Goal: Check status: Check status

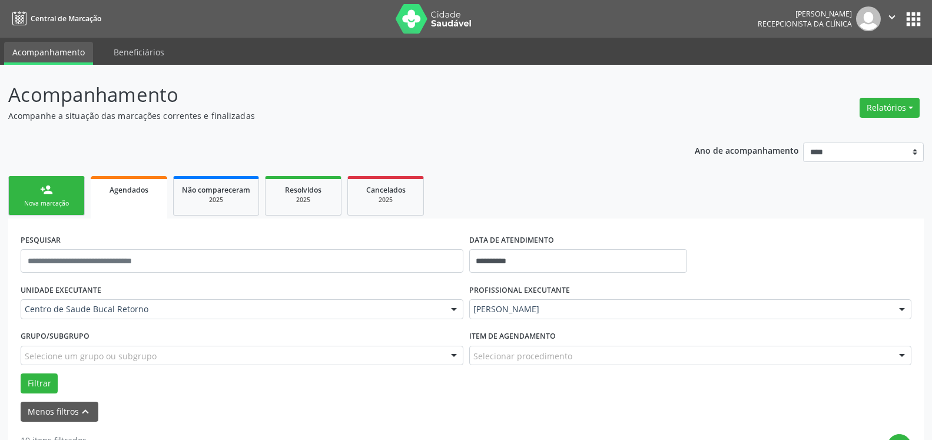
scroll to position [120, 0]
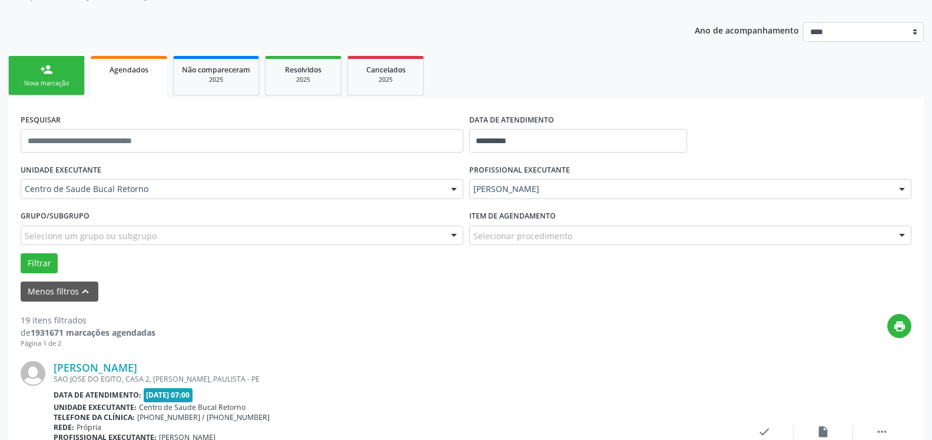
click at [55, 78] on link "person_add Nova marcação" at bounding box center [46, 75] width 77 height 39
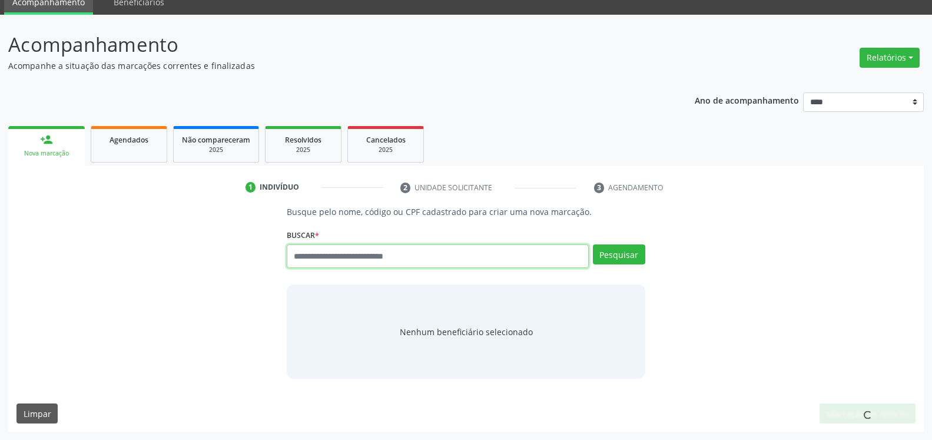
click at [402, 258] on input "text" at bounding box center [438, 256] width 302 height 24
type input "**********"
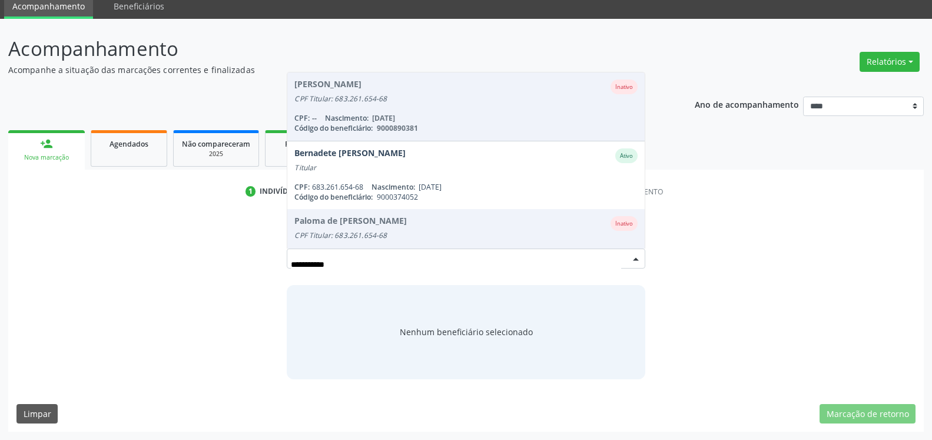
scroll to position [46, 0]
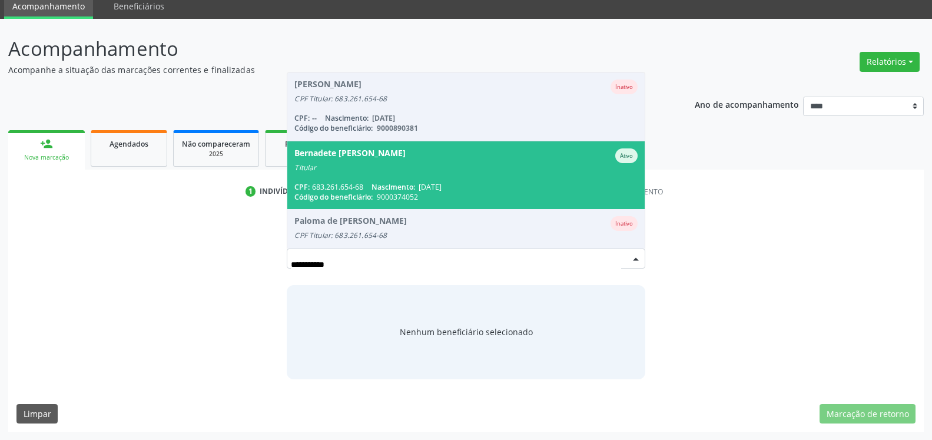
click at [379, 173] on span "Bernadete [PERSON_NAME] Ativo Titular CPF: 683.261.654-68 Nascimento: [DATE] Có…" at bounding box center [465, 175] width 357 height 68
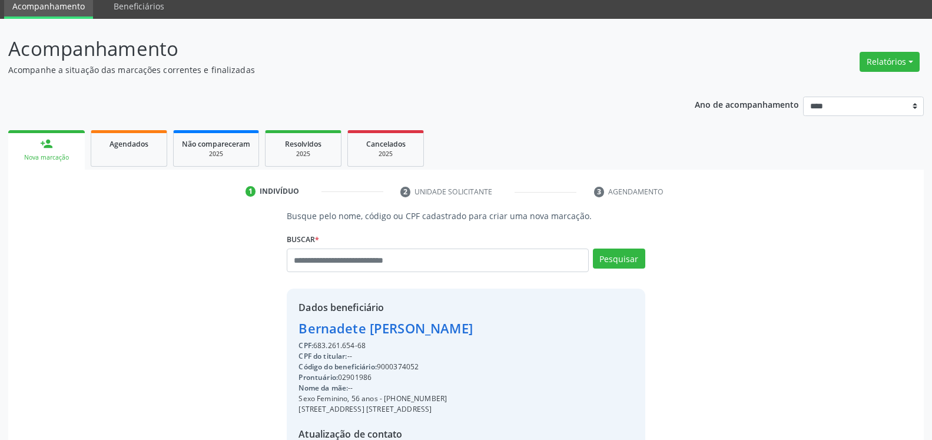
drag, startPoint x: 314, startPoint y: 345, endPoint x: 366, endPoint y: 342, distance: 51.9
click at [366, 342] on div "CPF: 683.261.654-68" at bounding box center [386, 345] width 174 height 11
copy div "683.261.654-68"
click at [324, 327] on div "Bernadete [PERSON_NAME]" at bounding box center [386, 328] width 174 height 19
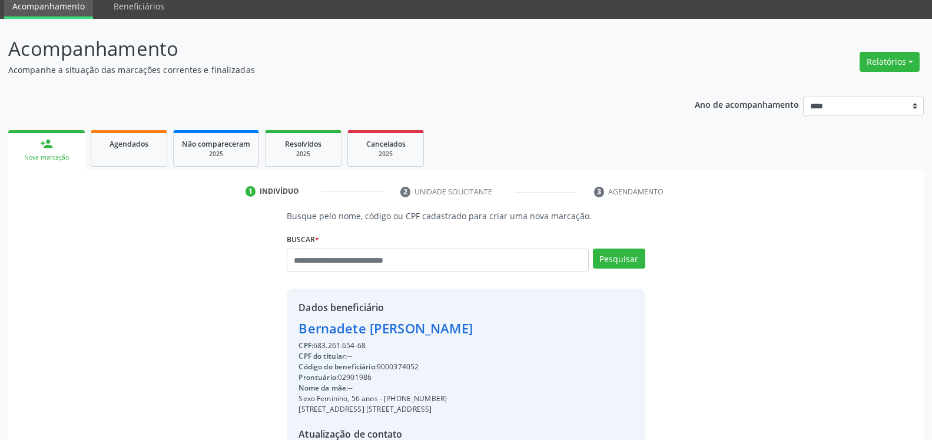
click at [324, 327] on div "Bernadete [PERSON_NAME]" at bounding box center [386, 328] width 174 height 19
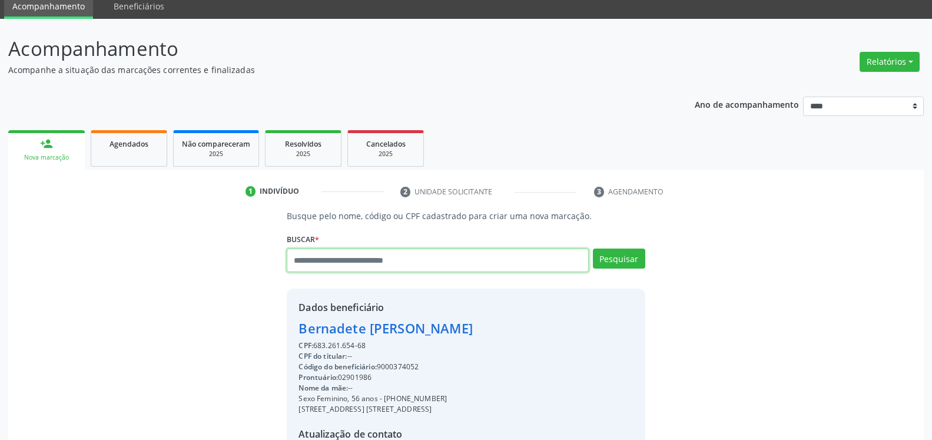
click at [396, 257] on input "text" at bounding box center [438, 261] width 302 height 24
type input "**********"
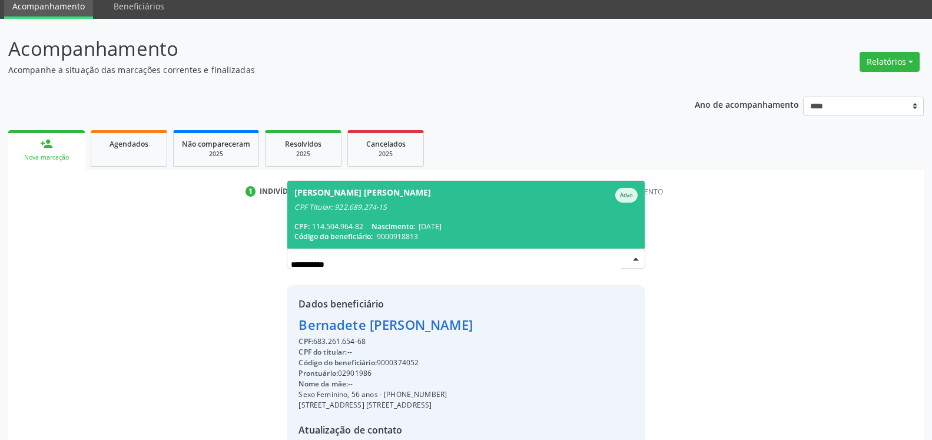
click at [476, 197] on div "[PERSON_NAME] [PERSON_NAME]" at bounding box center [465, 195] width 343 height 15
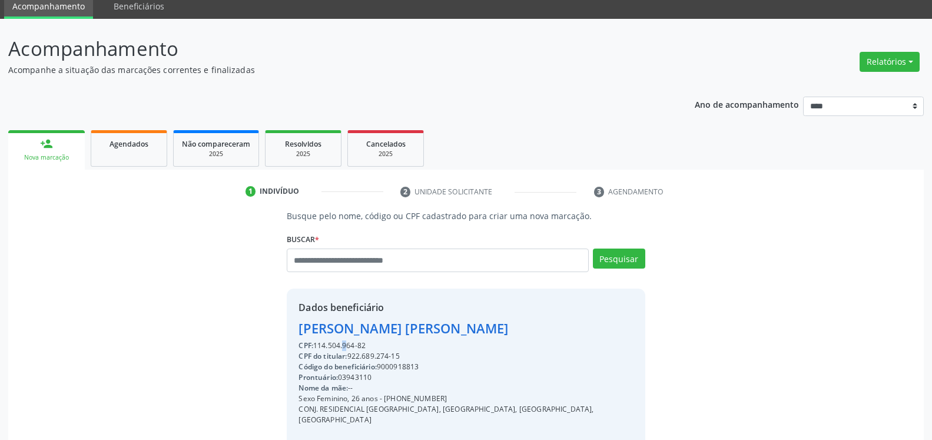
click at [318, 342] on div "CPF: 114.504.964-82" at bounding box center [466, 345] width 335 height 11
drag, startPoint x: 313, startPoint y: 344, endPoint x: 369, endPoint y: 345, distance: 56.0
click at [369, 345] on div "CPF: 114.504.964-82" at bounding box center [466, 345] width 335 height 11
copy div "114.504.964-82"
click at [398, 330] on div "[PERSON_NAME] [PERSON_NAME]" at bounding box center [466, 328] width 335 height 19
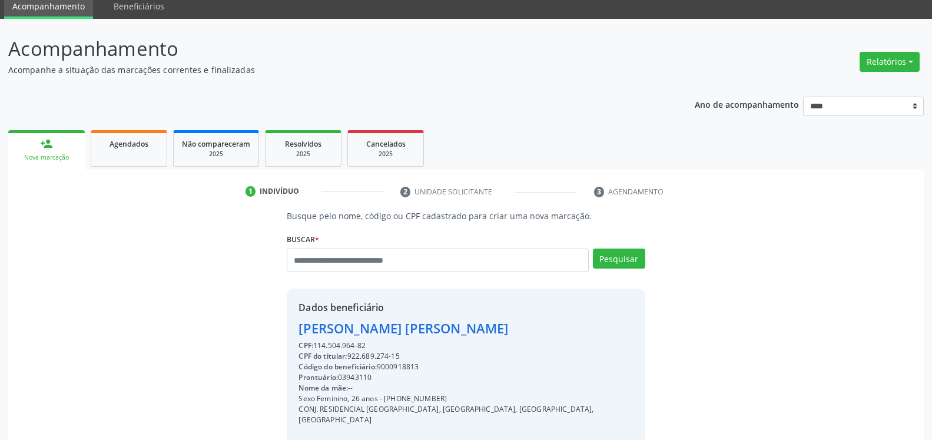
click at [398, 330] on div "[PERSON_NAME] [PERSON_NAME]" at bounding box center [466, 328] width 335 height 19
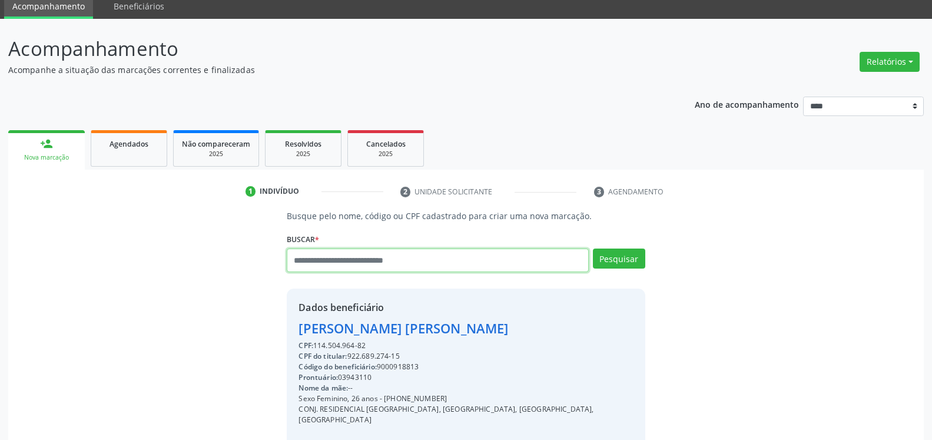
click at [409, 263] on input "text" at bounding box center [438, 261] width 302 height 24
type input "**********"
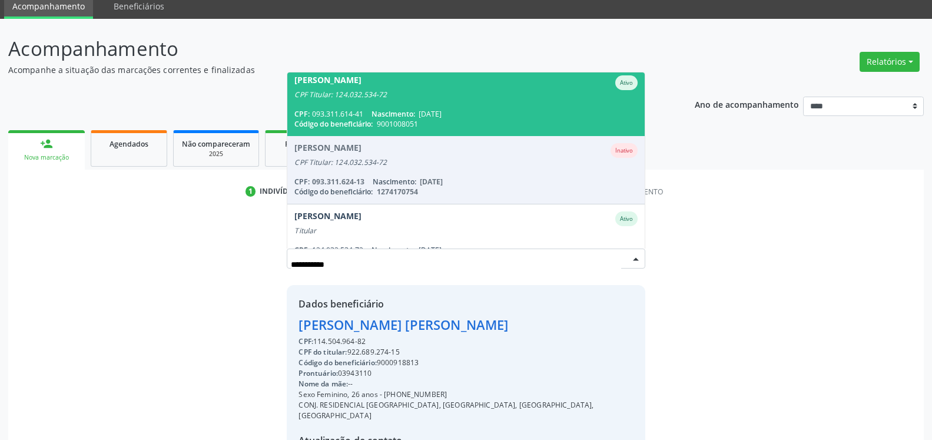
scroll to position [96, 0]
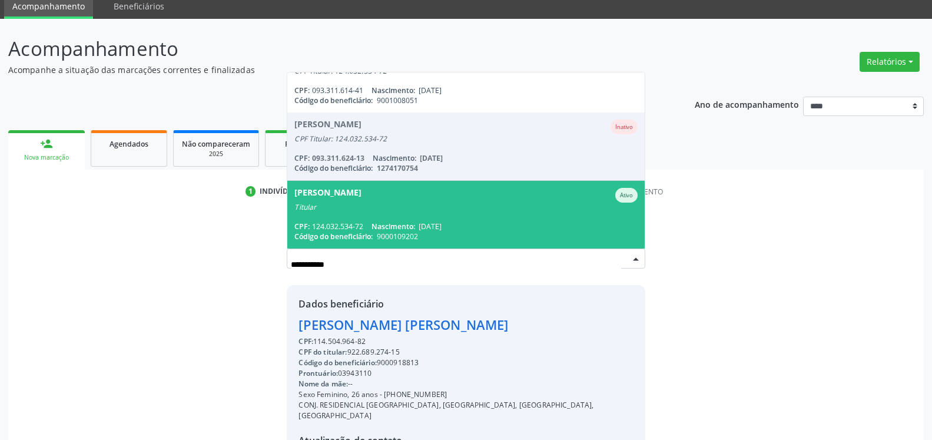
click at [485, 200] on div "[PERSON_NAME]" at bounding box center [465, 195] width 343 height 15
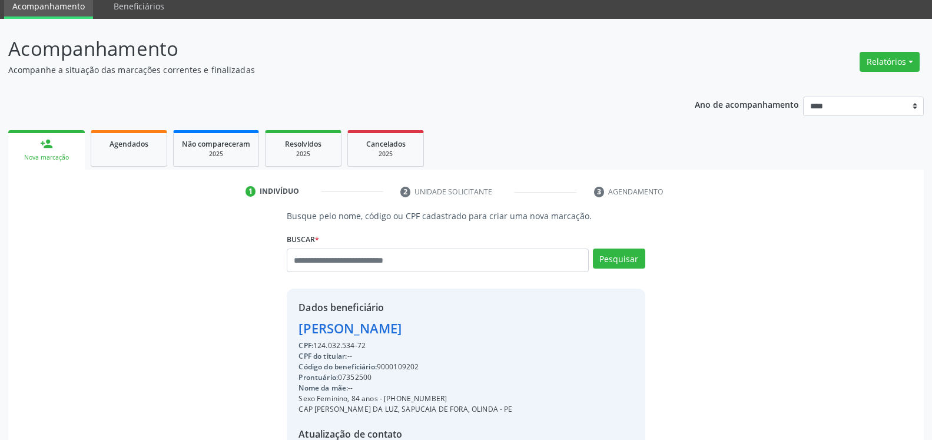
drag, startPoint x: 316, startPoint y: 346, endPoint x: 368, endPoint y: 344, distance: 51.9
click at [368, 344] on div "CPF: 124.032.534-72" at bounding box center [406, 345] width 214 height 11
copy div "124.032.534-72"
click at [411, 333] on div "[PERSON_NAME]" at bounding box center [406, 328] width 214 height 19
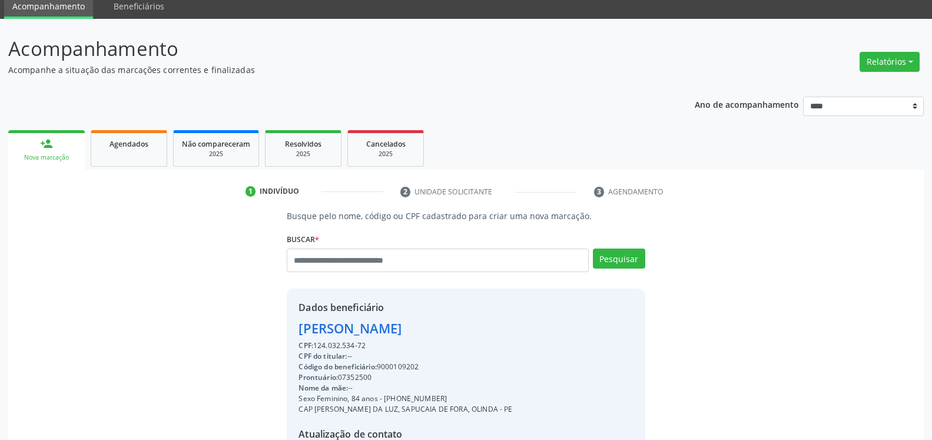
click at [411, 333] on div "[PERSON_NAME]" at bounding box center [406, 328] width 214 height 19
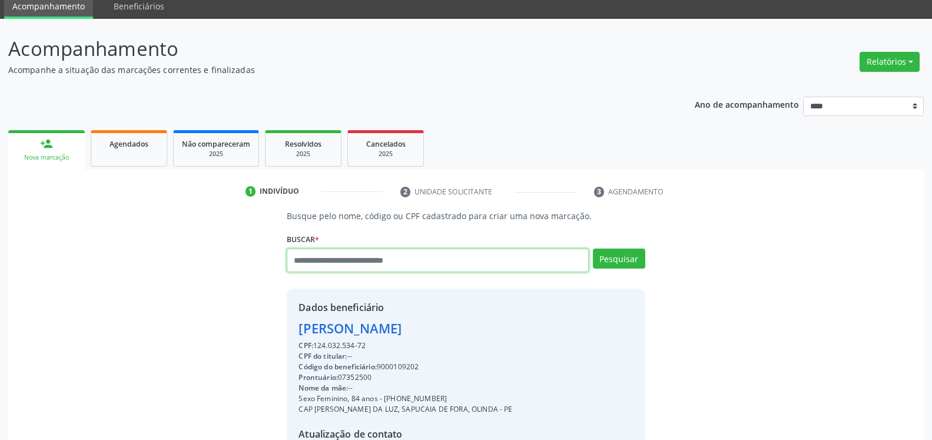
click at [371, 260] on input "text" at bounding box center [438, 261] width 302 height 24
type input "**********"
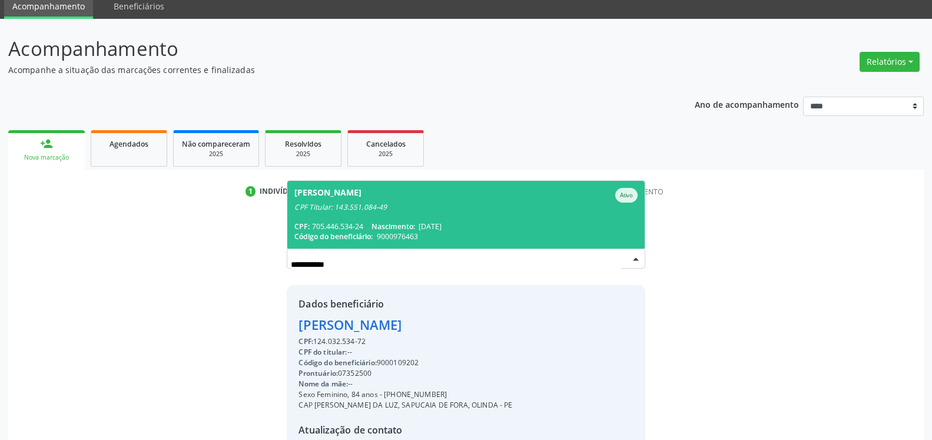
click at [367, 206] on div "CPF Titular: 143.551.084-49" at bounding box center [465, 207] width 343 height 9
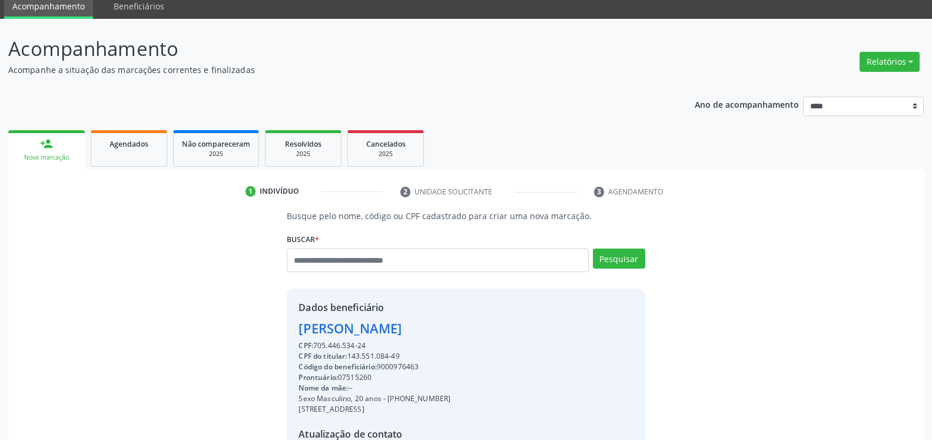
drag, startPoint x: 314, startPoint y: 343, endPoint x: 367, endPoint y: 346, distance: 52.5
click at [367, 346] on div "CPF: 705.446.534-24" at bounding box center [375, 345] width 152 height 11
copy div "705.446.534-24"
click at [370, 329] on div "[PERSON_NAME]" at bounding box center [375, 328] width 152 height 19
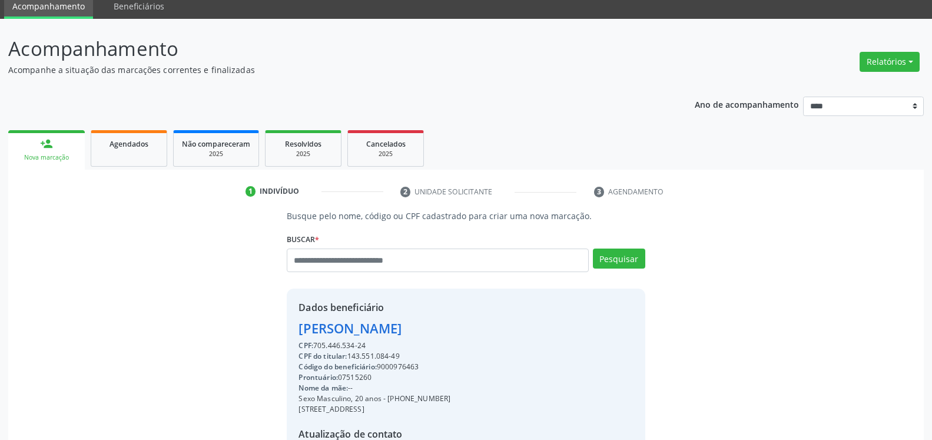
click at [370, 329] on div "[PERSON_NAME]" at bounding box center [375, 328] width 152 height 19
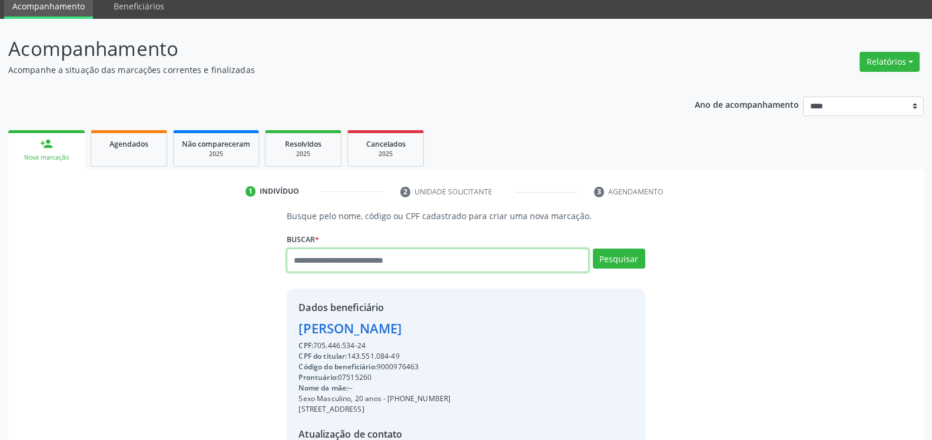
click at [368, 263] on input "text" at bounding box center [438, 261] width 302 height 24
type input "**********"
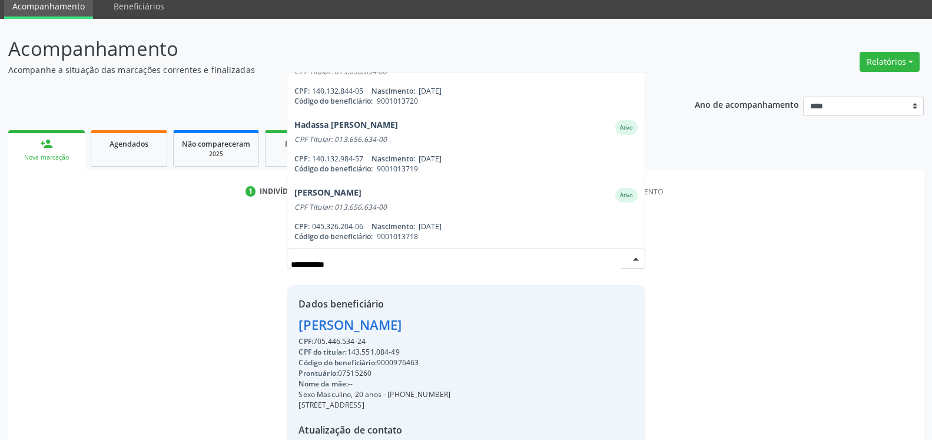
click at [376, 45] on span "[PERSON_NAME] Ativo Titular CPF: 013.656.634-00 Nascimento: [DATE] Código do be…" at bounding box center [465, 11] width 357 height 68
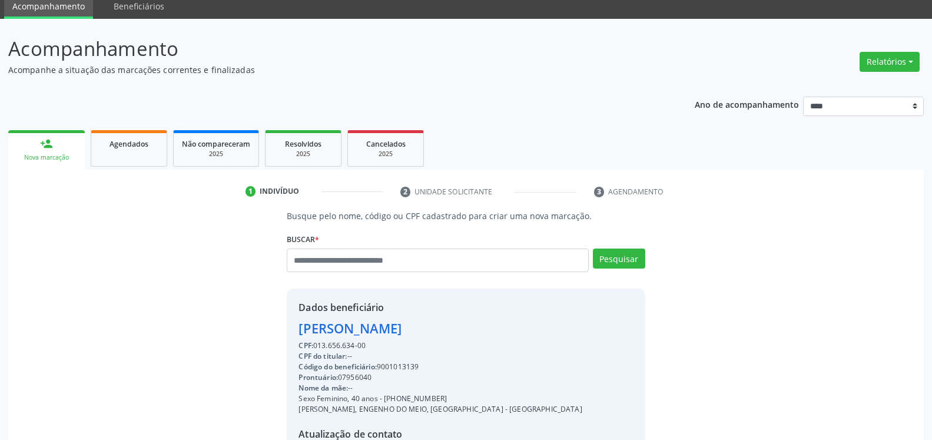
drag, startPoint x: 316, startPoint y: 346, endPoint x: 378, endPoint y: 347, distance: 61.8
click at [378, 347] on div "CPF: 013.656.634-00" at bounding box center [440, 345] width 283 height 11
copy div "013.656.634-00"
click at [336, 328] on div "[PERSON_NAME]" at bounding box center [440, 328] width 283 height 19
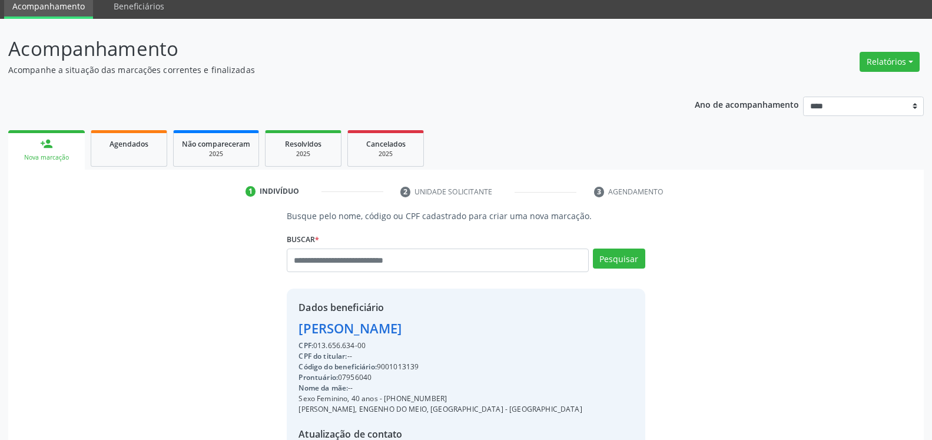
click at [336, 328] on div "[PERSON_NAME]" at bounding box center [440, 328] width 283 height 19
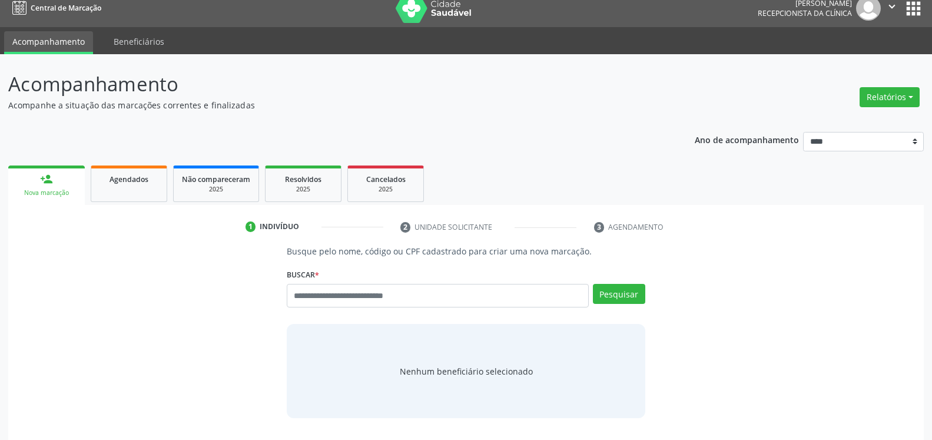
scroll to position [11, 0]
click at [150, 179] on div "Agendados" at bounding box center [129, 179] width 59 height 12
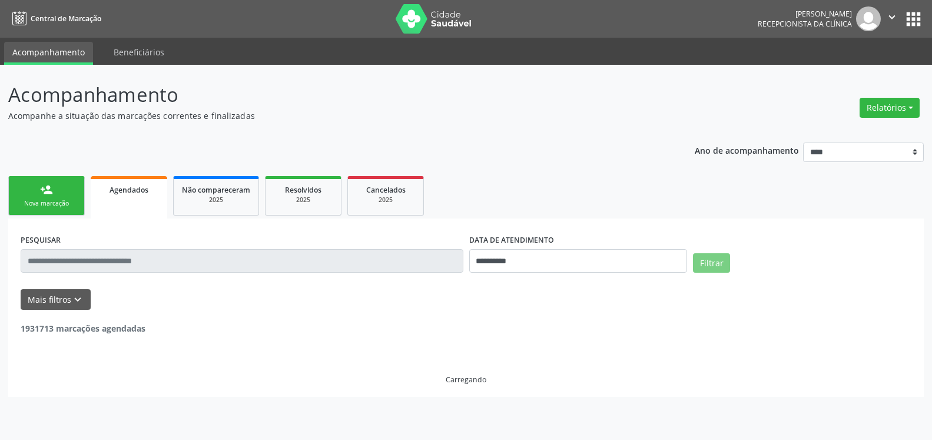
scroll to position [0, 0]
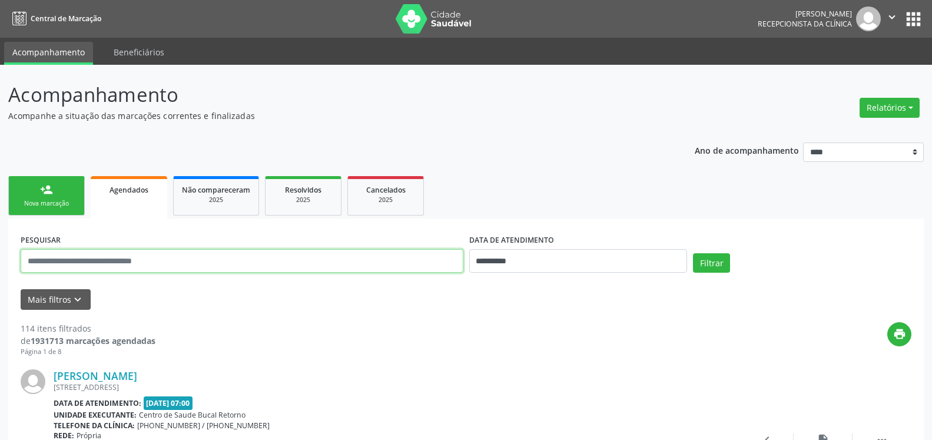
click at [218, 260] on input "text" at bounding box center [242, 261] width 443 height 24
type input "**********"
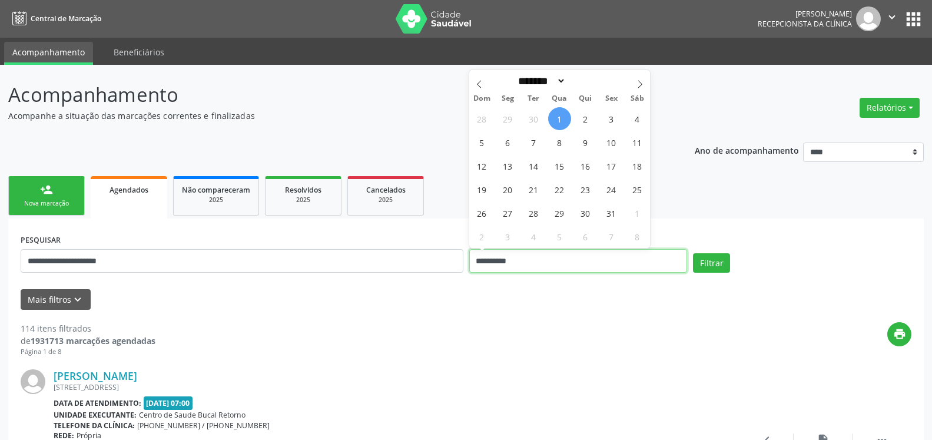
drag, startPoint x: 550, startPoint y: 259, endPoint x: 450, endPoint y: 260, distance: 100.1
click at [469, 260] on input "**********" at bounding box center [578, 261] width 218 height 24
click at [714, 266] on button "Filtrar" at bounding box center [711, 263] width 37 height 20
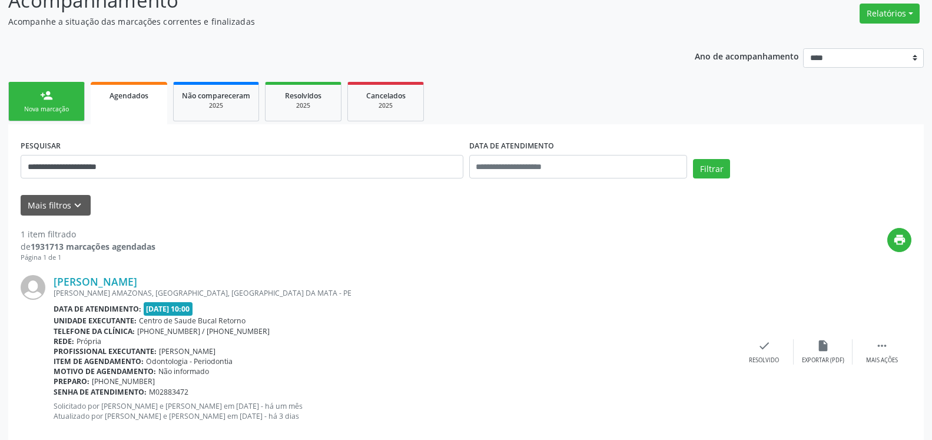
scroll to position [117, 0]
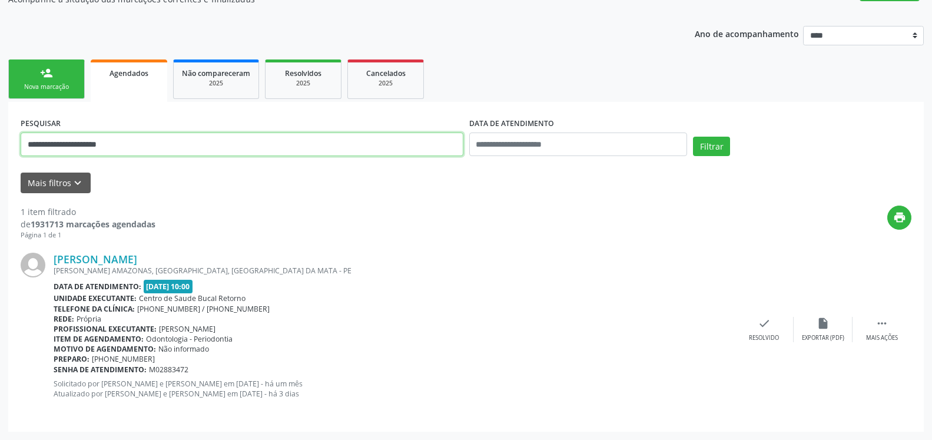
drag, startPoint x: 199, startPoint y: 134, endPoint x: 185, endPoint y: 149, distance: 20.4
click at [185, 149] on input "**********" at bounding box center [242, 145] width 443 height 24
drag, startPoint x: 185, startPoint y: 149, endPoint x: 0, endPoint y: 161, distance: 185.3
click at [21, 156] on input "**********" at bounding box center [242, 145] width 443 height 24
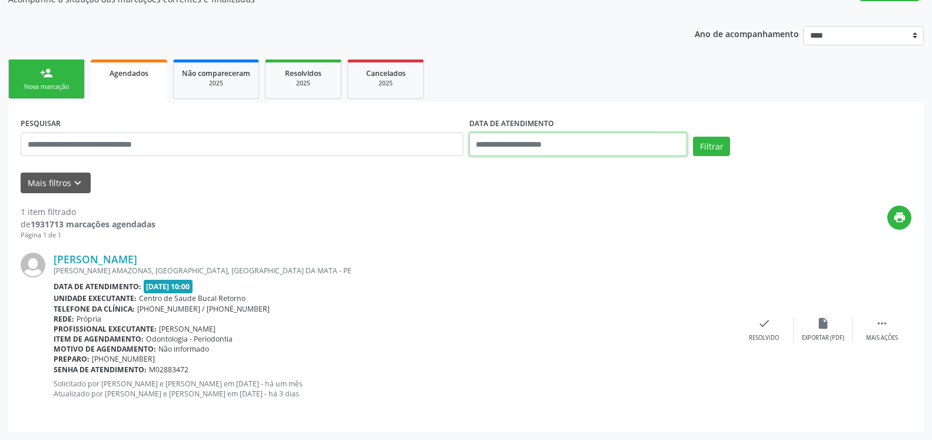
drag, startPoint x: 616, startPoint y: 145, endPoint x: 604, endPoint y: 145, distance: 12.4
click at [615, 145] on input "text" at bounding box center [578, 145] width 218 height 24
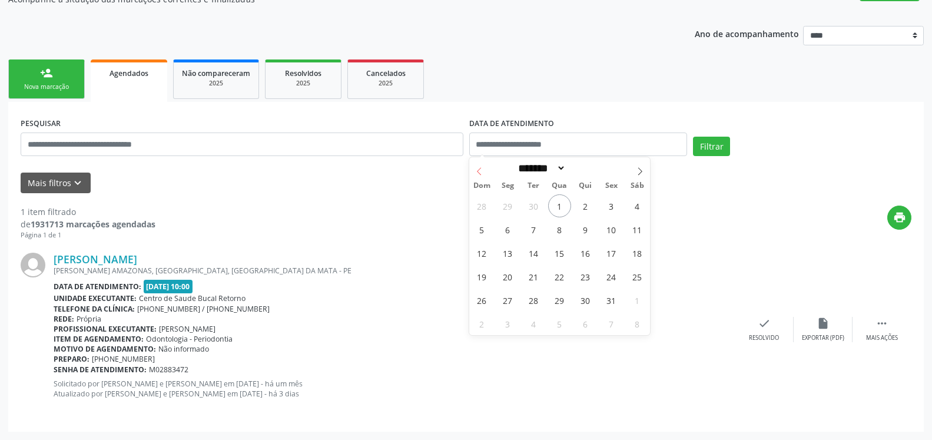
click at [475, 168] on span at bounding box center [479, 167] width 20 height 20
select select "*"
click at [532, 303] on span "30" at bounding box center [533, 300] width 23 height 23
type input "**********"
click at [532, 303] on span "30" at bounding box center [533, 300] width 23 height 23
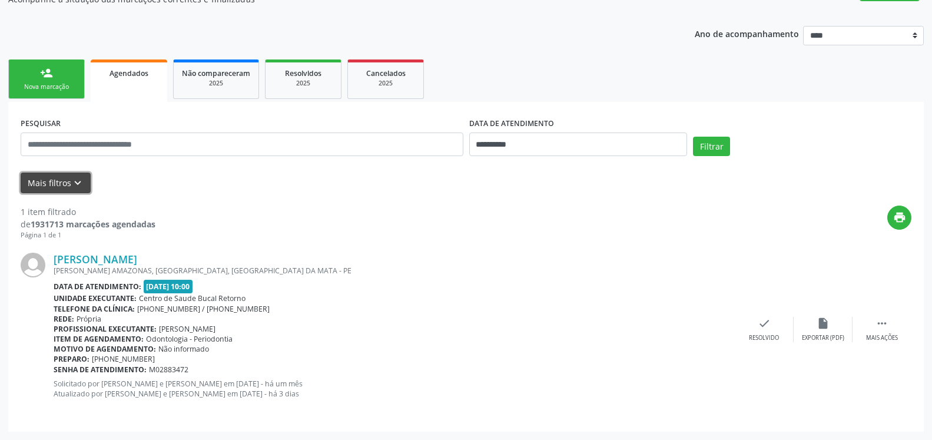
click at [78, 188] on icon "keyboard_arrow_down" at bounding box center [77, 183] width 13 height 13
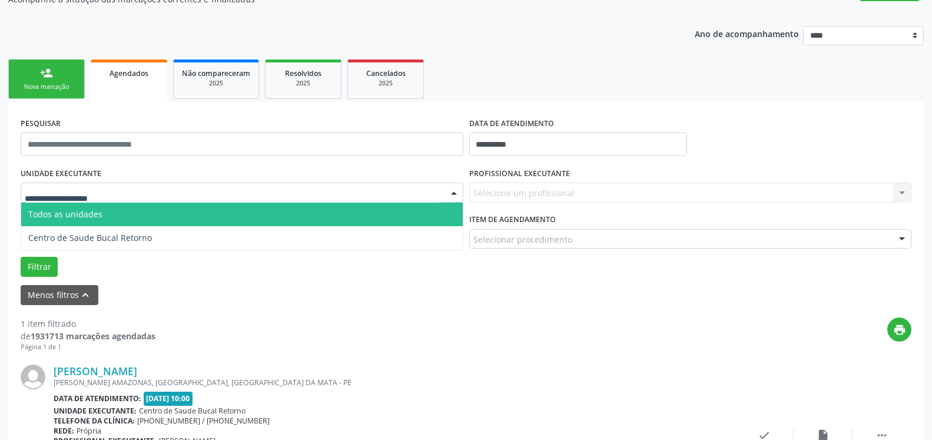
click at [161, 192] on div at bounding box center [242, 193] width 443 height 20
click at [217, 217] on span "Todos as unidades" at bounding box center [242, 215] width 442 height 24
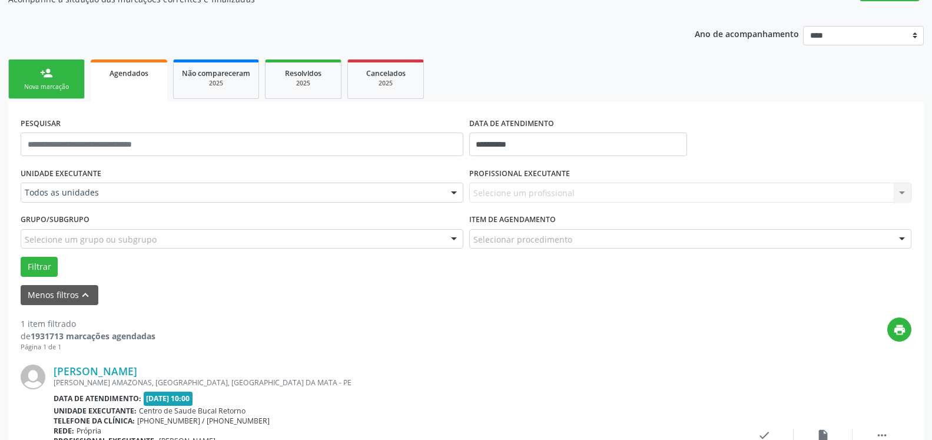
click at [549, 197] on div "Selecione um profissional Nenhum resultado encontrado para: " " Não há nenhuma …" at bounding box center [690, 193] width 443 height 20
click at [608, 191] on div "Selecione um profissional Nenhum resultado encontrado para: " " Não há nenhuma …" at bounding box center [690, 193] width 443 height 20
click at [518, 200] on div "Selecione um profissional Nenhum resultado encontrado para: " " Não há nenhuma …" at bounding box center [690, 193] width 443 height 20
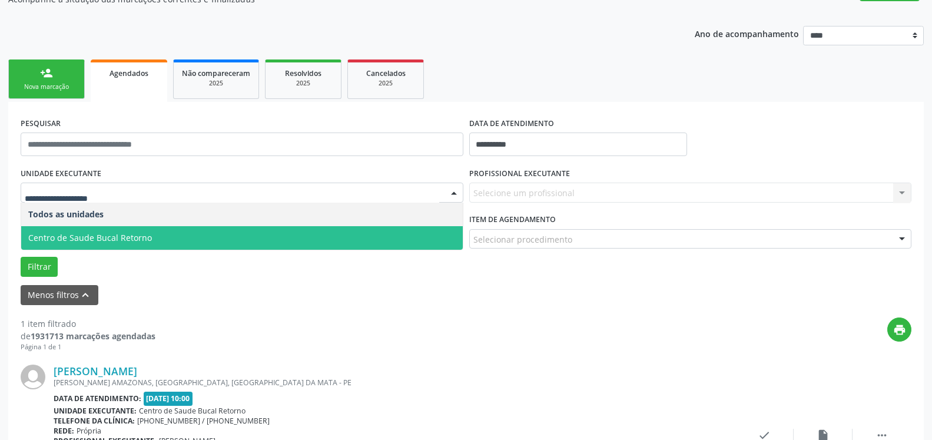
click at [304, 228] on span "Centro de Saude Bucal Retorno" at bounding box center [242, 238] width 442 height 24
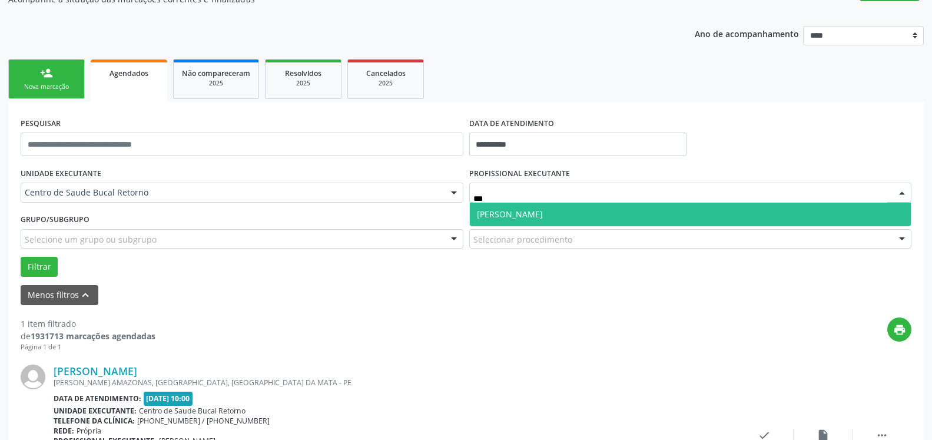
type input "****"
click at [569, 213] on span "[PERSON_NAME]" at bounding box center [691, 215] width 442 height 24
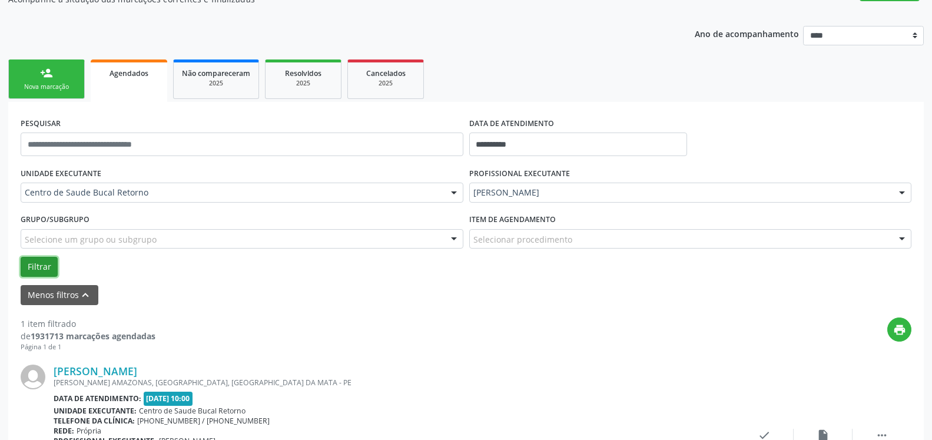
click at [33, 265] on button "Filtrar" at bounding box center [39, 267] width 37 height 20
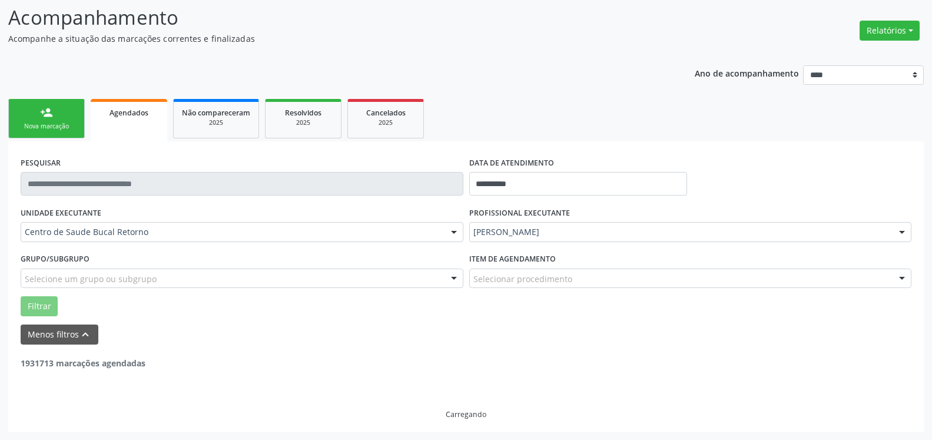
scroll to position [77, 0]
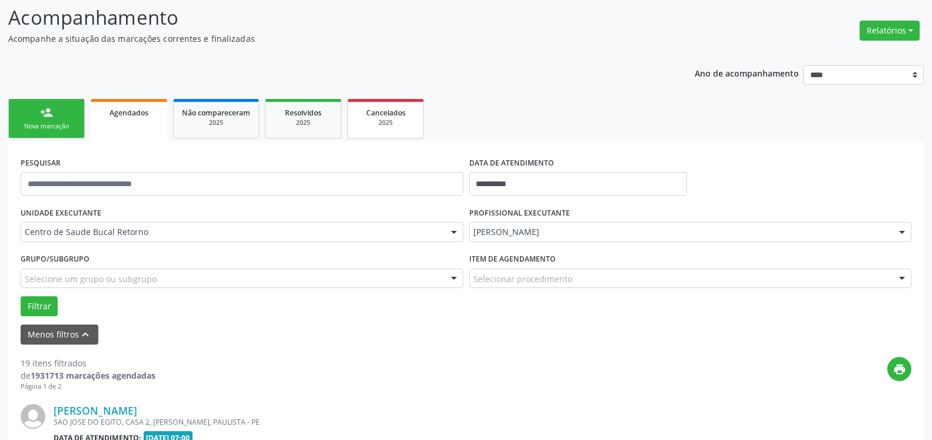
click at [374, 125] on div "2025" at bounding box center [385, 122] width 59 height 9
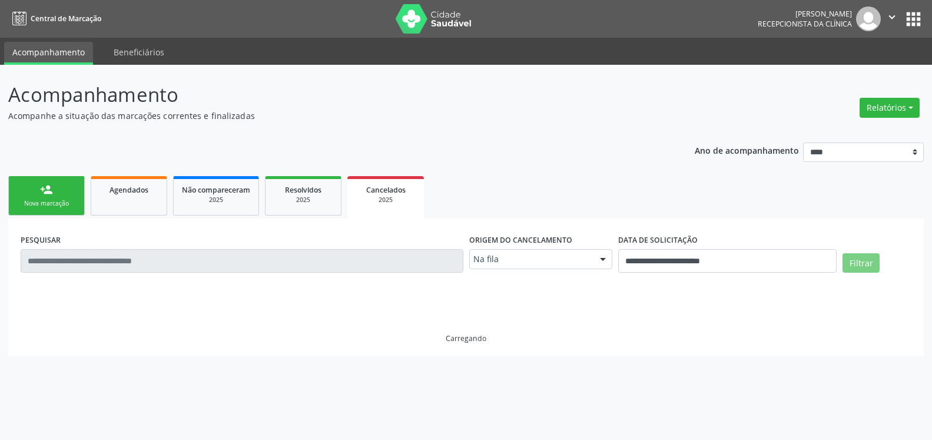
scroll to position [0, 0]
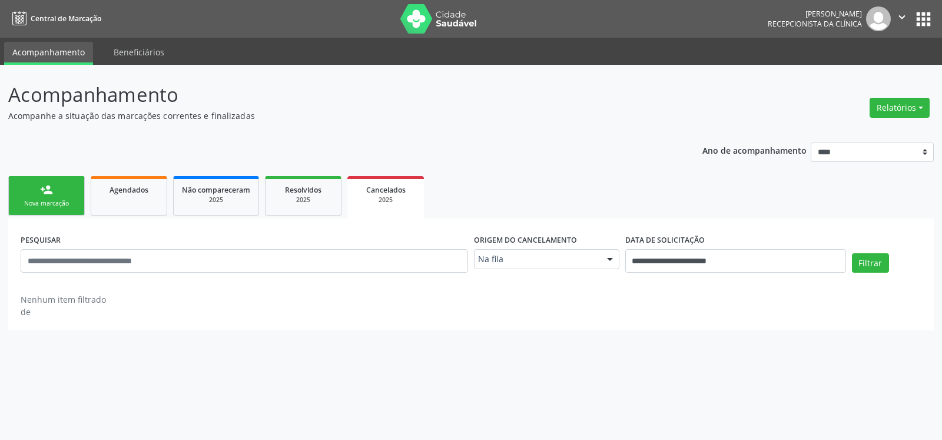
click at [612, 257] on div at bounding box center [610, 260] width 18 height 20
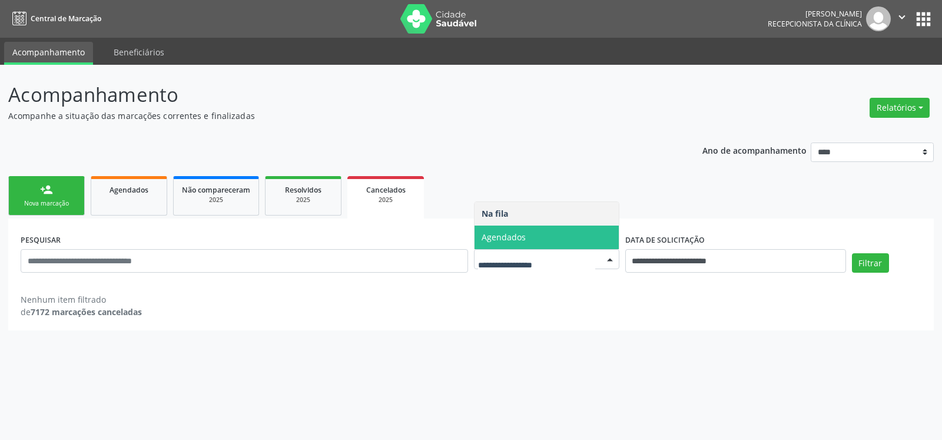
click at [576, 237] on span "Agendados" at bounding box center [547, 238] width 144 height 24
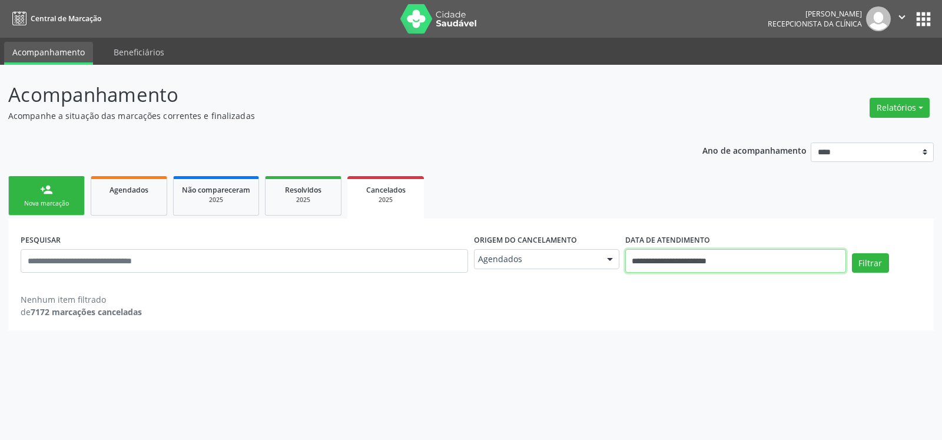
click at [757, 263] on input "**********" at bounding box center [735, 261] width 221 height 24
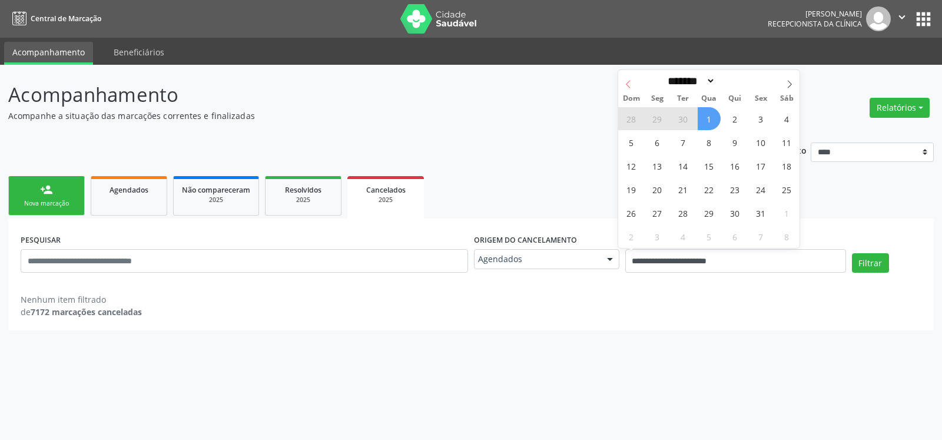
click at [629, 88] on icon at bounding box center [628, 84] width 8 height 8
select select "*"
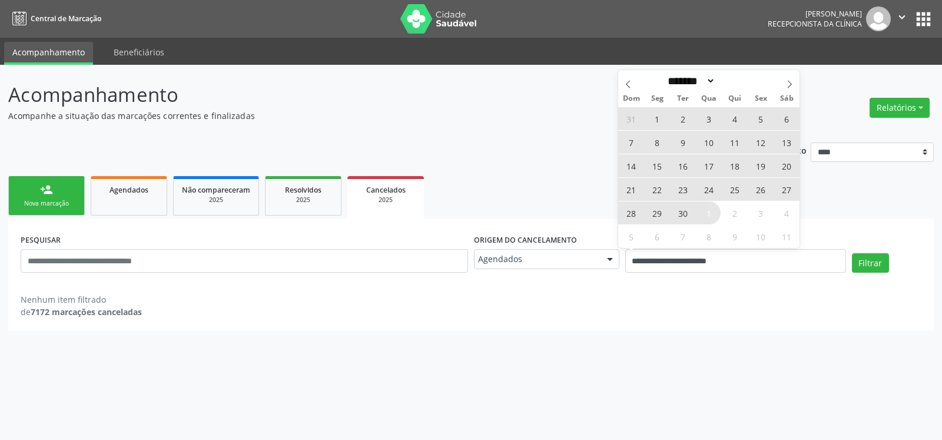
click at [681, 215] on span "30" at bounding box center [683, 212] width 23 height 23
type input "**********"
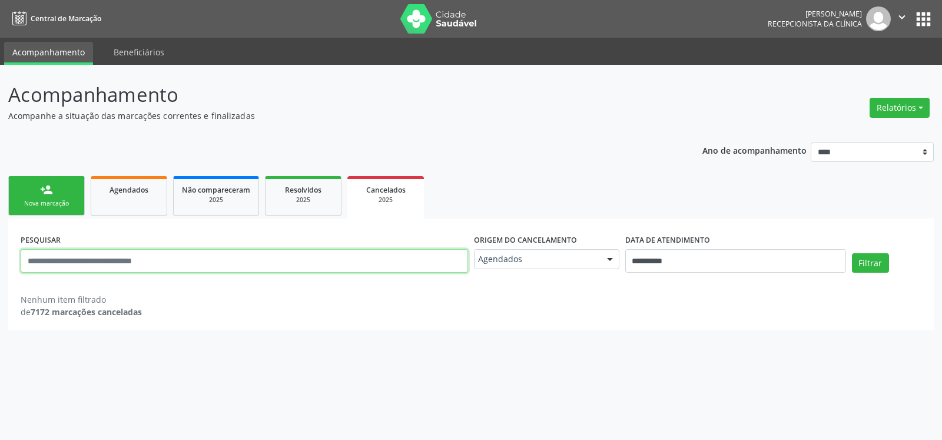
click at [218, 264] on input "text" at bounding box center [245, 261] width 448 height 24
click at [852, 253] on button "Filtrar" at bounding box center [870, 263] width 37 height 20
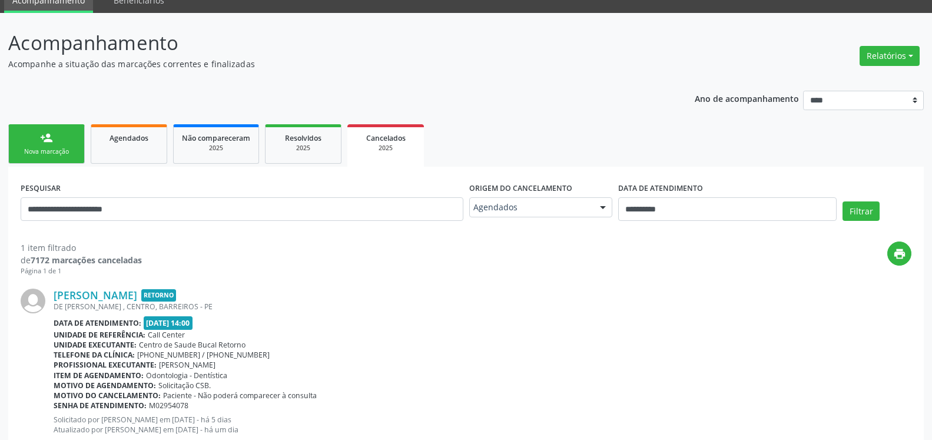
scroll to position [88, 0]
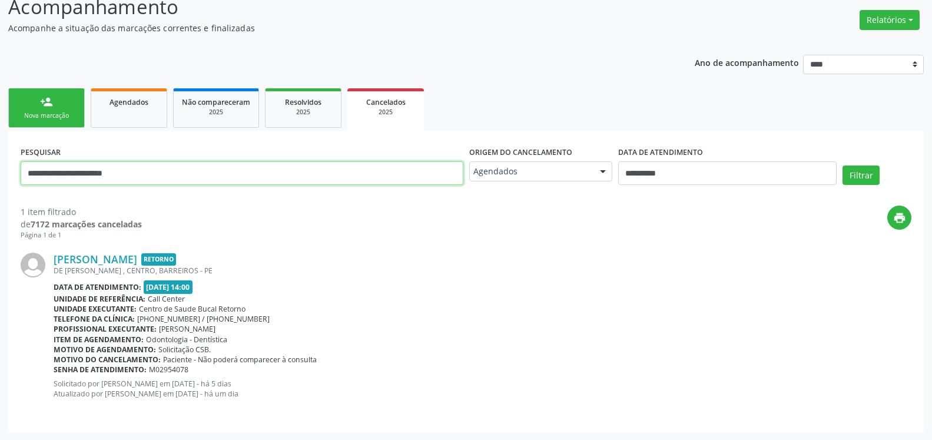
drag, startPoint x: 175, startPoint y: 173, endPoint x: 0, endPoint y: 180, distance: 175.1
click at [21, 180] on input "**********" at bounding box center [242, 173] width 443 height 24
click at [843, 165] on button "Filtrar" at bounding box center [861, 175] width 37 height 20
click at [172, 174] on input "**********" at bounding box center [242, 173] width 443 height 24
drag, startPoint x: 172, startPoint y: 174, endPoint x: 0, endPoint y: 179, distance: 172.0
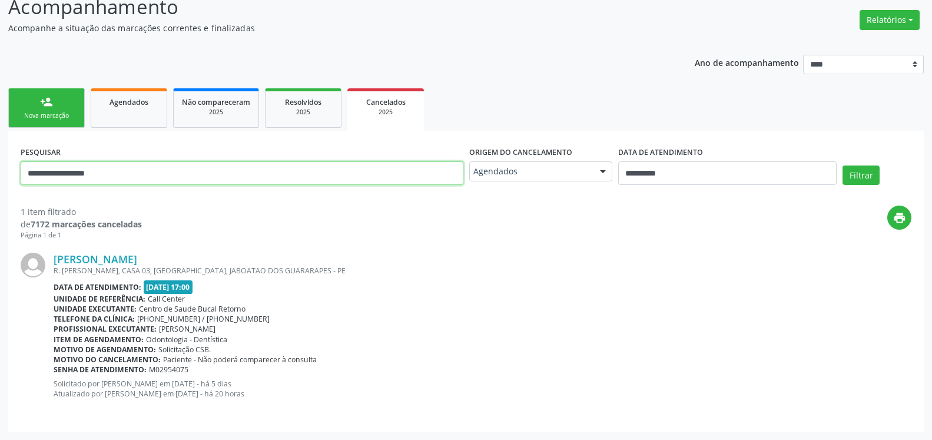
click at [21, 179] on input "**********" at bounding box center [242, 173] width 443 height 24
type input "**********"
click at [843, 165] on button "Filtrar" at bounding box center [861, 175] width 37 height 20
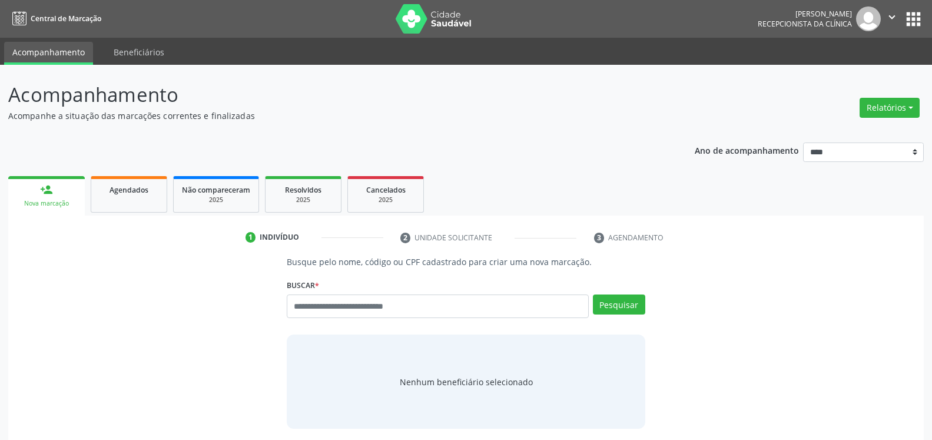
scroll to position [50, 0]
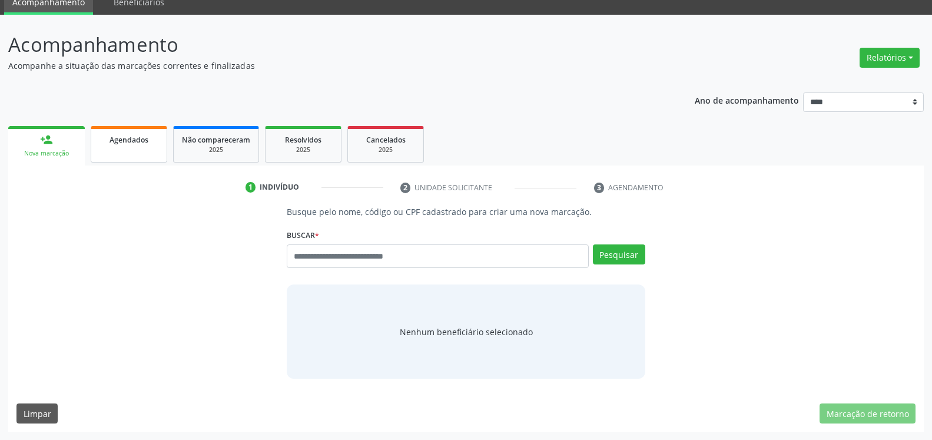
click at [120, 143] on span "Agendados" at bounding box center [129, 140] width 39 height 10
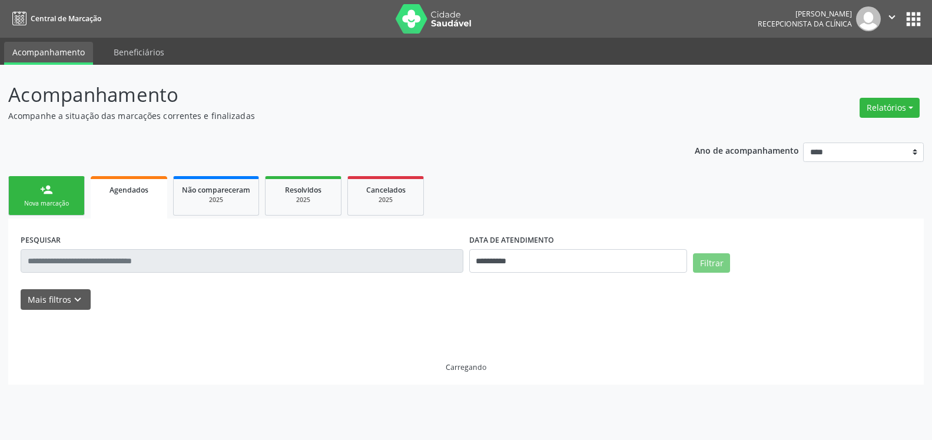
scroll to position [0, 0]
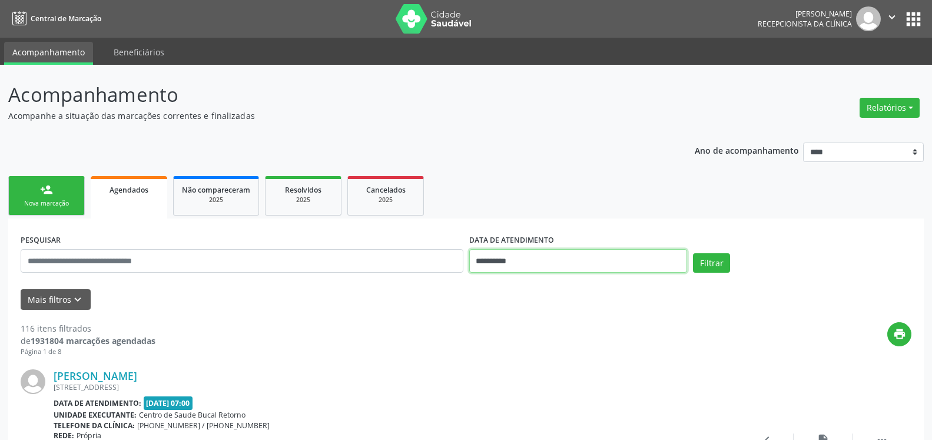
click at [598, 262] on input "**********" at bounding box center [578, 261] width 218 height 24
click at [475, 86] on span at bounding box center [479, 80] width 20 height 20
select select "*"
click at [534, 211] on span "30" at bounding box center [533, 212] width 23 height 23
type input "**********"
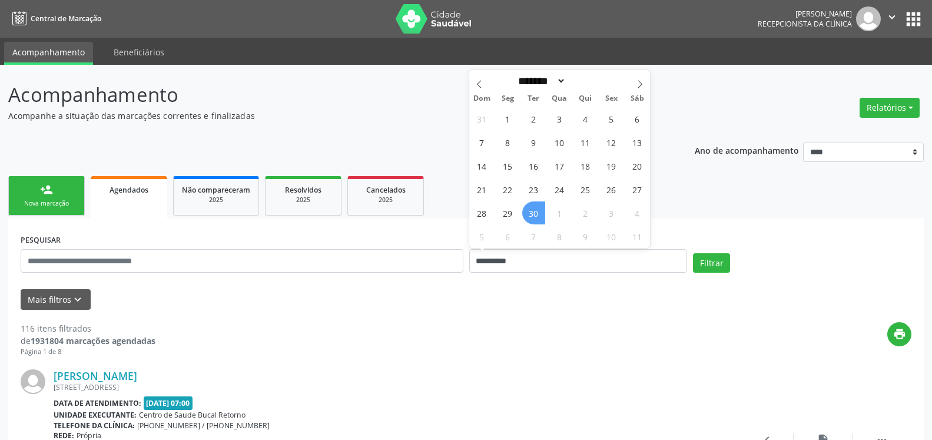
click at [534, 211] on span "30" at bounding box center [533, 212] width 23 height 23
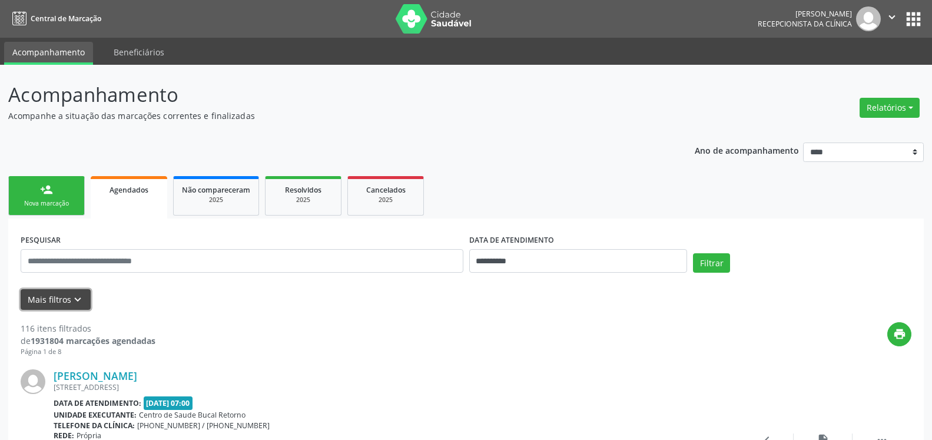
click at [61, 306] on button "Mais filtros keyboard_arrow_down" at bounding box center [56, 299] width 70 height 21
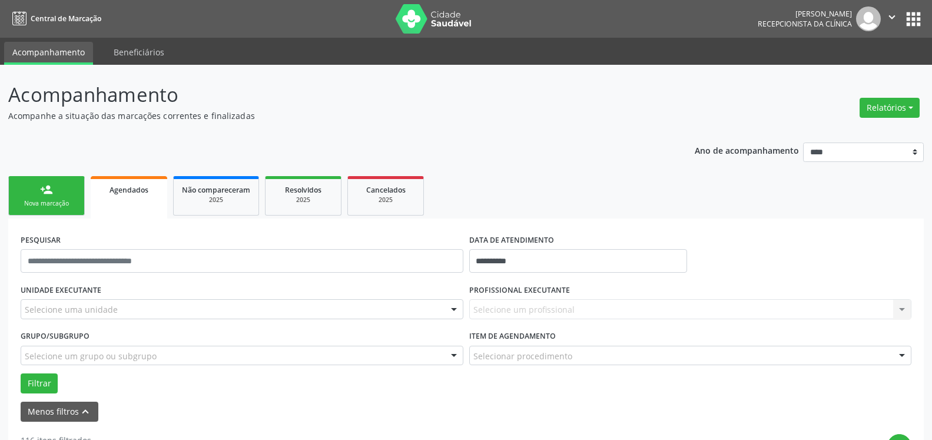
click at [112, 301] on div "Selecione uma unidade" at bounding box center [242, 309] width 443 height 20
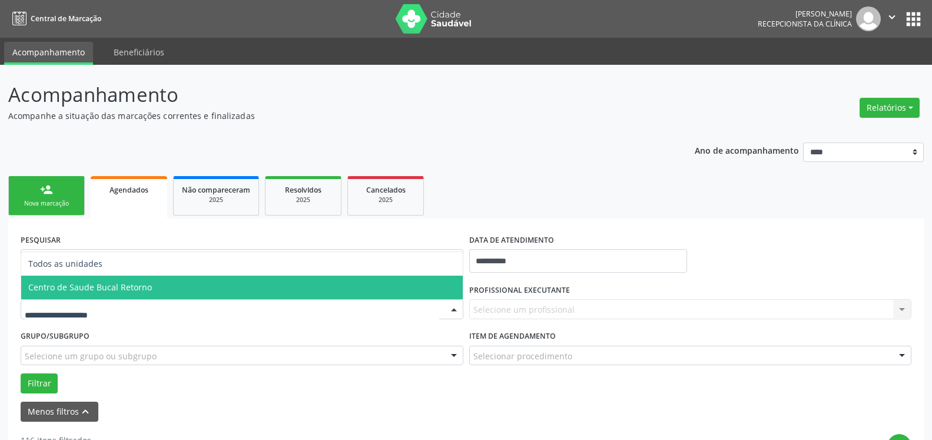
click at [188, 288] on span "Centro de Saude Bucal Retorno" at bounding box center [242, 288] width 442 height 24
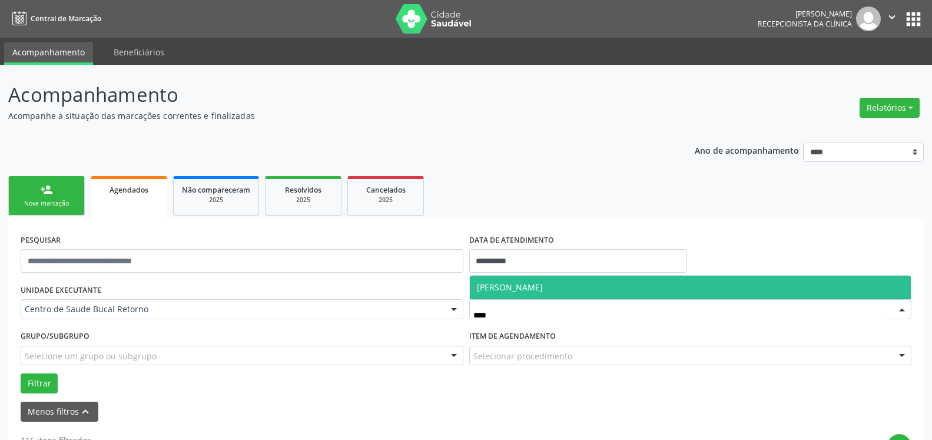
click at [612, 280] on span "[PERSON_NAME]" at bounding box center [691, 288] width 442 height 24
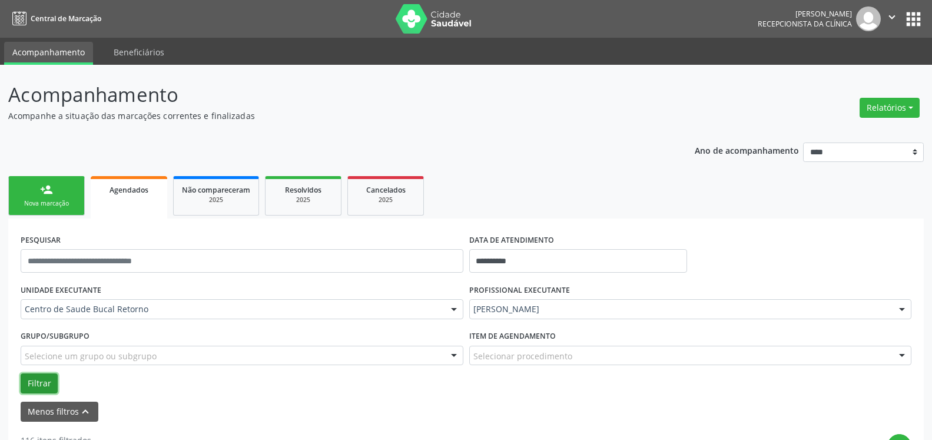
click at [27, 380] on button "Filtrar" at bounding box center [39, 383] width 37 height 20
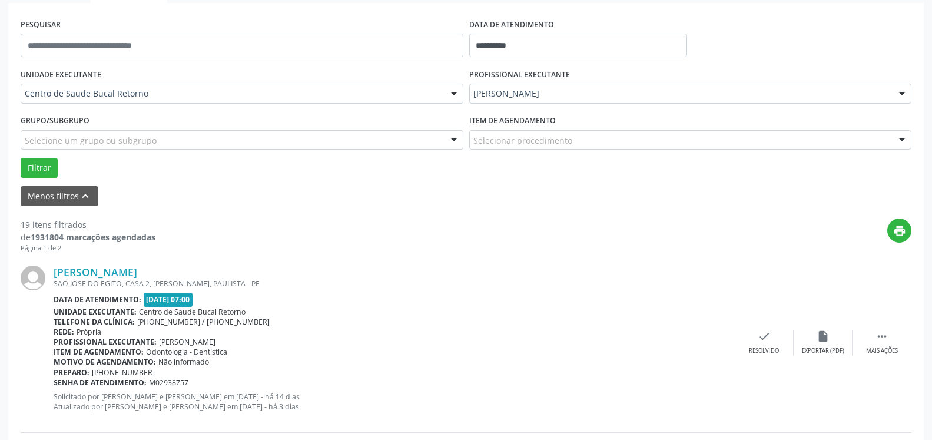
scroll to position [240, 0]
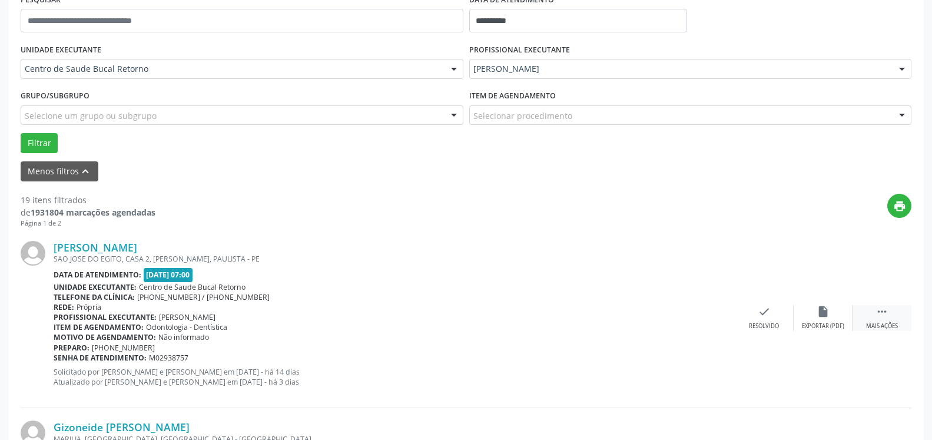
drag, startPoint x: 893, startPoint y: 315, endPoint x: 857, endPoint y: 314, distance: 35.4
click at [892, 315] on div " Mais ações" at bounding box center [882, 317] width 59 height 25
click at [827, 314] on icon "alarm_off" at bounding box center [823, 311] width 13 height 13
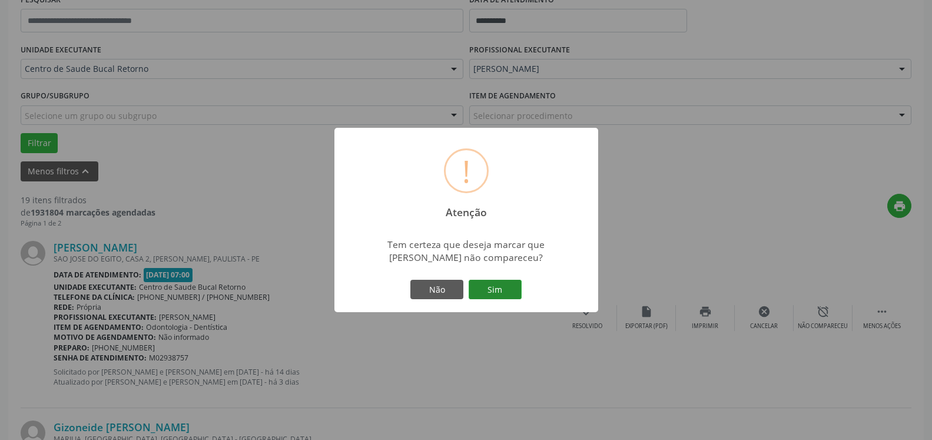
click at [493, 287] on button "Sim" at bounding box center [495, 290] width 53 height 20
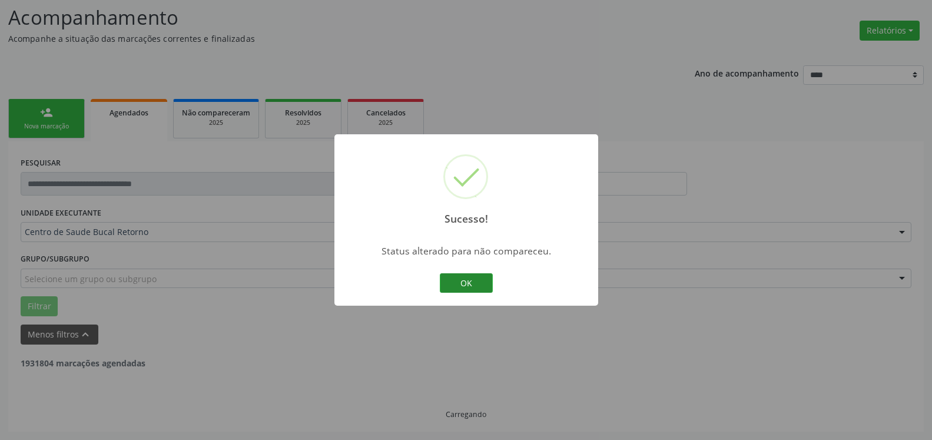
click at [477, 286] on button "OK" at bounding box center [466, 283] width 53 height 20
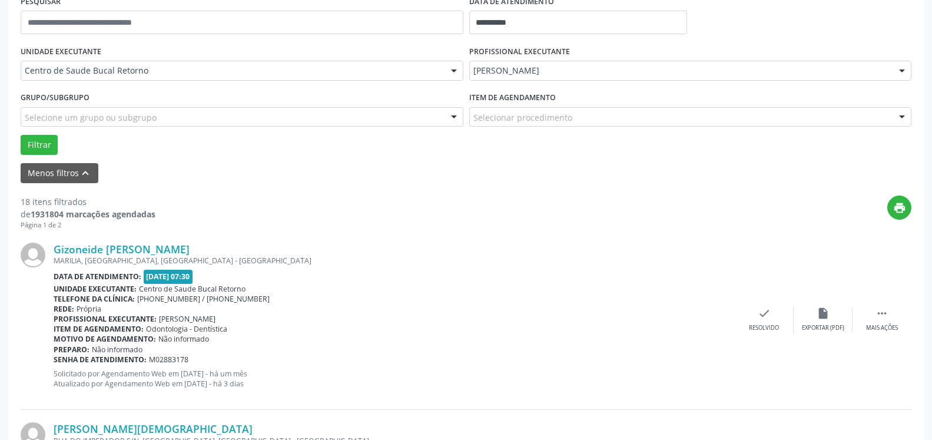
scroll to position [257, 0]
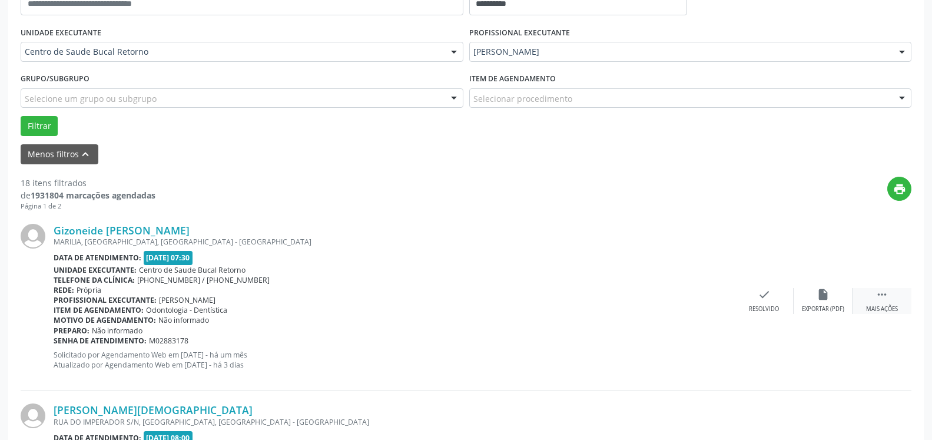
click at [889, 300] on div " Mais ações" at bounding box center [882, 300] width 59 height 25
click at [813, 294] on div "alarm_off Não compareceu" at bounding box center [823, 300] width 59 height 25
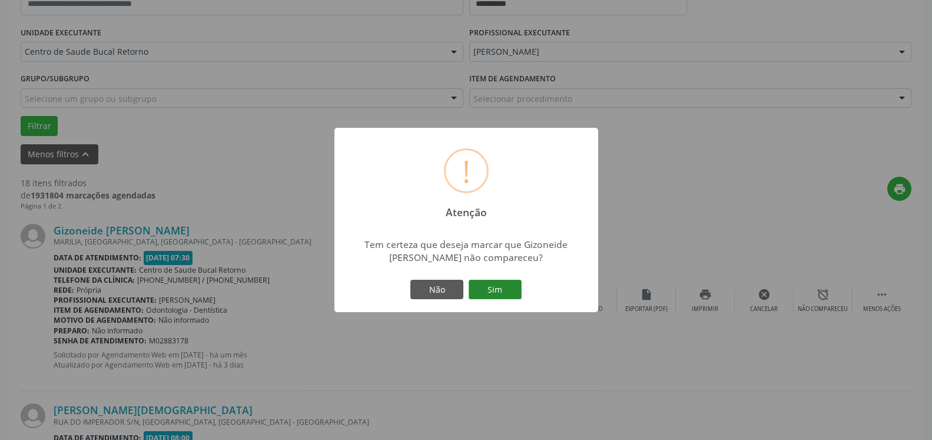
click at [497, 287] on button "Sim" at bounding box center [495, 290] width 53 height 20
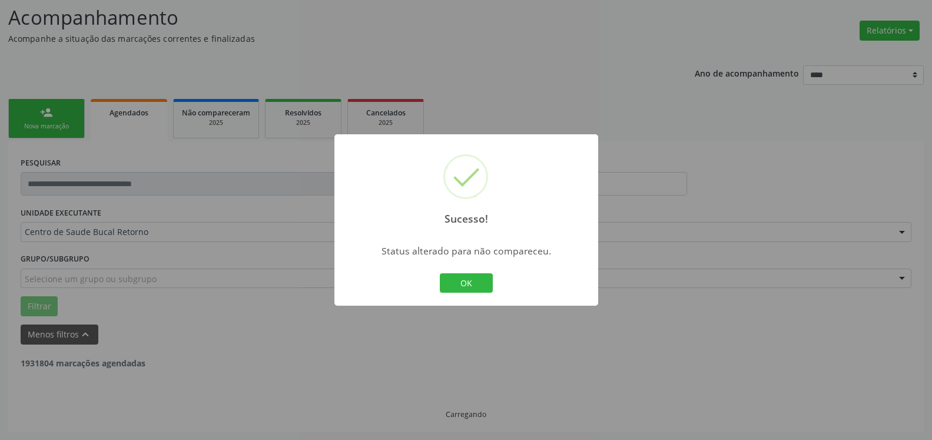
click at [467, 285] on button "OK" at bounding box center [466, 283] width 53 height 20
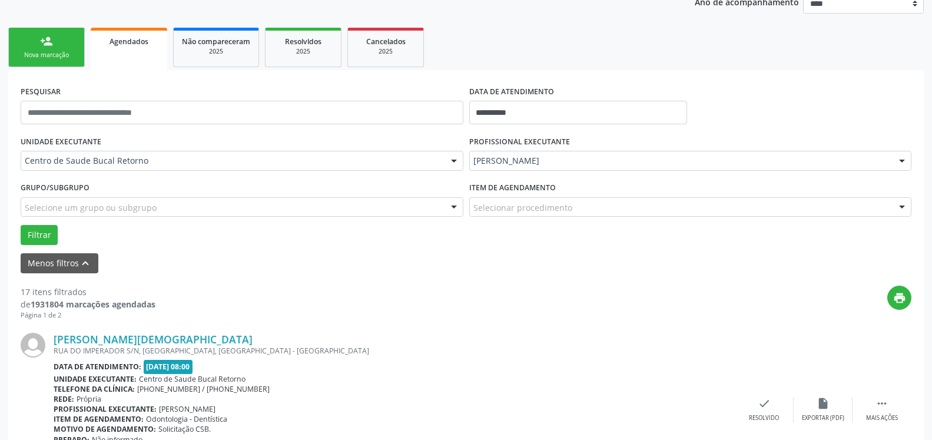
scroll to position [378, 0]
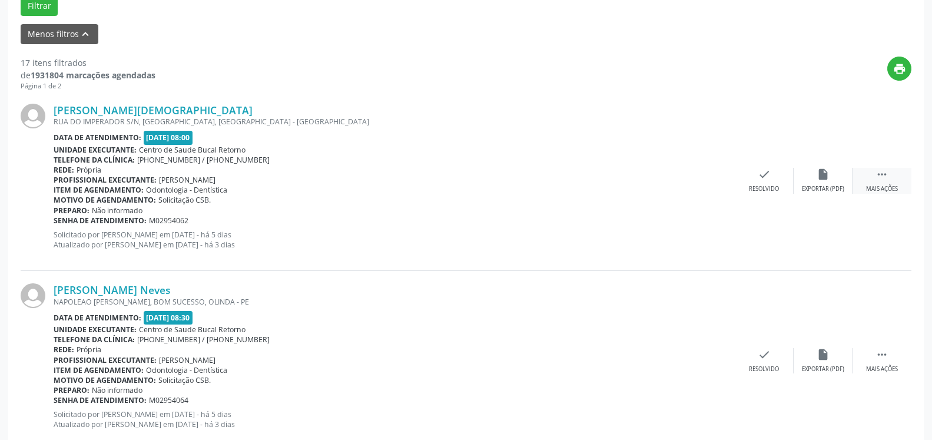
click at [886, 187] on div "Mais ações" at bounding box center [882, 189] width 32 height 8
click at [823, 180] on icon "alarm_off" at bounding box center [823, 174] width 13 height 13
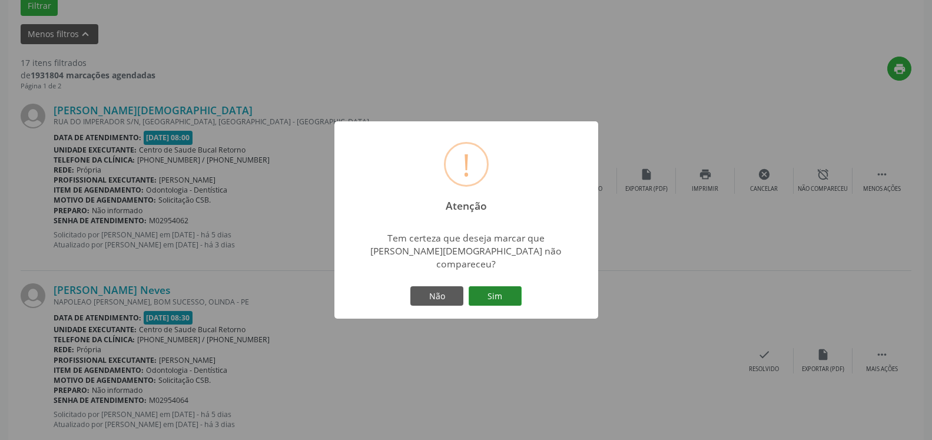
click at [503, 286] on button "Sim" at bounding box center [495, 296] width 53 height 20
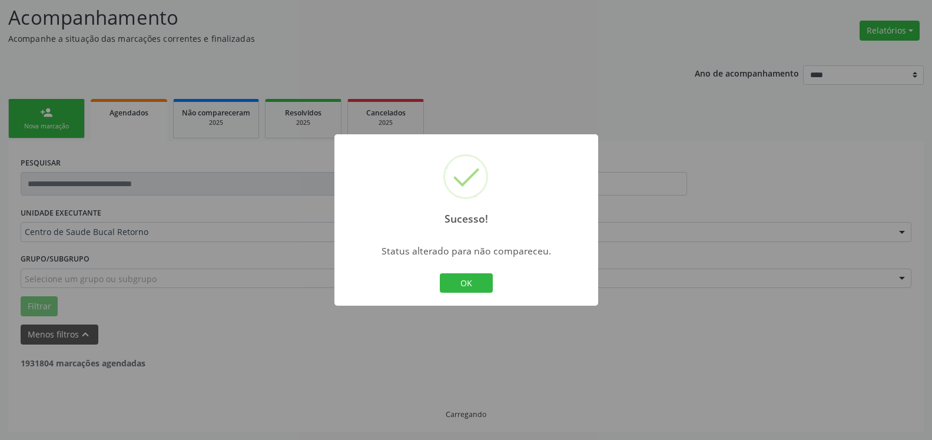
click at [453, 279] on button "OK" at bounding box center [466, 283] width 53 height 20
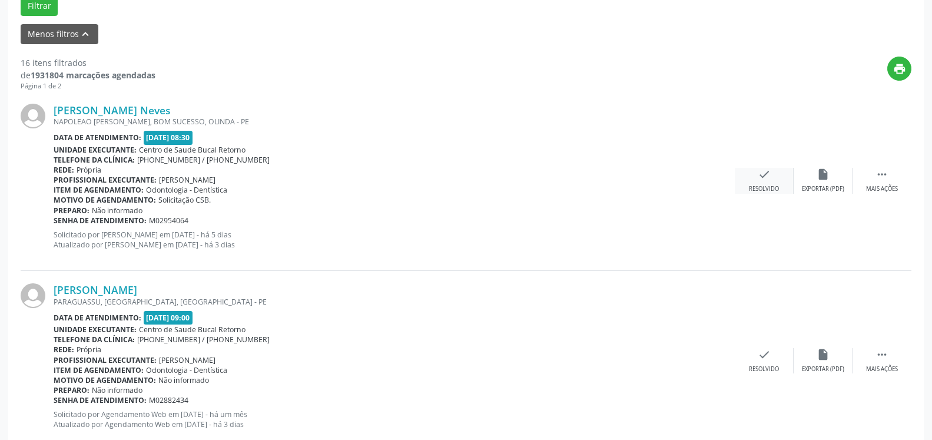
click at [770, 184] on div "check Resolvido" at bounding box center [764, 180] width 59 height 25
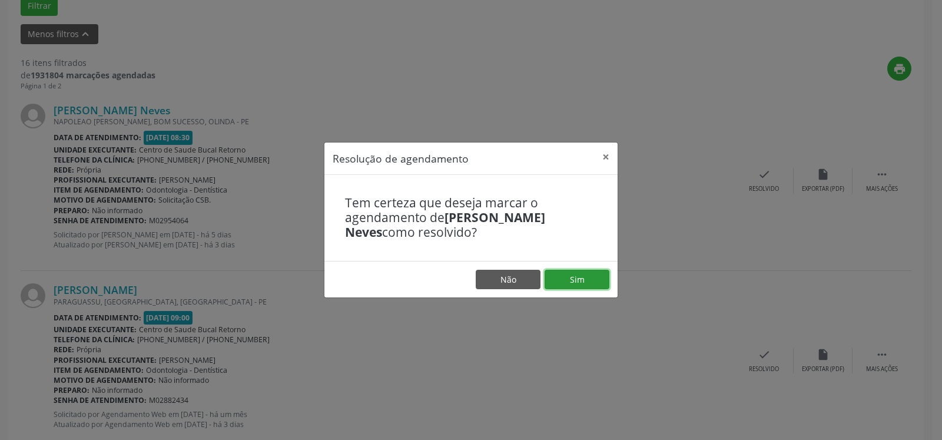
drag, startPoint x: 600, startPoint y: 272, endPoint x: 594, endPoint y: 274, distance: 6.1
click at [596, 273] on button "Sim" at bounding box center [577, 280] width 65 height 20
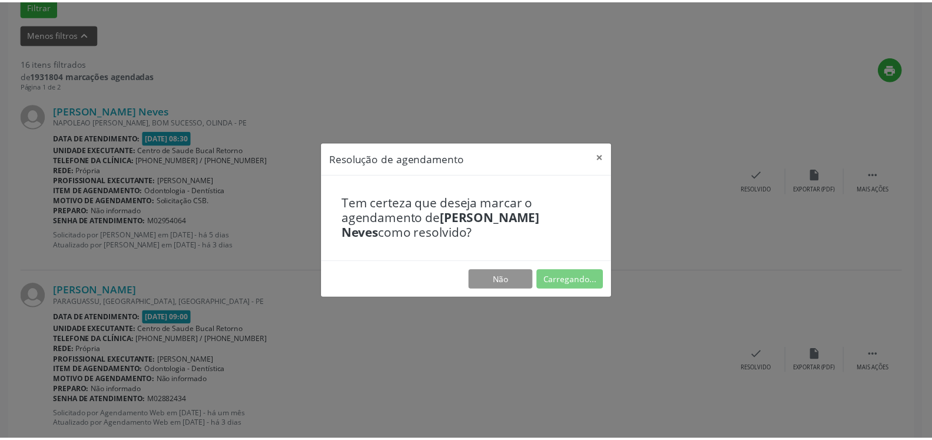
scroll to position [65, 0]
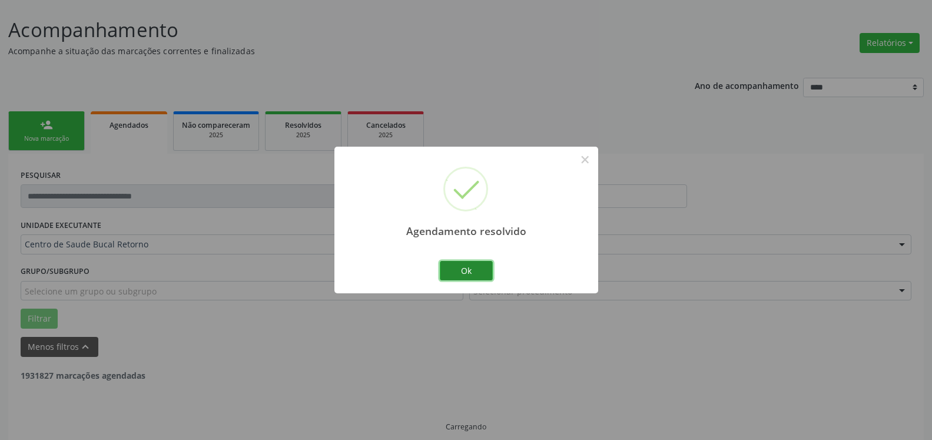
click at [481, 273] on button "Ok" at bounding box center [466, 271] width 53 height 20
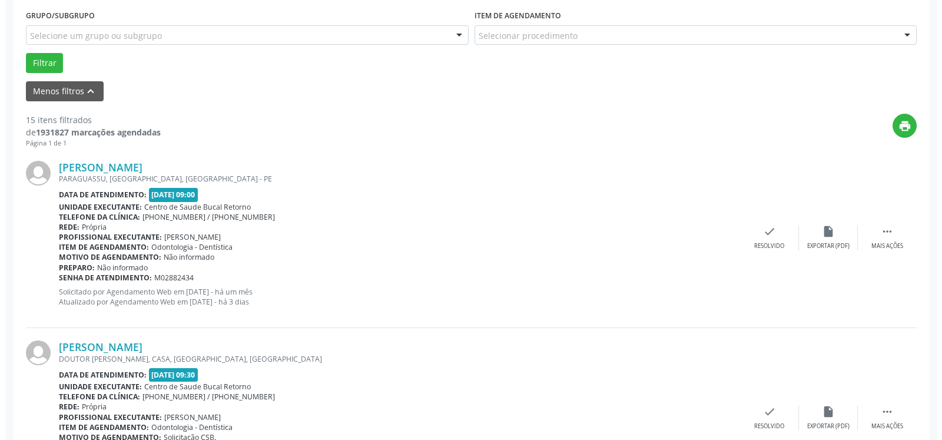
scroll to position [378, 0]
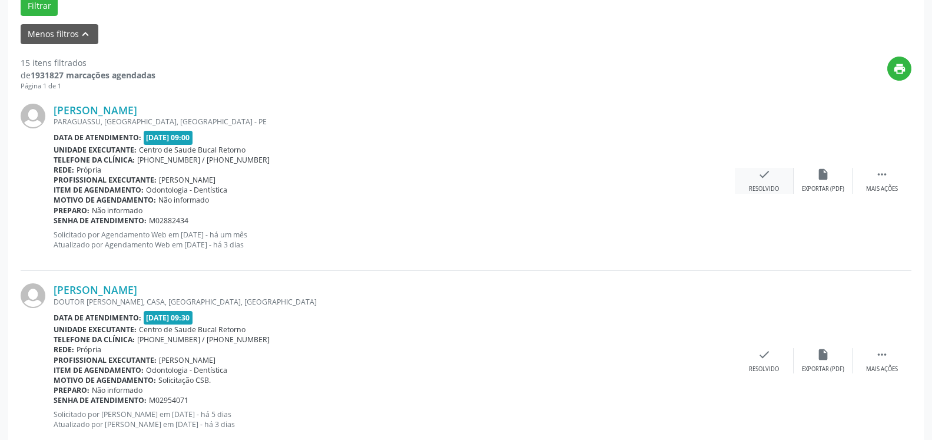
click at [766, 180] on icon "check" at bounding box center [764, 174] width 13 height 13
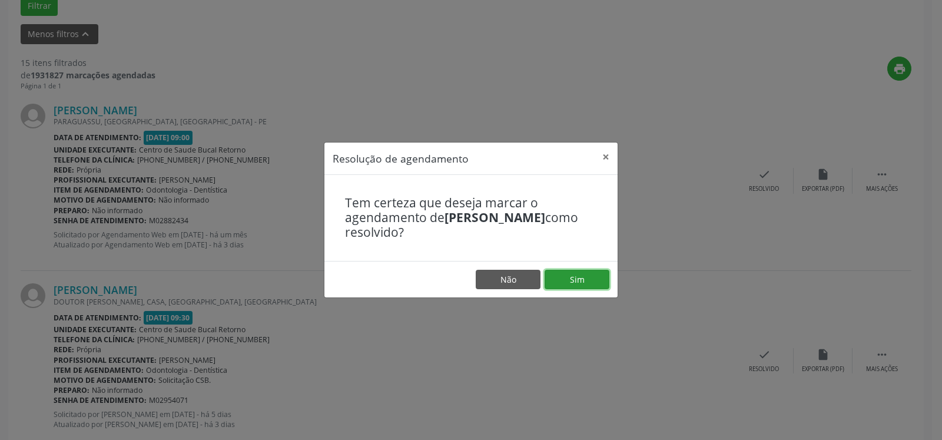
click at [595, 274] on button "Sim" at bounding box center [577, 280] width 65 height 20
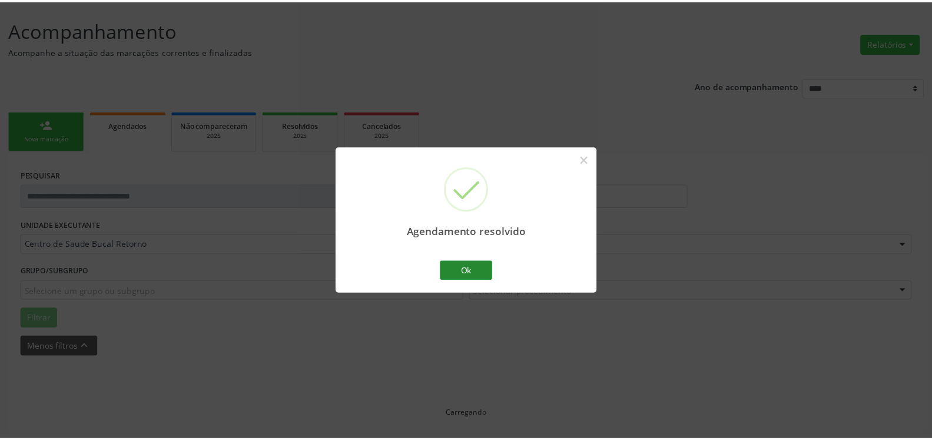
scroll to position [65, 0]
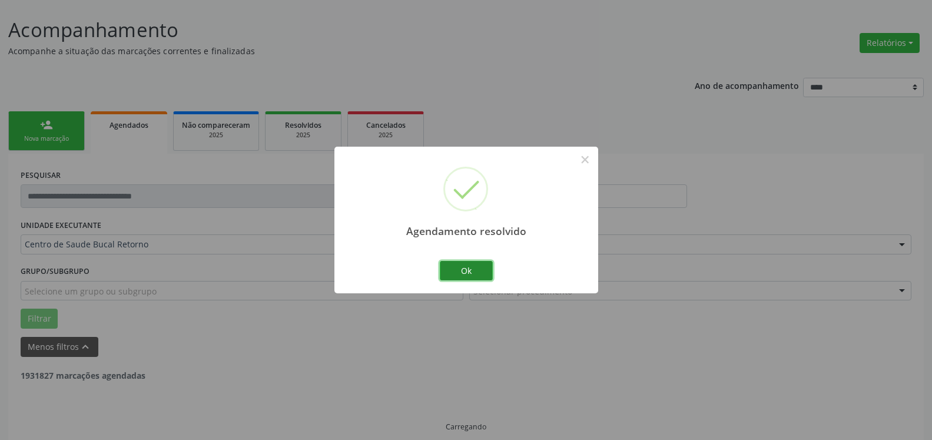
click at [484, 264] on button "Ok" at bounding box center [466, 271] width 53 height 20
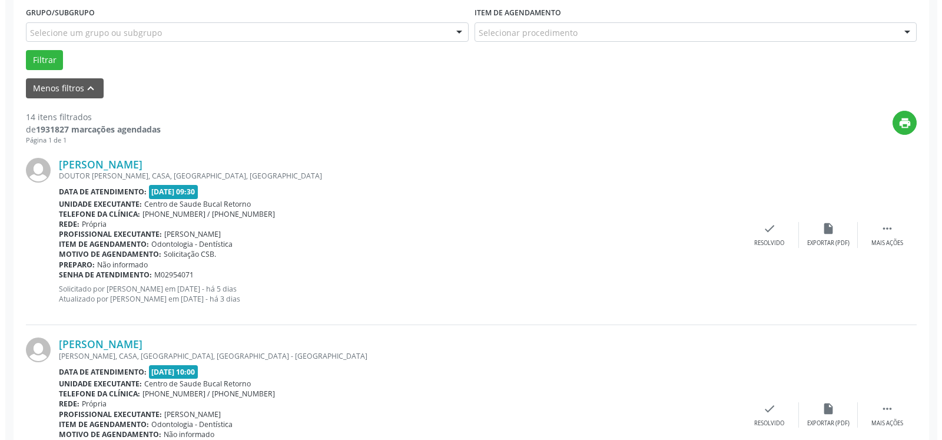
scroll to position [365, 0]
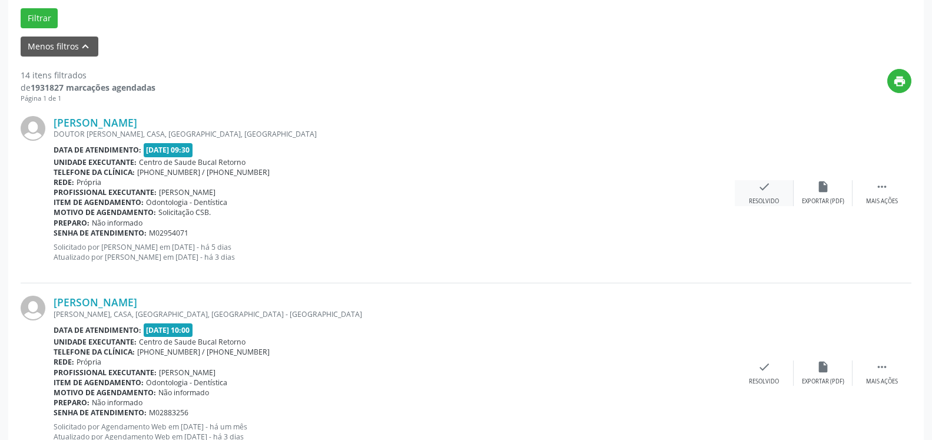
click at [763, 188] on icon "check" at bounding box center [764, 186] width 13 height 13
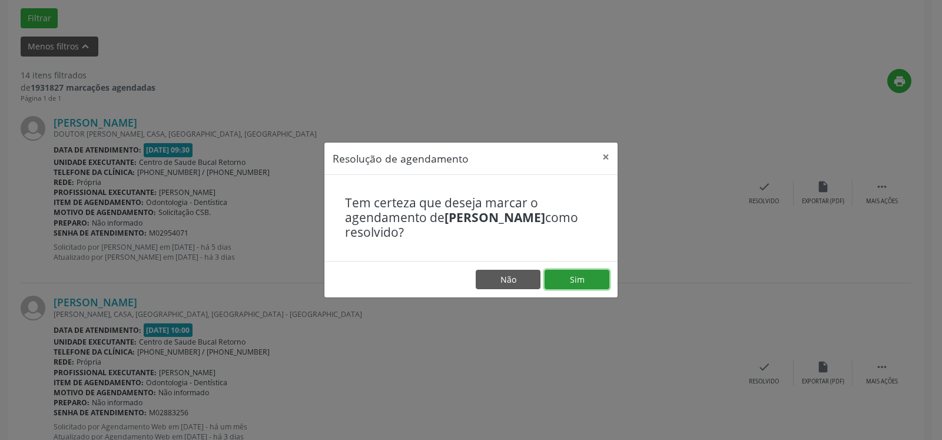
click at [582, 278] on button "Sim" at bounding box center [577, 280] width 65 height 20
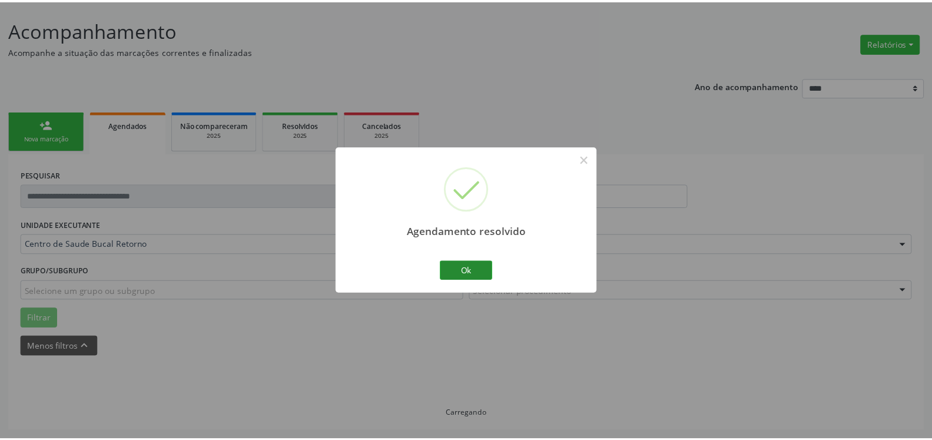
scroll to position [65, 0]
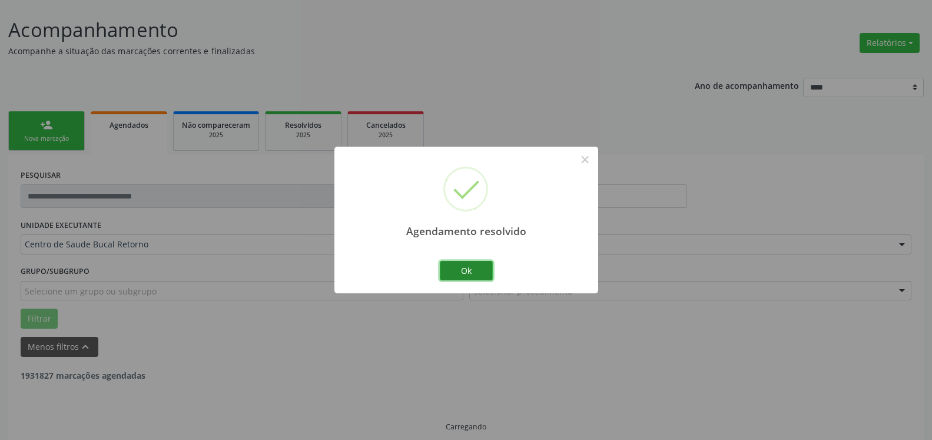
click at [466, 266] on button "Ok" at bounding box center [466, 271] width 53 height 20
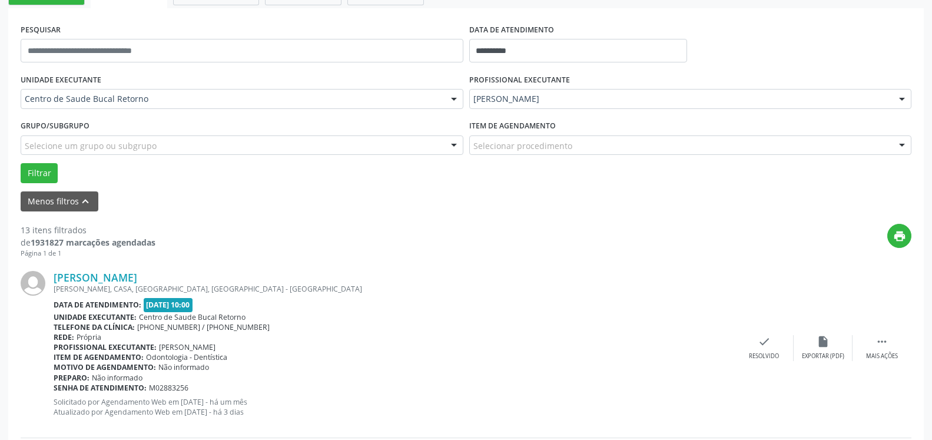
scroll to position [305, 0]
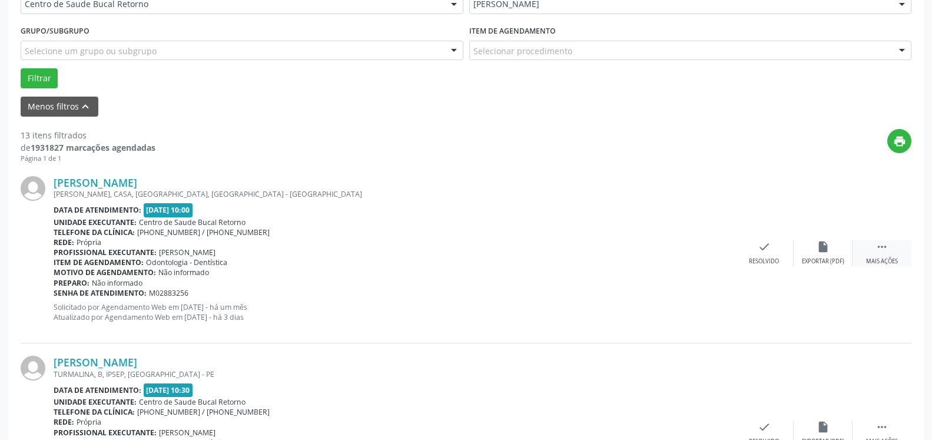
click at [882, 253] on icon "" at bounding box center [882, 246] width 13 height 13
click at [843, 250] on div "alarm_off Não compareceu" at bounding box center [823, 252] width 59 height 25
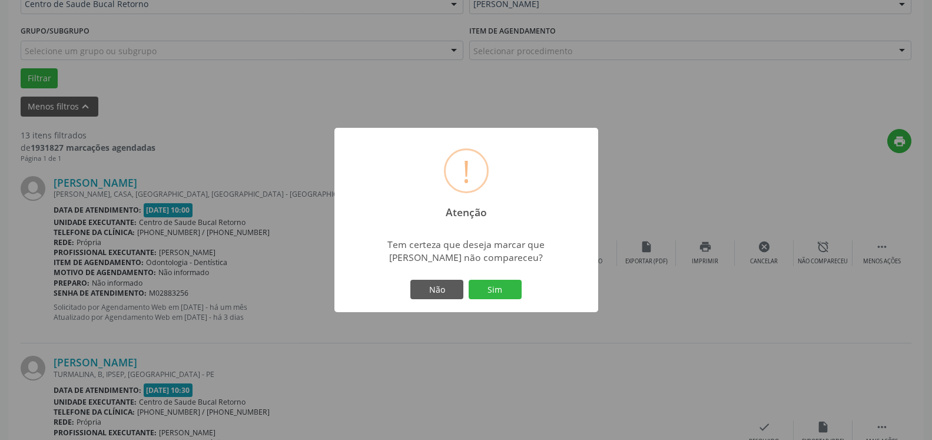
click at [512, 291] on button "Sim" at bounding box center [495, 290] width 53 height 20
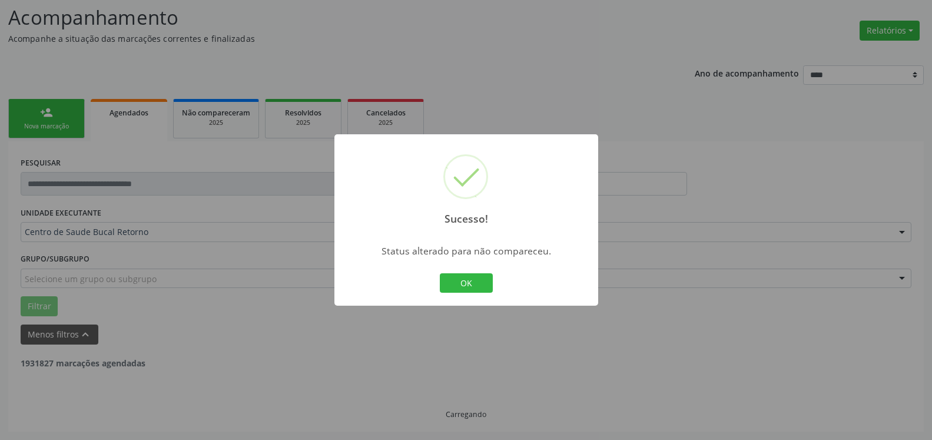
scroll to position [77, 0]
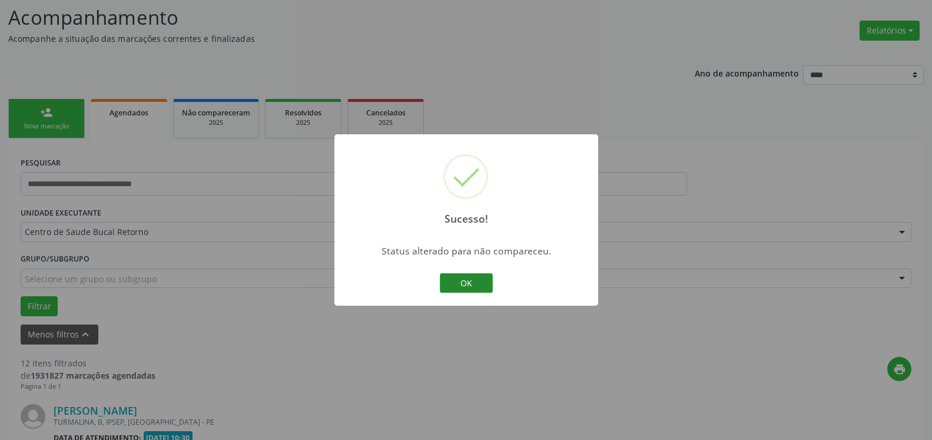
click at [476, 281] on button "OK" at bounding box center [466, 283] width 53 height 20
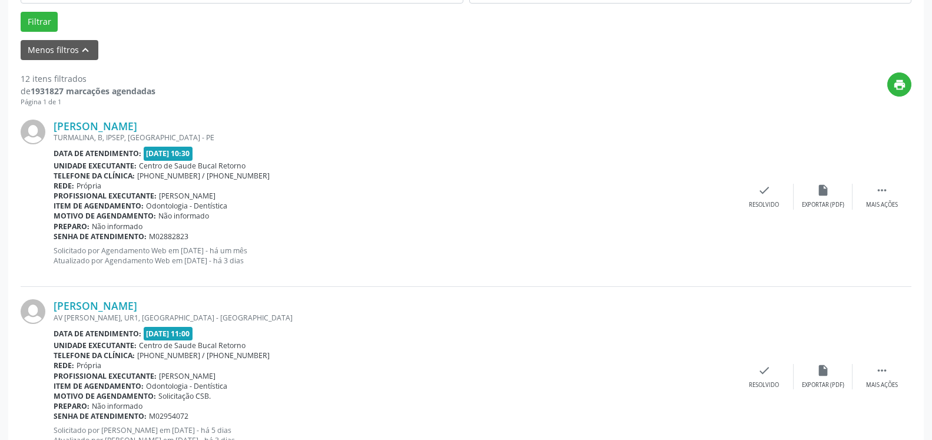
scroll to position [378, 0]
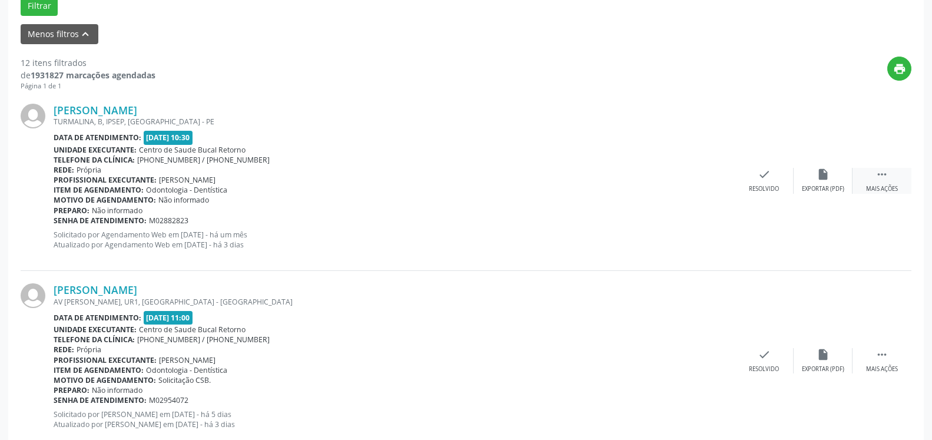
click at [882, 179] on icon "" at bounding box center [882, 174] width 13 height 13
click at [823, 185] on div "alarm_off Não compareceu" at bounding box center [823, 180] width 59 height 25
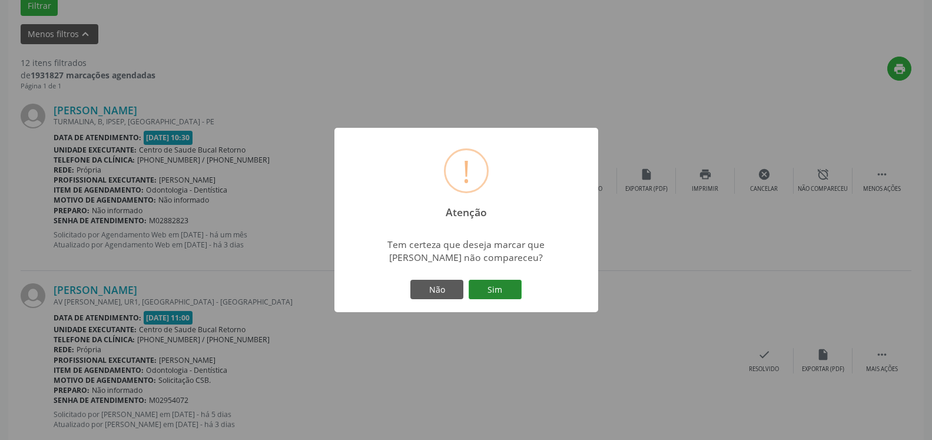
click at [505, 287] on button "Sim" at bounding box center [495, 290] width 53 height 20
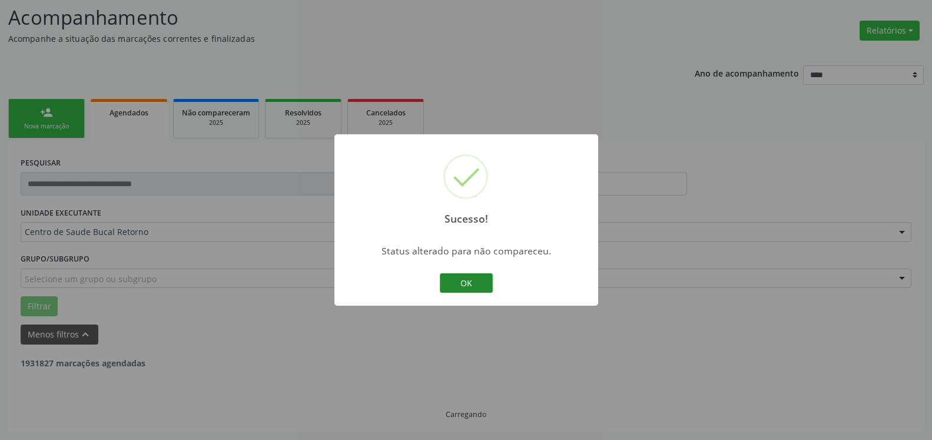
click at [453, 283] on button "OK" at bounding box center [466, 283] width 53 height 20
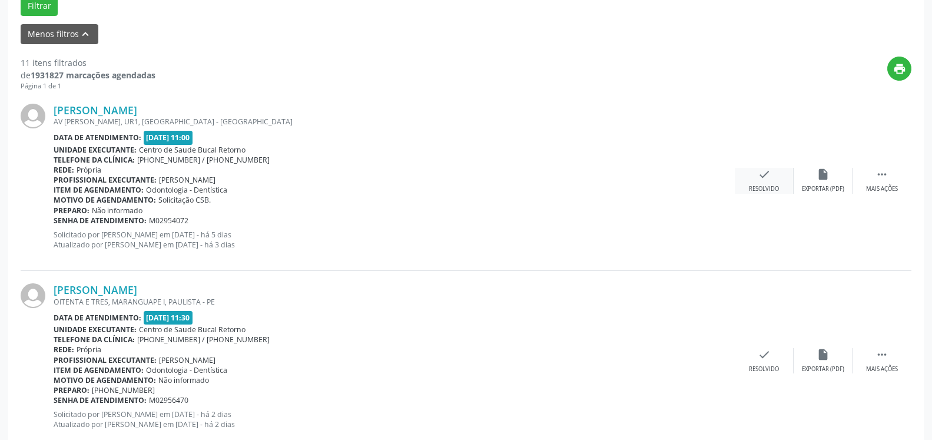
click at [767, 177] on icon "check" at bounding box center [764, 174] width 13 height 13
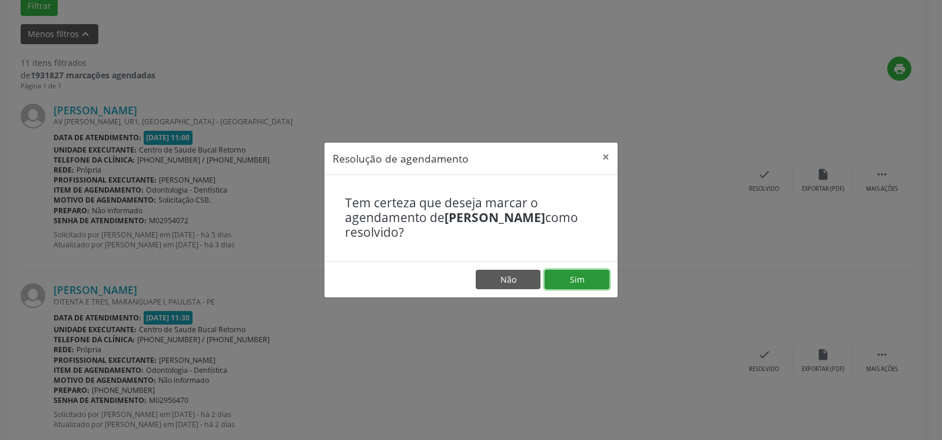
click at [581, 280] on button "Sim" at bounding box center [577, 280] width 65 height 20
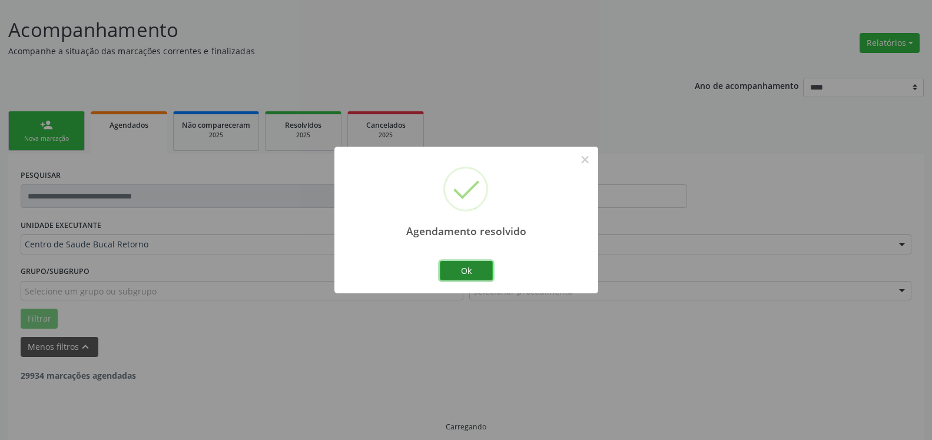
click at [471, 273] on button "Ok" at bounding box center [466, 271] width 53 height 20
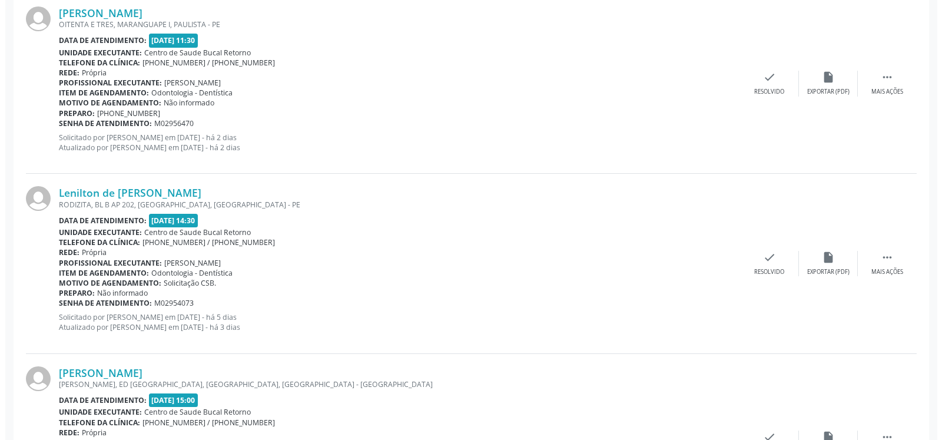
scroll to position [485, 0]
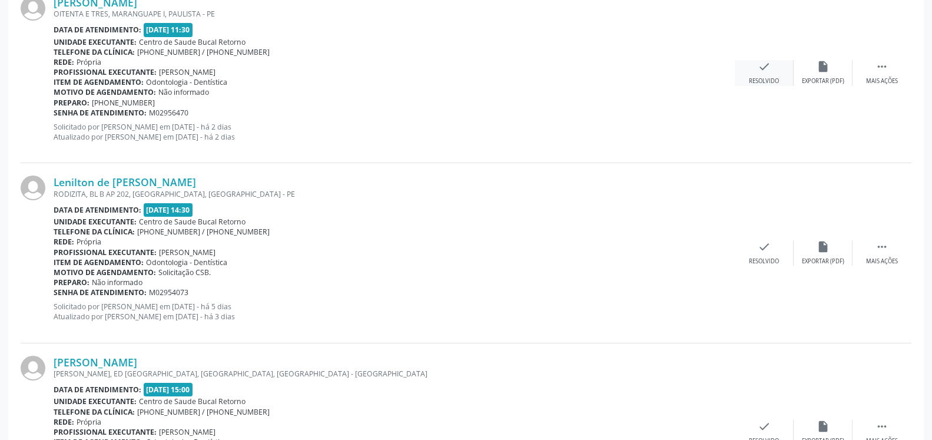
click at [770, 64] on icon "check" at bounding box center [764, 66] width 13 height 13
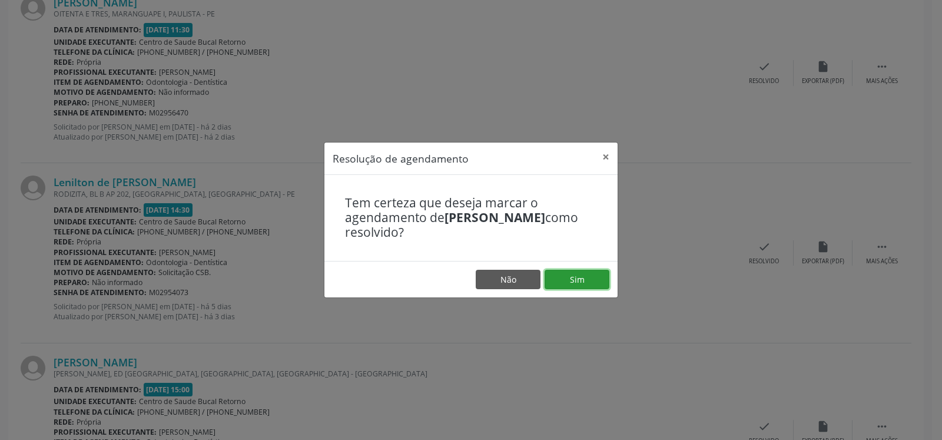
click at [574, 276] on button "Sim" at bounding box center [577, 280] width 65 height 20
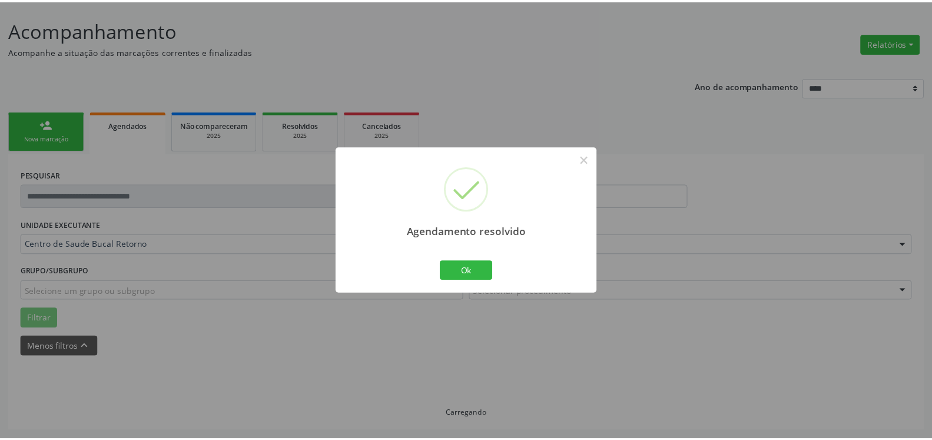
scroll to position [65, 0]
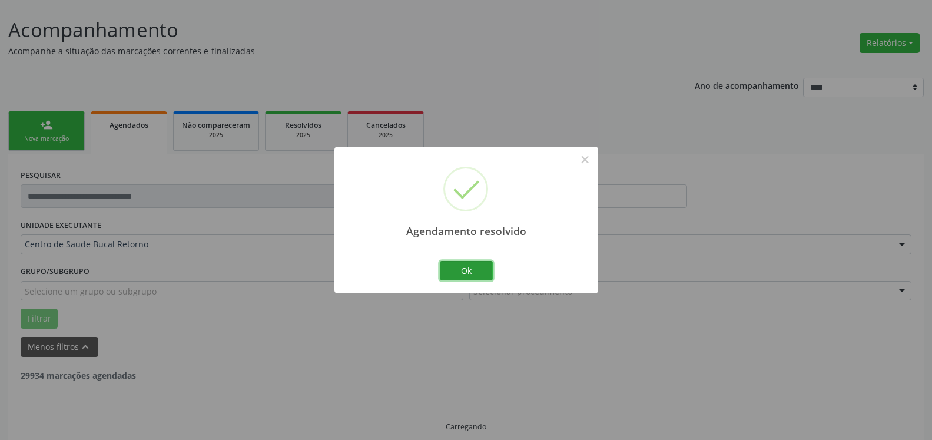
click at [472, 274] on button "Ok" at bounding box center [466, 271] width 53 height 20
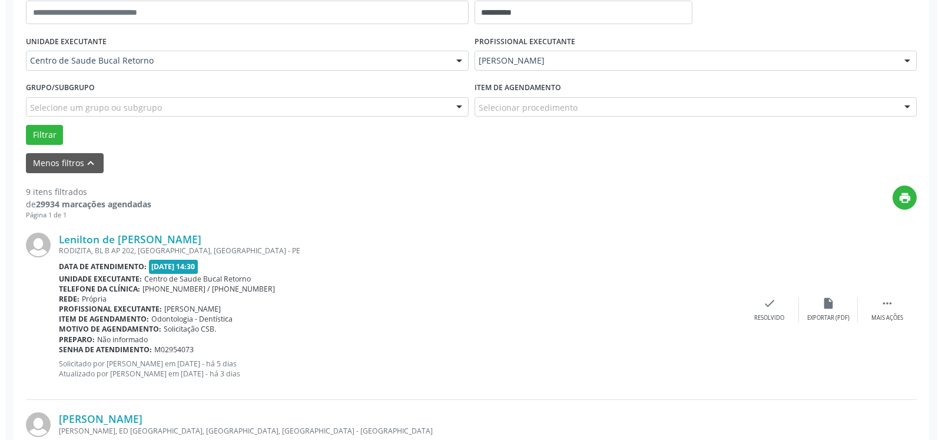
scroll to position [257, 0]
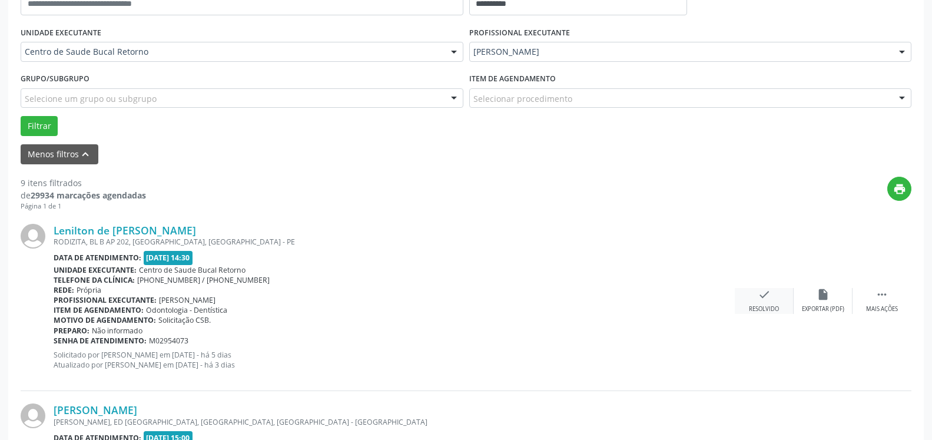
click at [757, 294] on div "check Resolvido" at bounding box center [764, 300] width 59 height 25
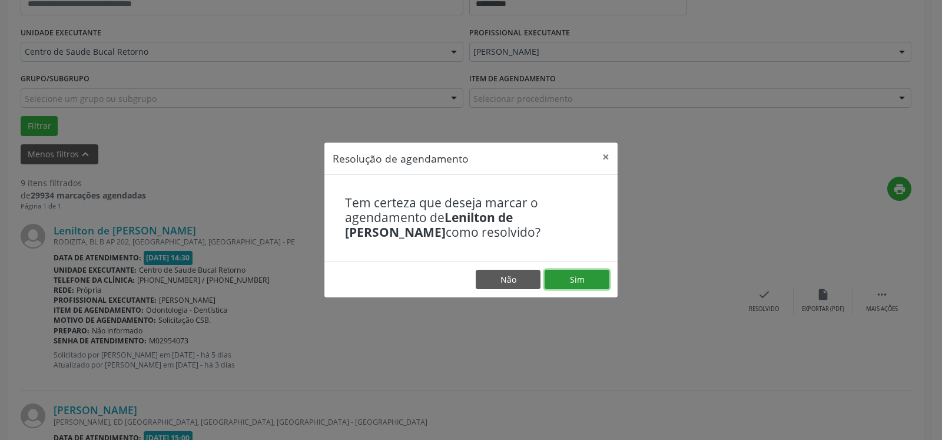
click at [571, 283] on button "Sim" at bounding box center [577, 280] width 65 height 20
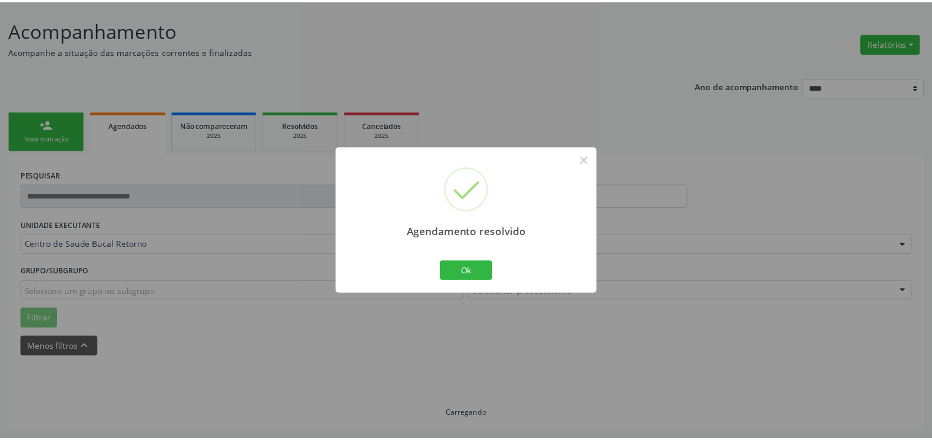
scroll to position [65, 0]
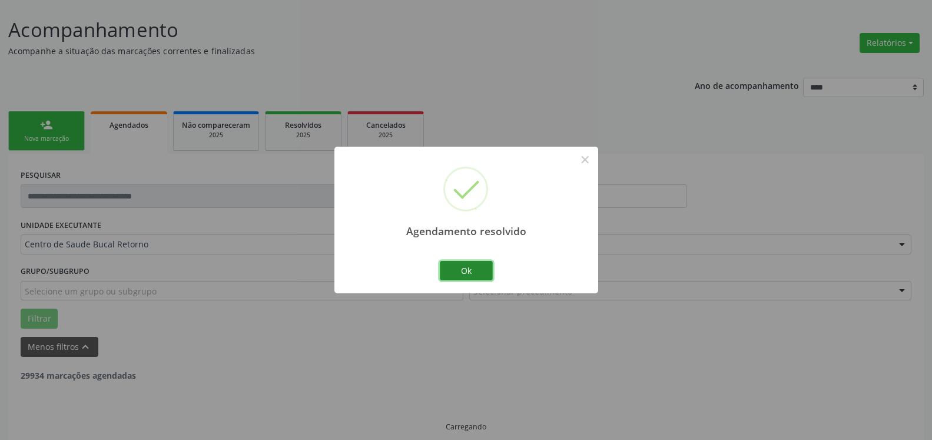
click at [476, 267] on button "Ok" at bounding box center [466, 271] width 53 height 20
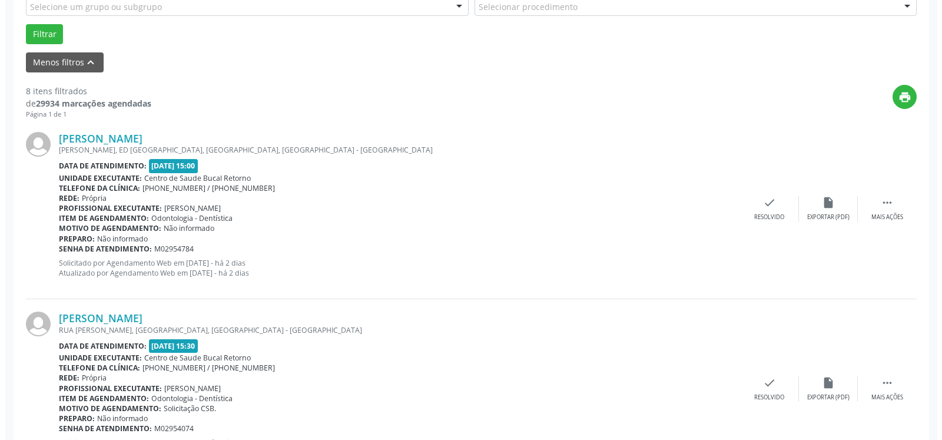
scroll to position [425, 0]
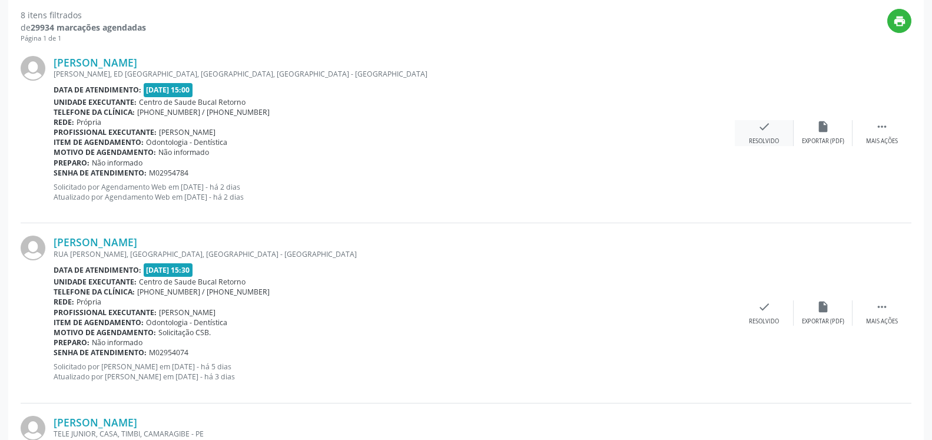
click at [762, 132] on icon "check" at bounding box center [764, 126] width 13 height 13
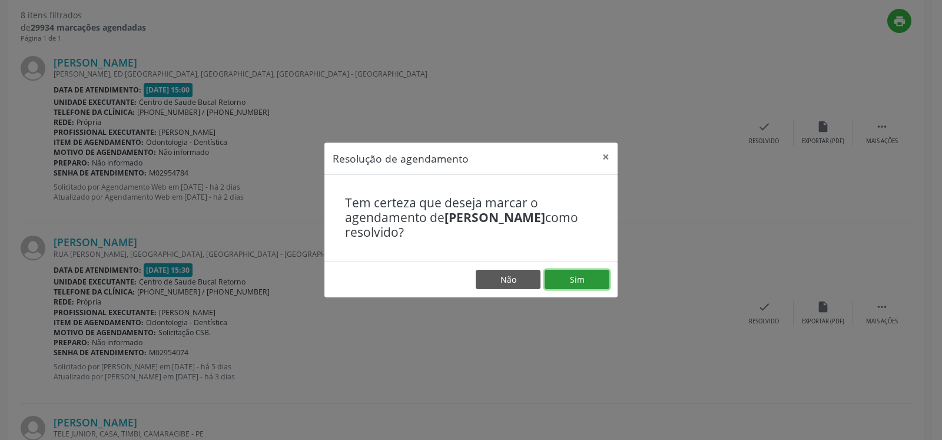
click at [581, 283] on button "Sim" at bounding box center [577, 280] width 65 height 20
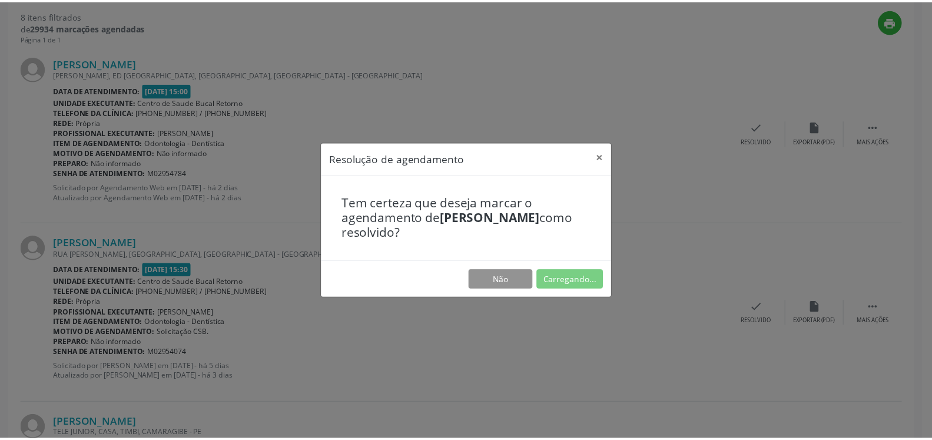
scroll to position [65, 0]
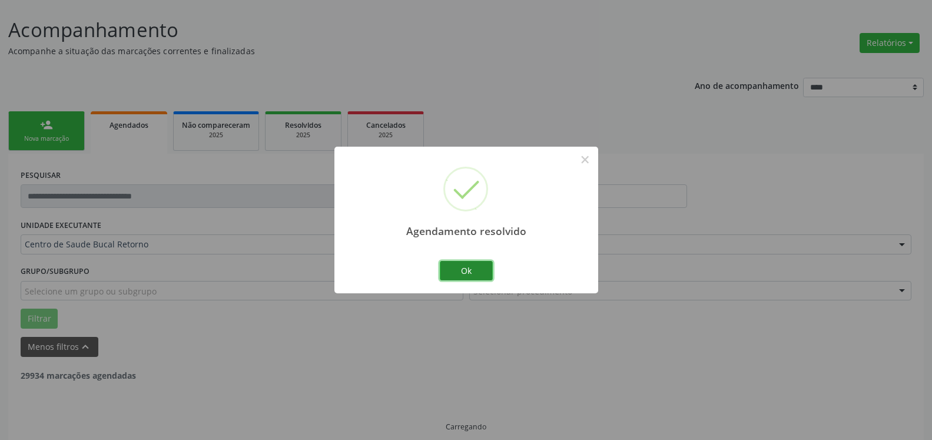
click at [476, 272] on button "Ok" at bounding box center [466, 271] width 53 height 20
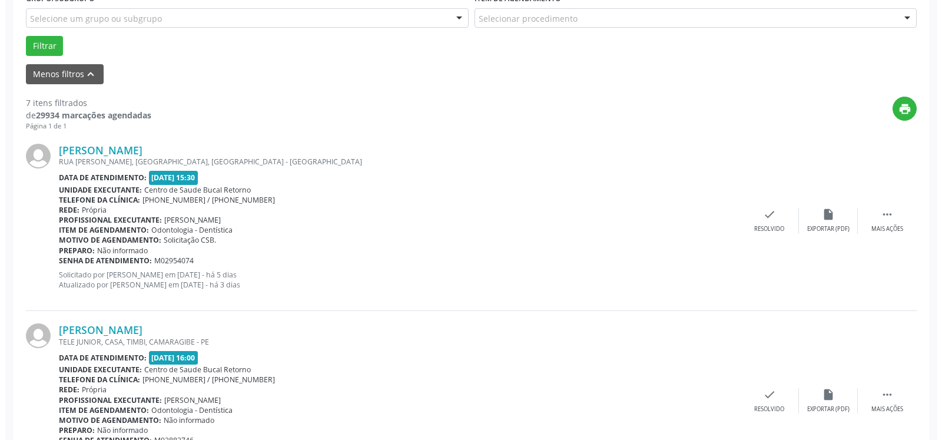
scroll to position [365, 0]
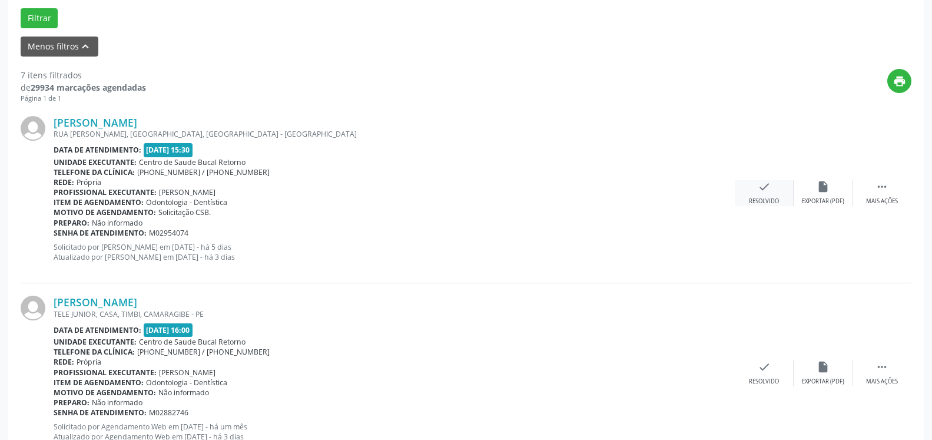
click at [766, 192] on icon "check" at bounding box center [764, 186] width 13 height 13
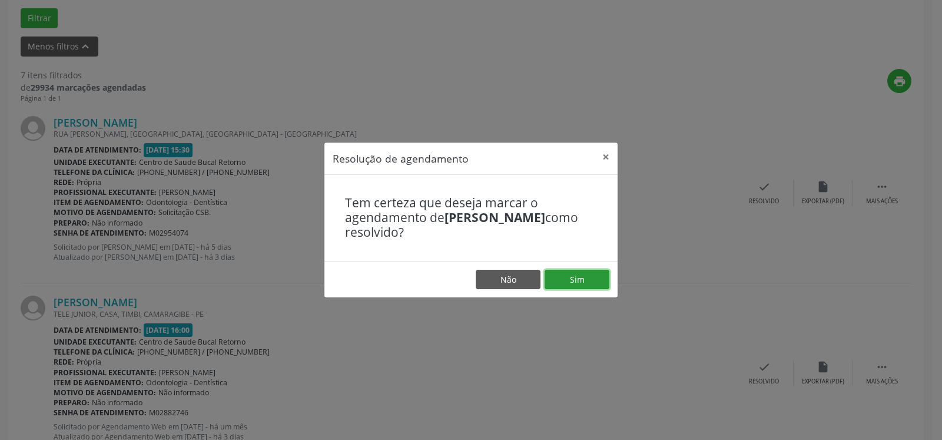
click at [578, 287] on button "Sim" at bounding box center [577, 280] width 65 height 20
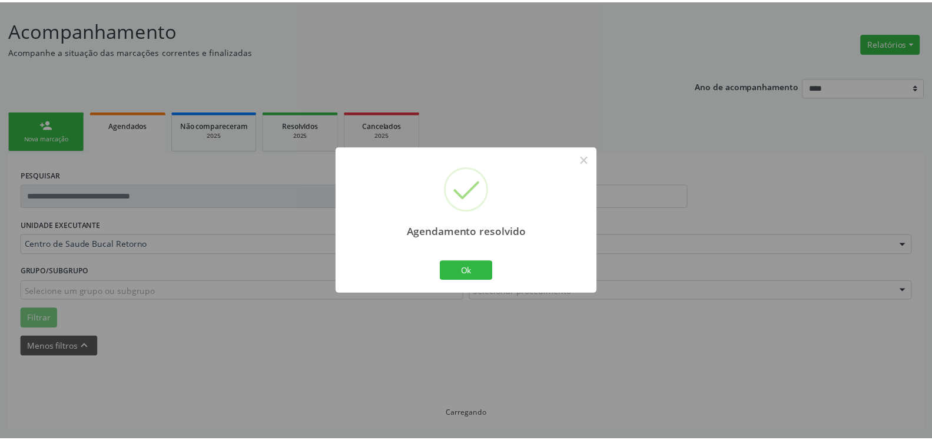
scroll to position [65, 0]
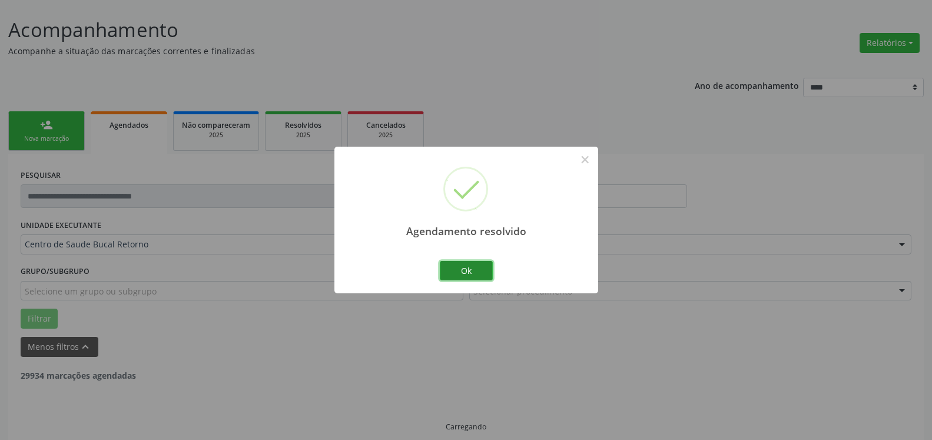
click at [464, 274] on button "Ok" at bounding box center [466, 271] width 53 height 20
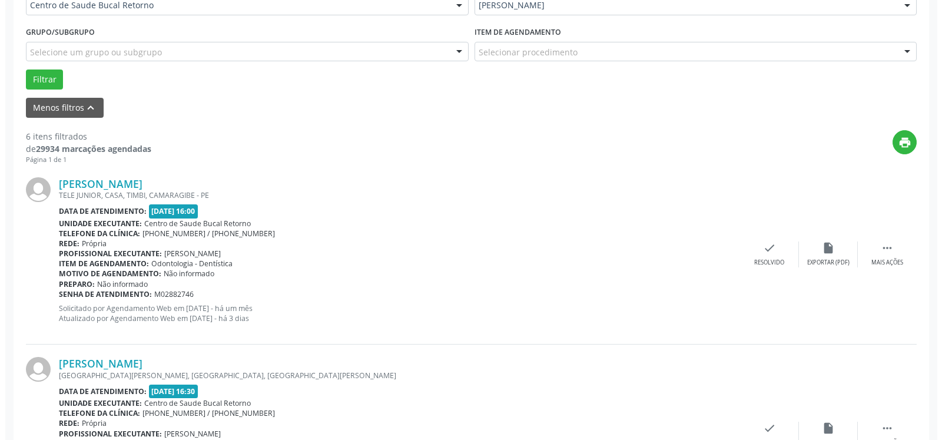
scroll to position [305, 0]
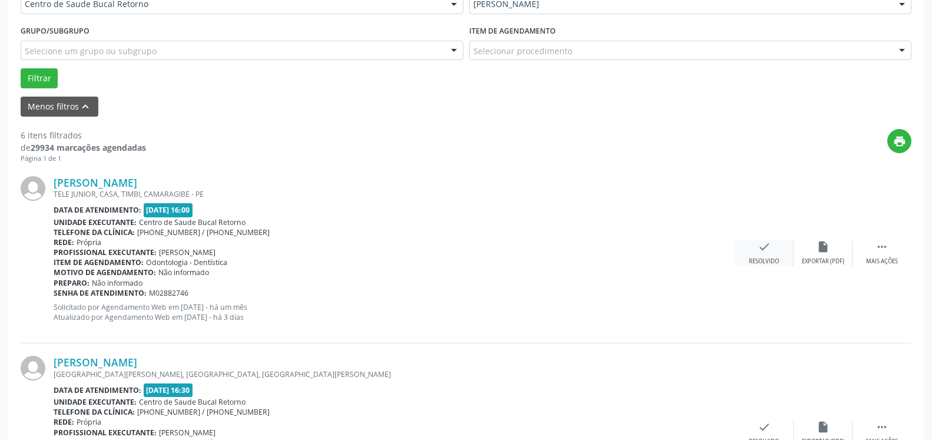
click at [763, 245] on icon "check" at bounding box center [764, 246] width 13 height 13
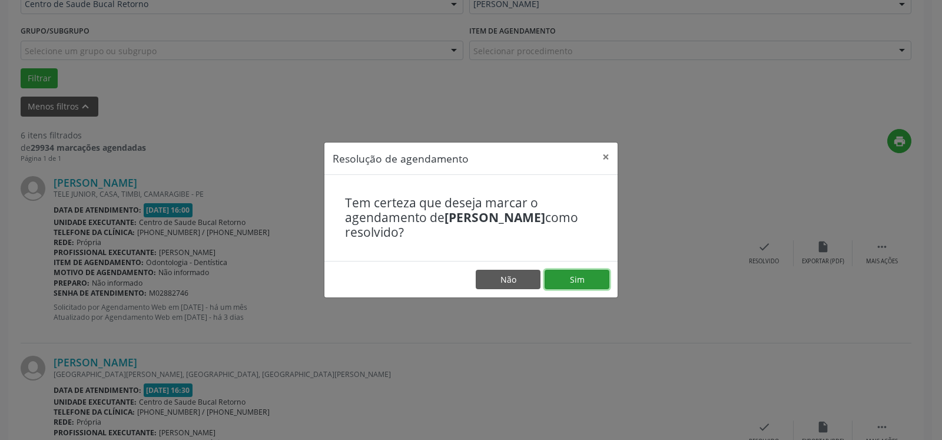
click at [578, 276] on button "Sim" at bounding box center [577, 280] width 65 height 20
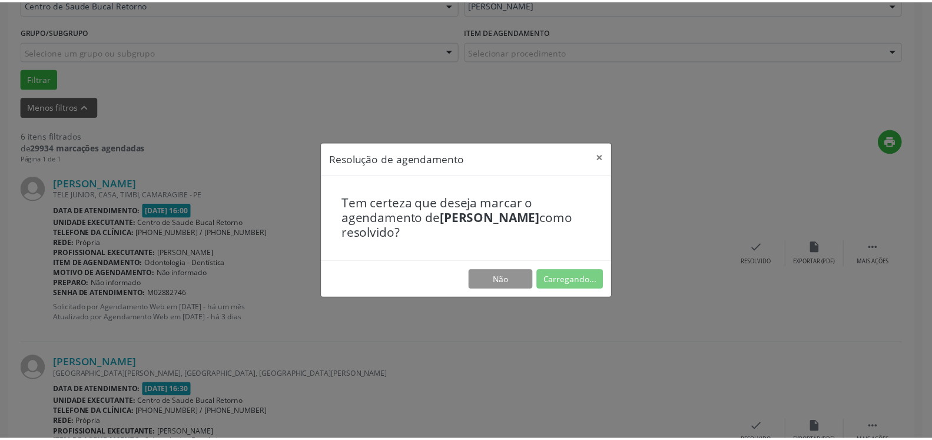
scroll to position [65, 0]
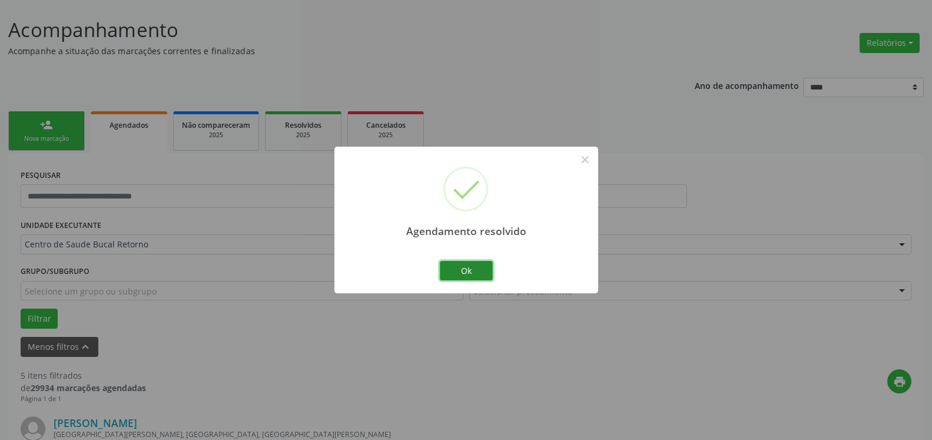
click at [478, 270] on button "Ok" at bounding box center [466, 271] width 53 height 20
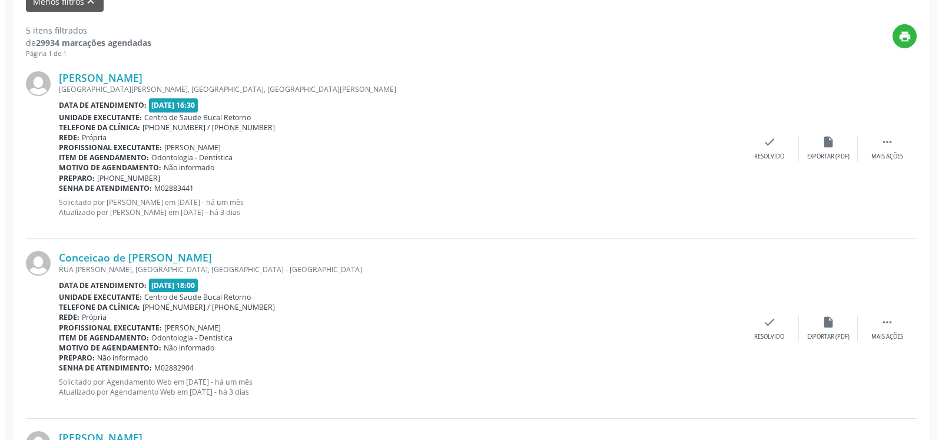
scroll to position [425, 0]
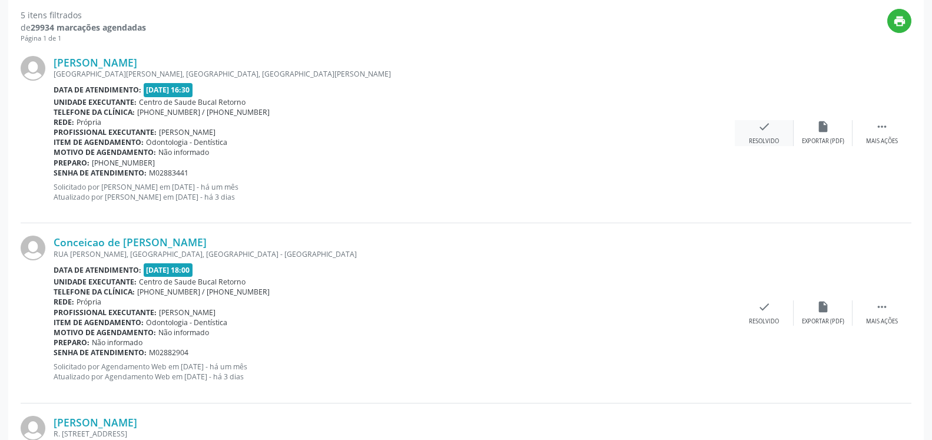
click at [771, 133] on div "check Resolvido" at bounding box center [764, 132] width 59 height 25
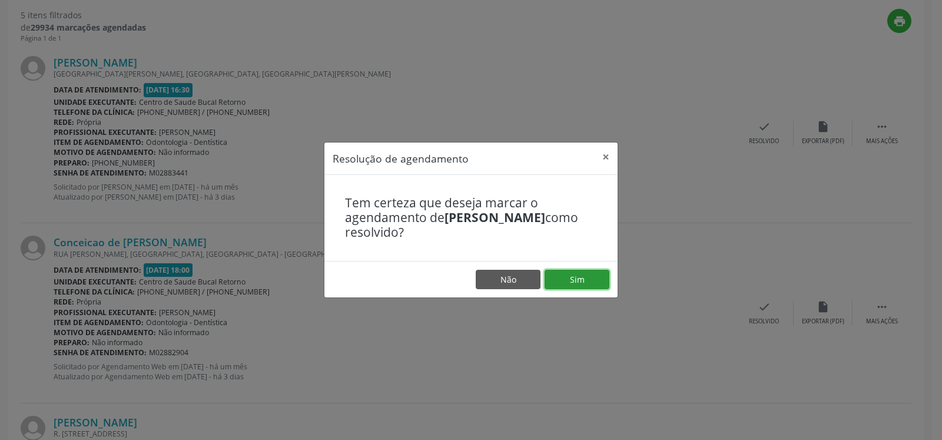
click at [580, 278] on button "Sim" at bounding box center [577, 280] width 65 height 20
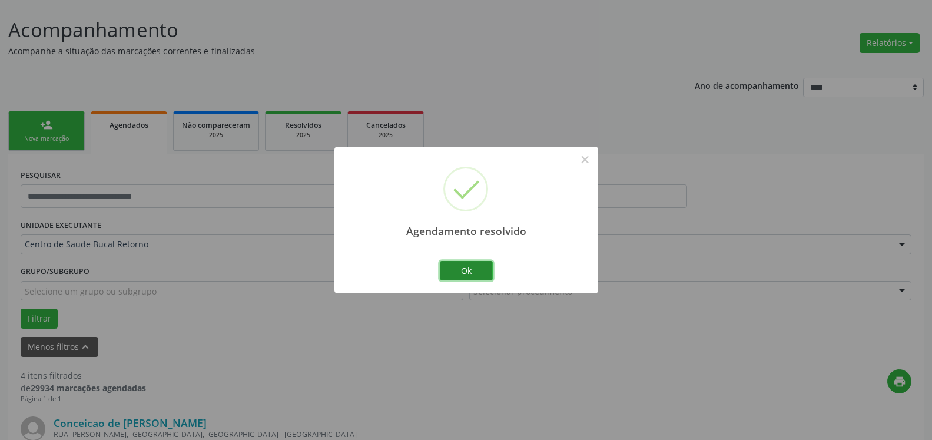
click at [475, 266] on button "Ok" at bounding box center [466, 271] width 53 height 20
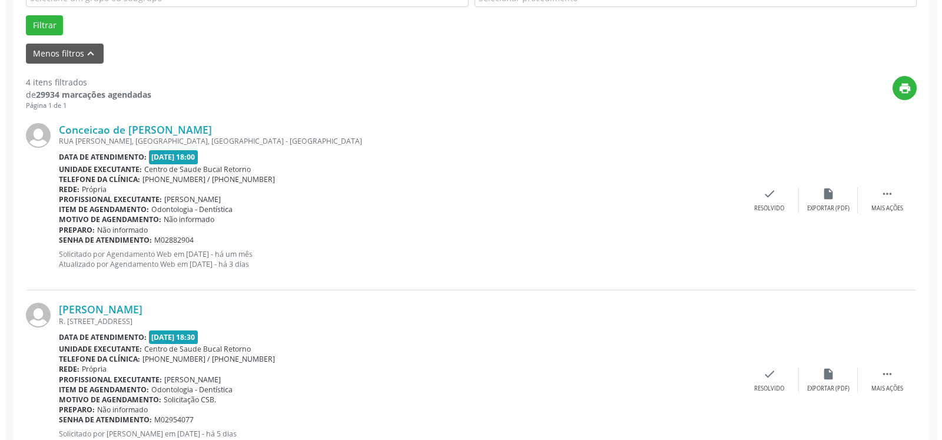
scroll to position [365, 0]
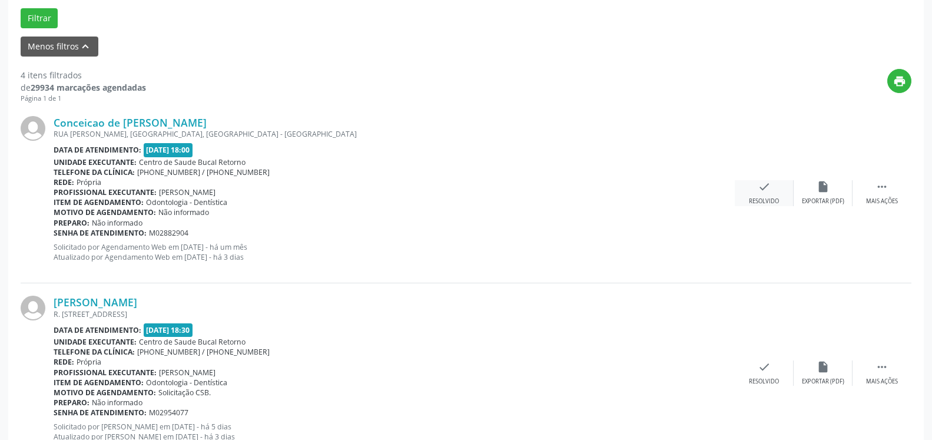
click at [771, 194] on div "check Resolvido" at bounding box center [764, 192] width 59 height 25
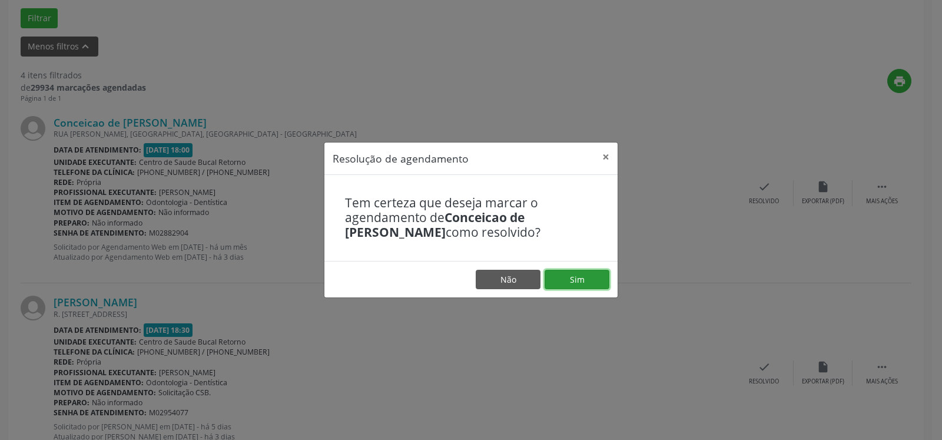
click at [591, 271] on button "Sim" at bounding box center [577, 280] width 65 height 20
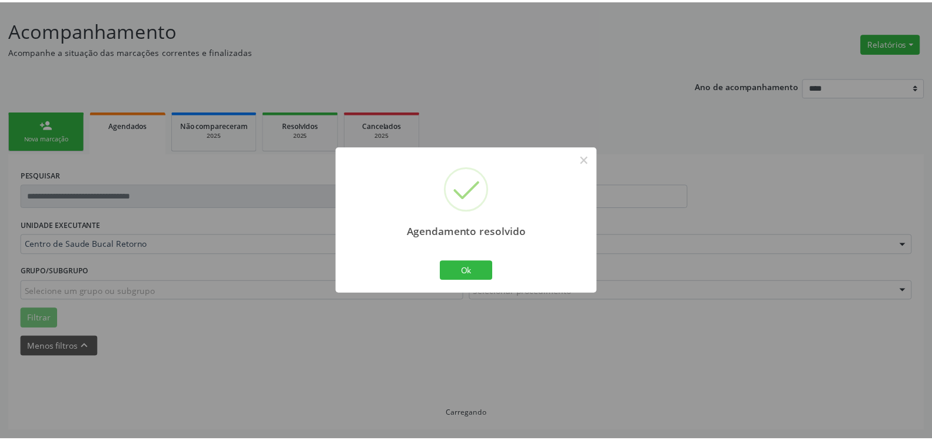
scroll to position [65, 0]
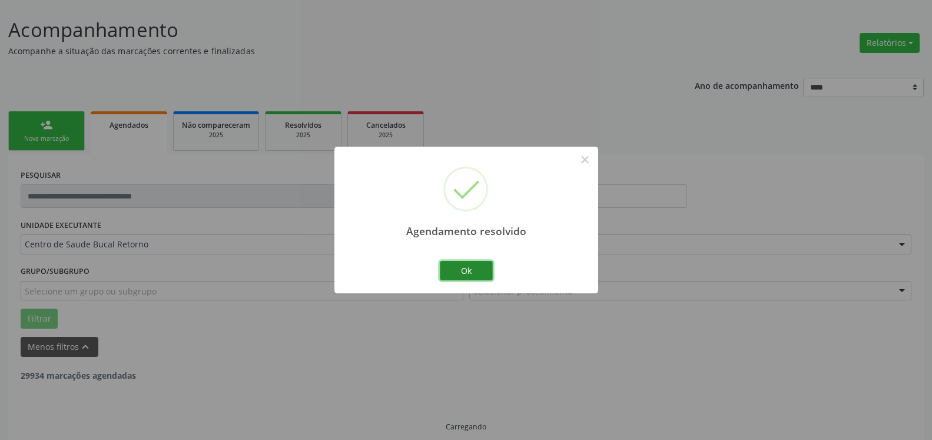
click at [467, 269] on button "Ok" at bounding box center [466, 271] width 53 height 20
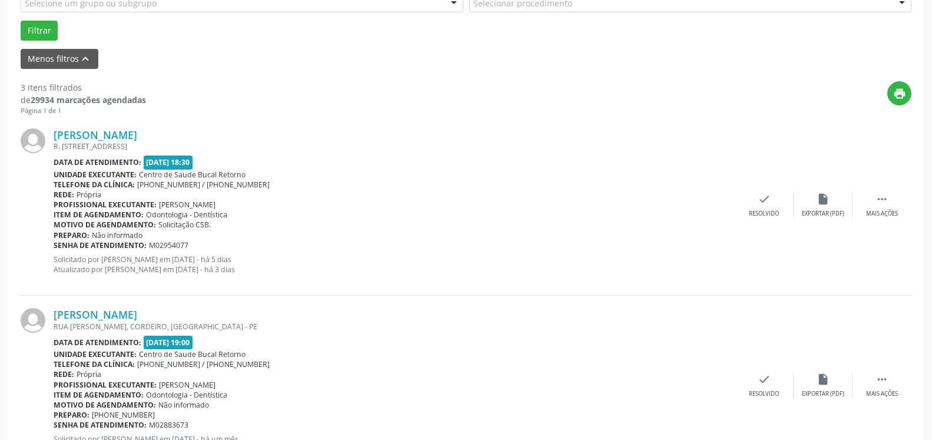
scroll to position [365, 0]
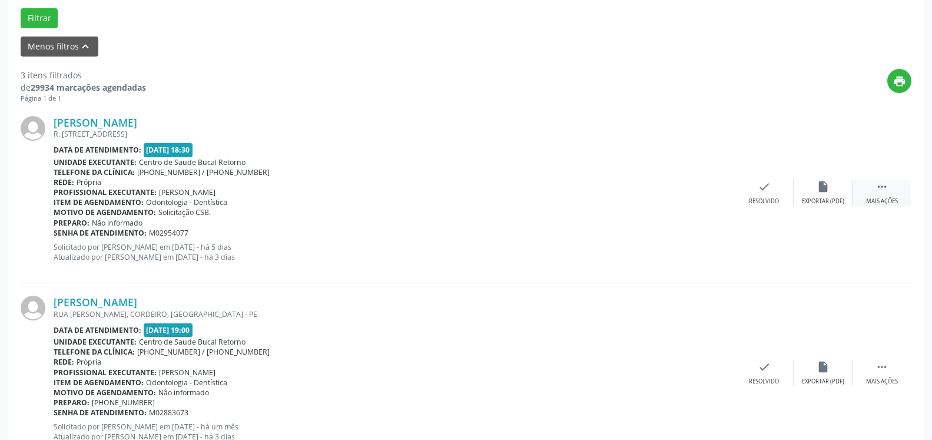
drag, startPoint x: 895, startPoint y: 194, endPoint x: 863, endPoint y: 198, distance: 32.6
click at [893, 196] on div " Mais ações" at bounding box center [882, 192] width 59 height 25
click at [832, 197] on div "alarm_off Não compareceu" at bounding box center [823, 192] width 59 height 25
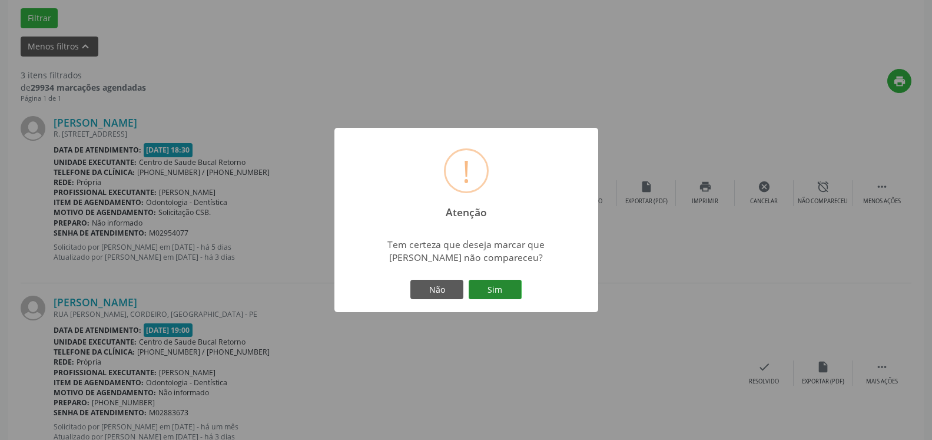
click at [500, 291] on button "Sim" at bounding box center [495, 290] width 53 height 20
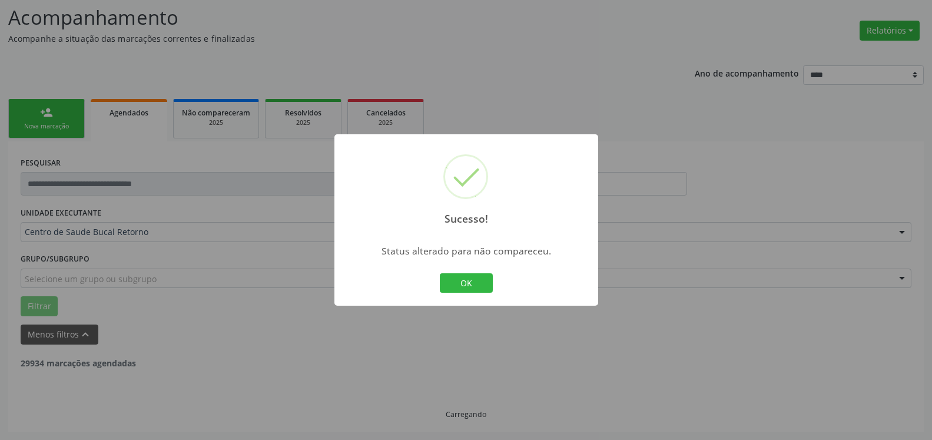
scroll to position [77, 0]
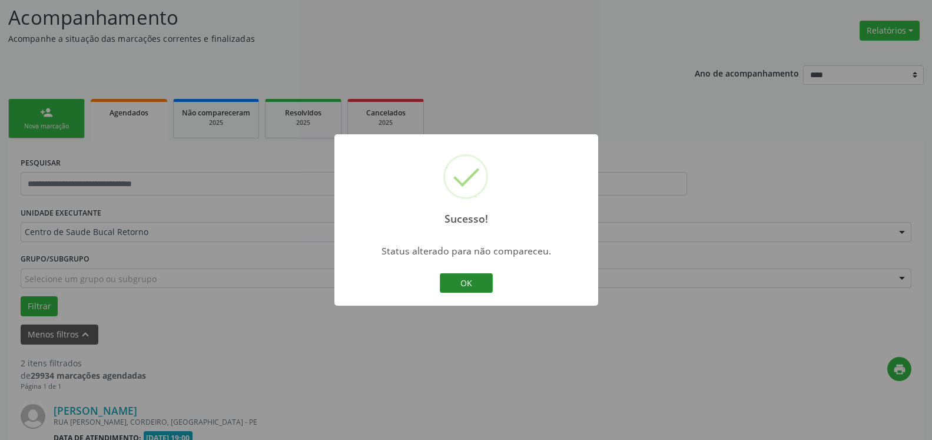
click at [474, 290] on button "OK" at bounding box center [466, 283] width 53 height 20
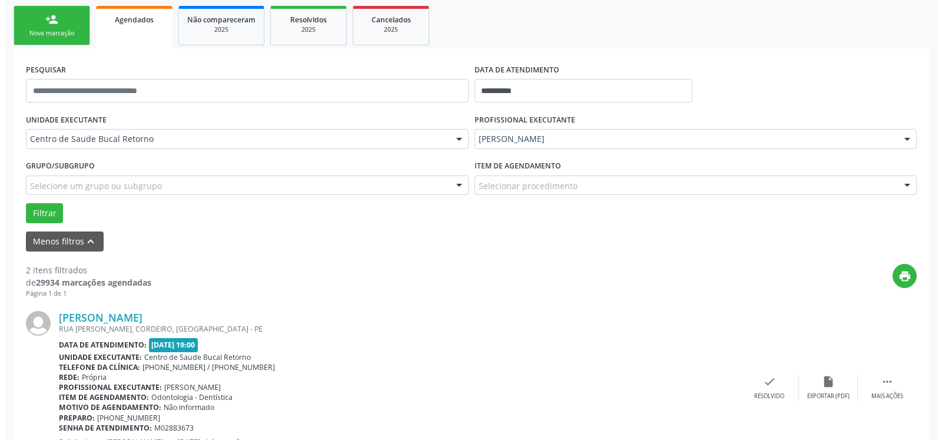
scroll to position [409, 0]
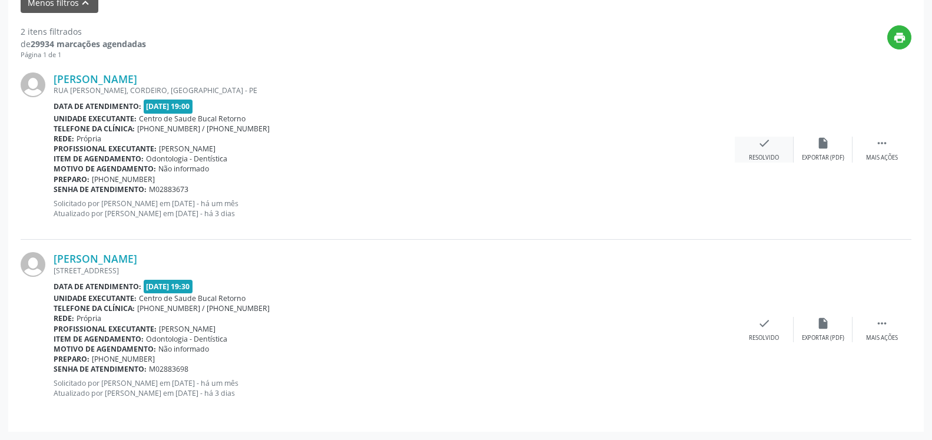
click at [764, 138] on icon "check" at bounding box center [764, 143] width 13 height 13
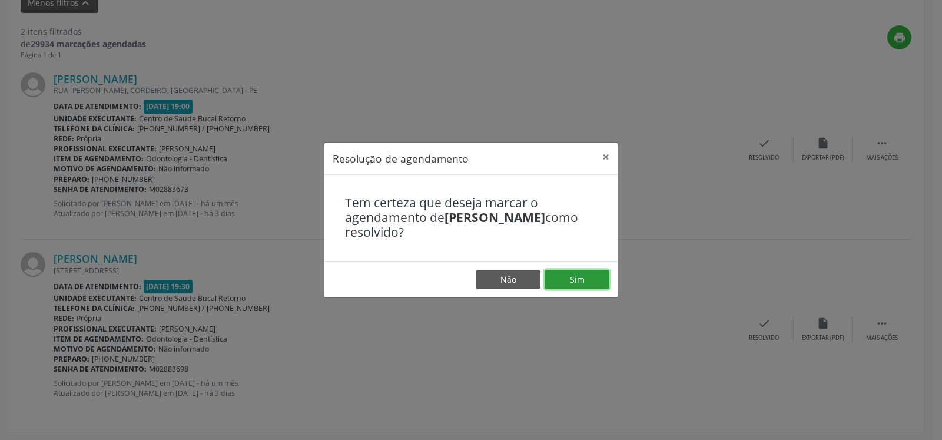
click at [578, 278] on button "Sim" at bounding box center [577, 280] width 65 height 20
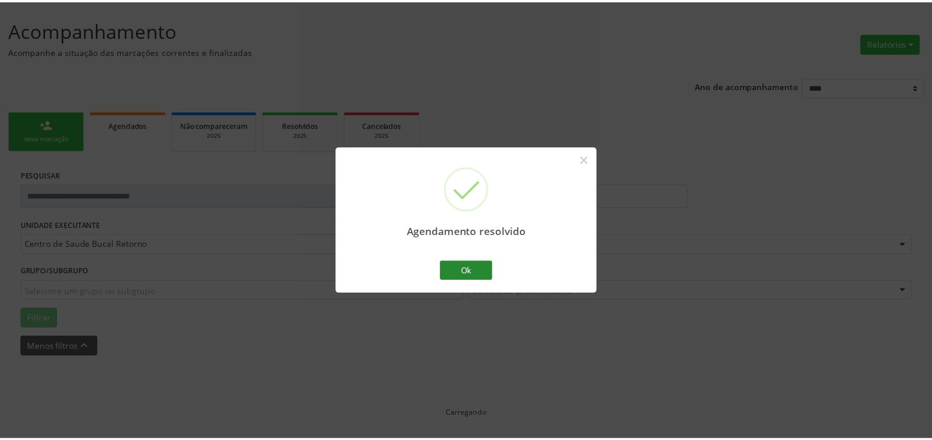
scroll to position [65, 0]
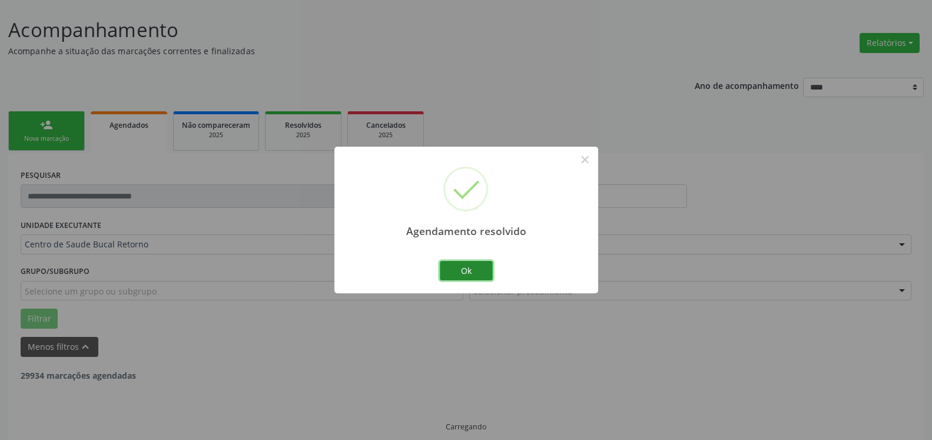
click at [483, 276] on button "Ok" at bounding box center [466, 271] width 53 height 20
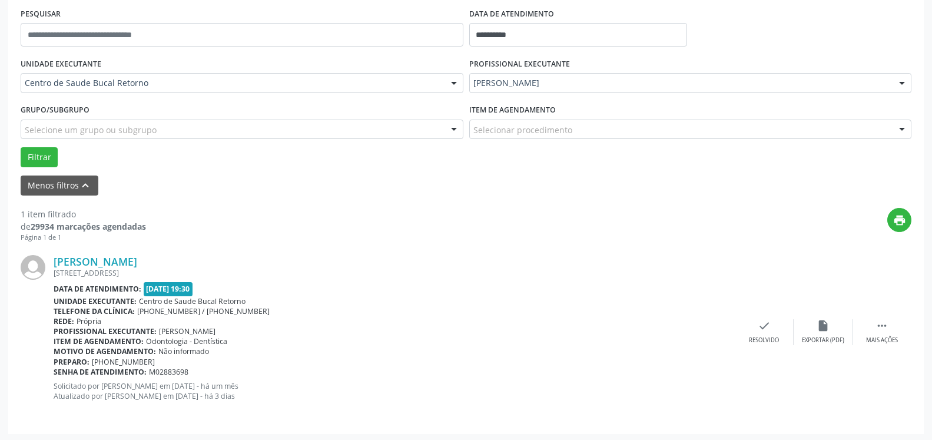
scroll to position [229, 0]
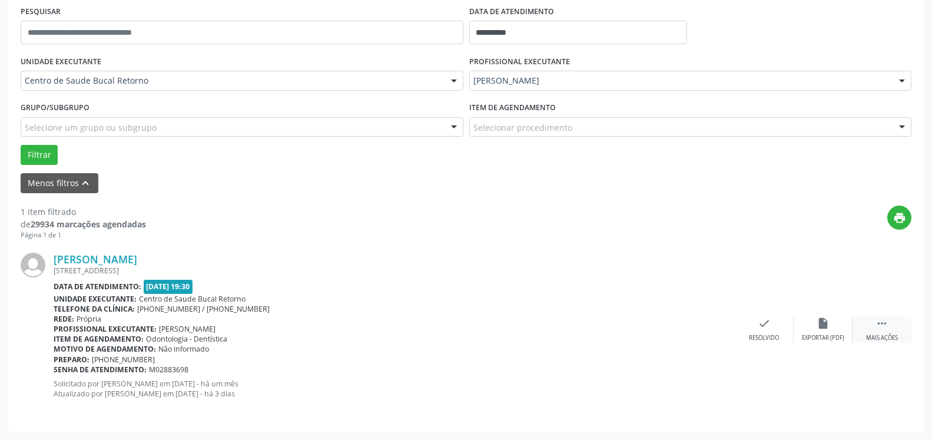
click at [886, 336] on div "Mais ações" at bounding box center [882, 338] width 32 height 8
click at [830, 322] on div "alarm_off Não compareceu" at bounding box center [823, 329] width 59 height 25
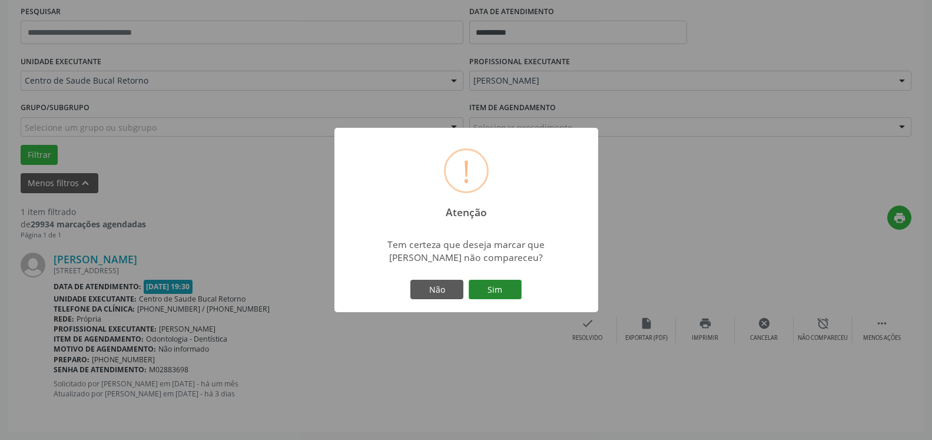
click at [519, 288] on div "Não Sim" at bounding box center [466, 289] width 117 height 25
click at [516, 288] on button "Sim" at bounding box center [495, 290] width 53 height 20
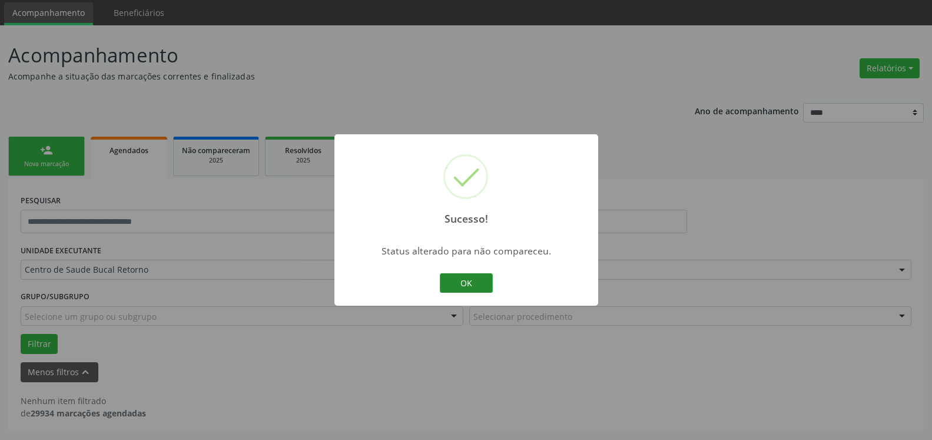
scroll to position [39, 0]
click at [482, 285] on button "OK" at bounding box center [466, 283] width 53 height 20
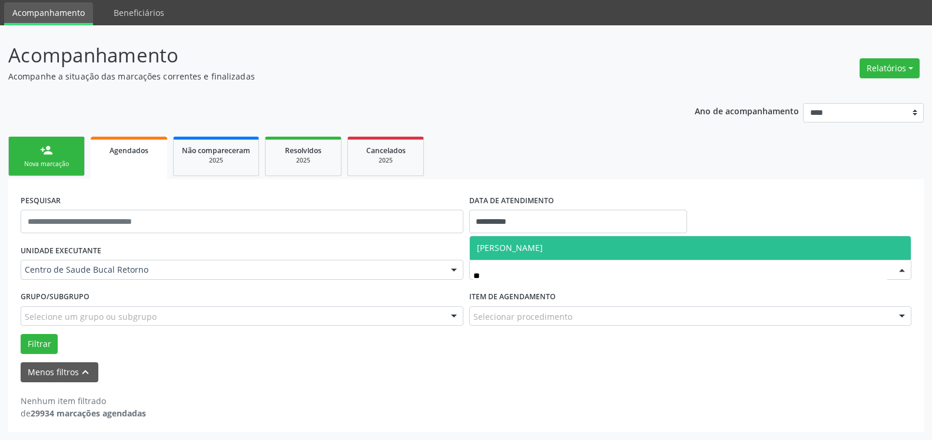
click at [527, 250] on span "[PERSON_NAME]" at bounding box center [510, 247] width 66 height 11
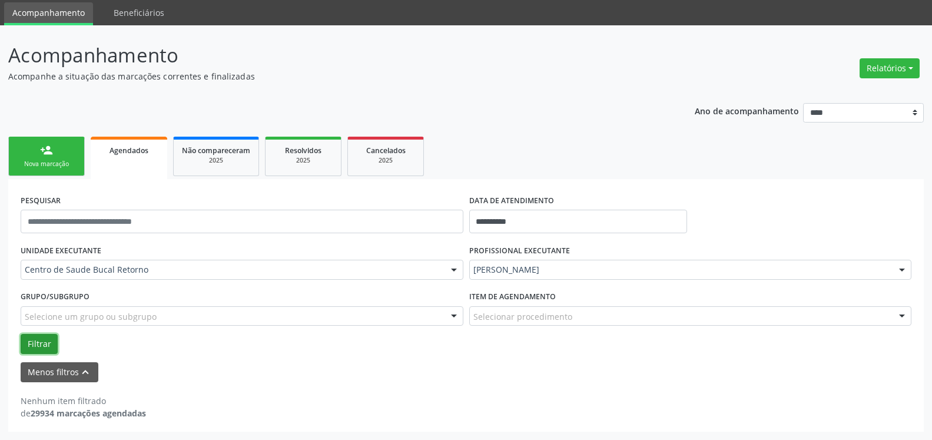
click at [37, 345] on button "Filtrar" at bounding box center [39, 344] width 37 height 20
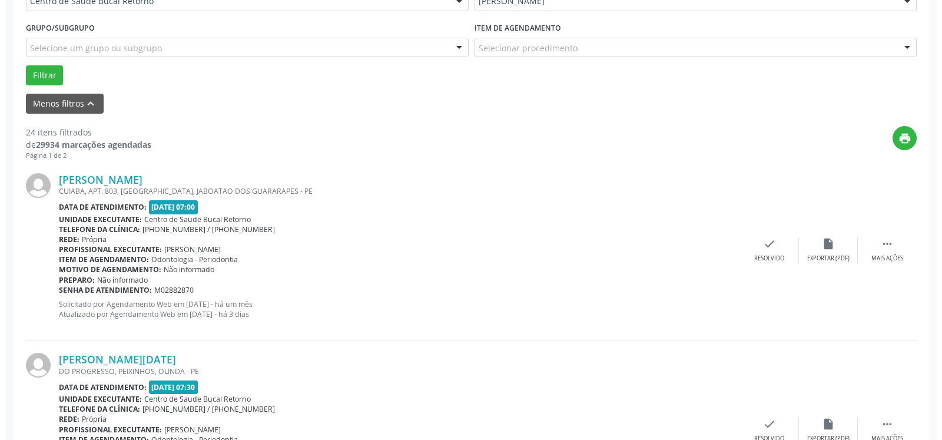
scroll to position [340, 0]
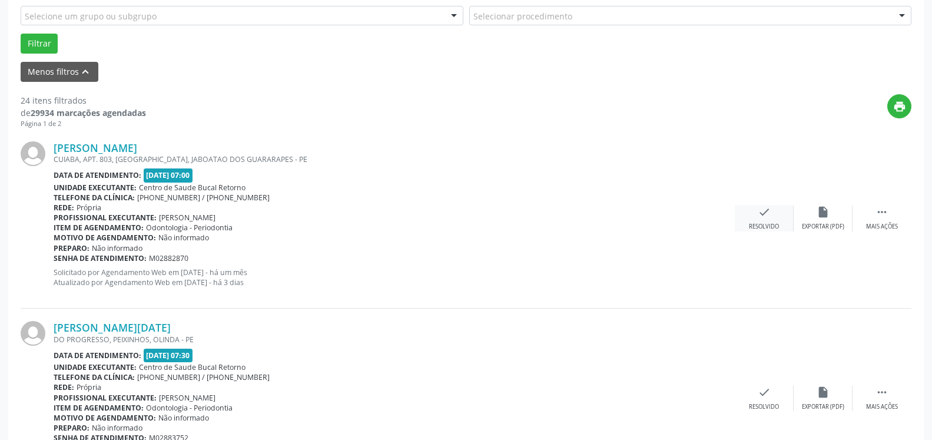
click at [757, 211] on div "check Resolvido" at bounding box center [764, 218] width 59 height 25
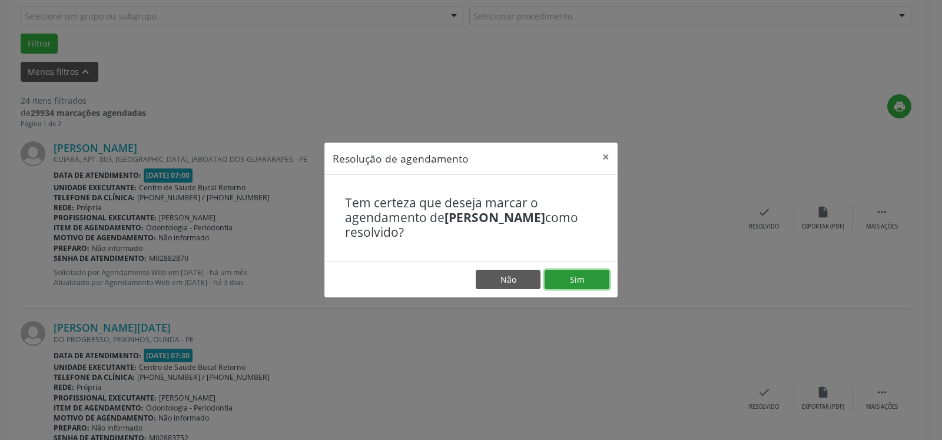
click at [592, 282] on button "Sim" at bounding box center [577, 280] width 65 height 20
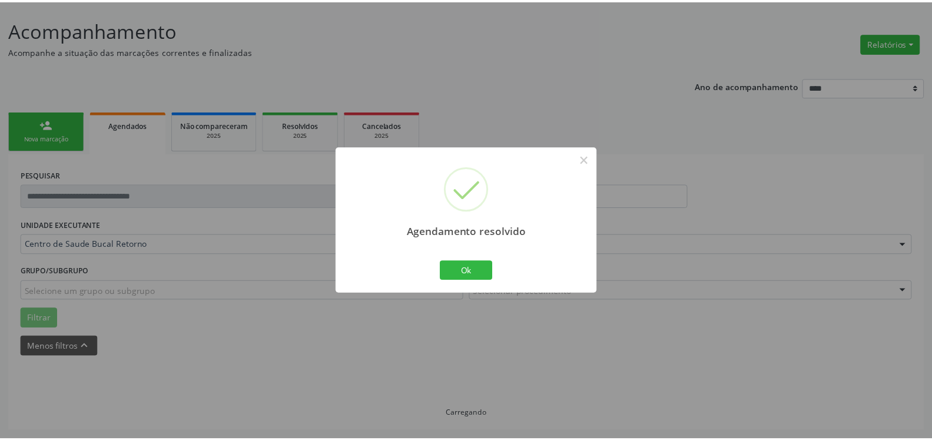
scroll to position [65, 0]
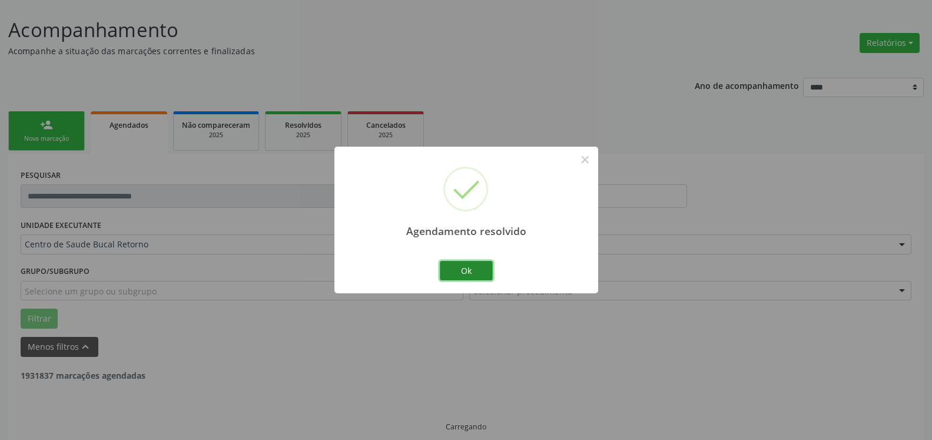
click at [472, 270] on button "Ok" at bounding box center [466, 271] width 53 height 20
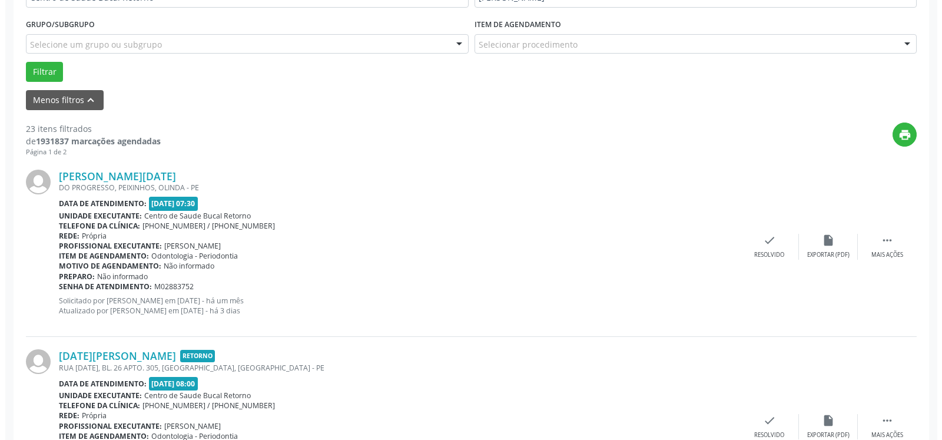
scroll to position [317, 0]
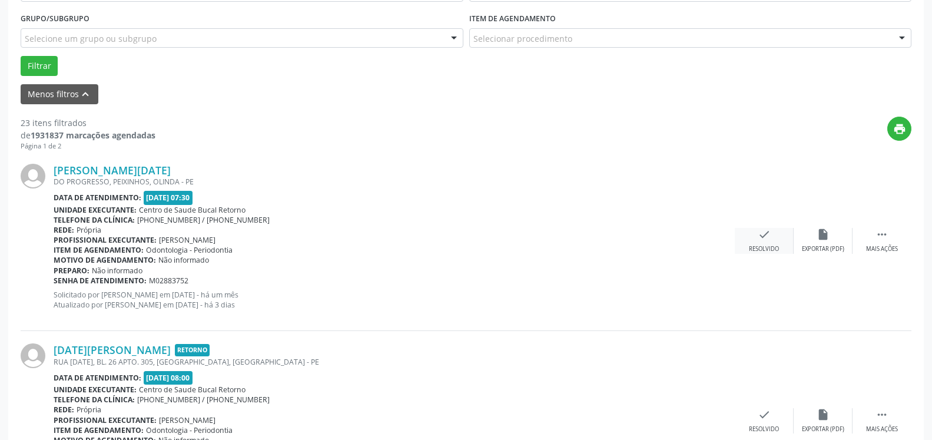
click at [763, 237] on icon "check" at bounding box center [764, 234] width 13 height 13
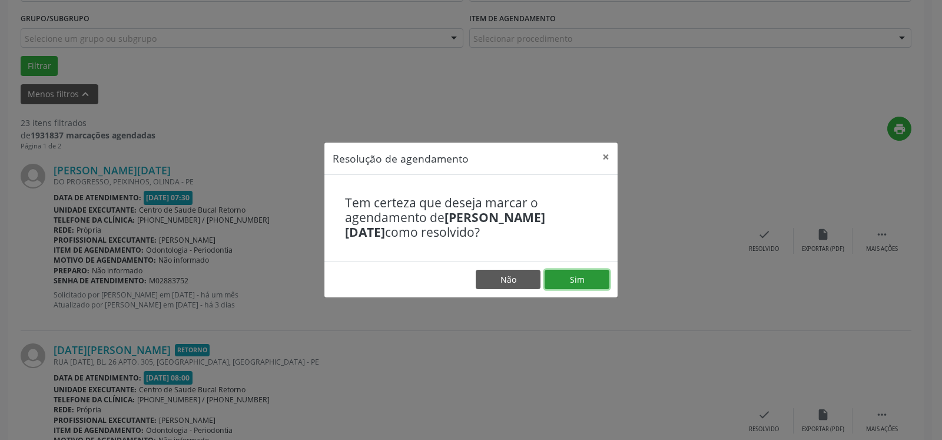
click at [588, 279] on button "Sim" at bounding box center [577, 280] width 65 height 20
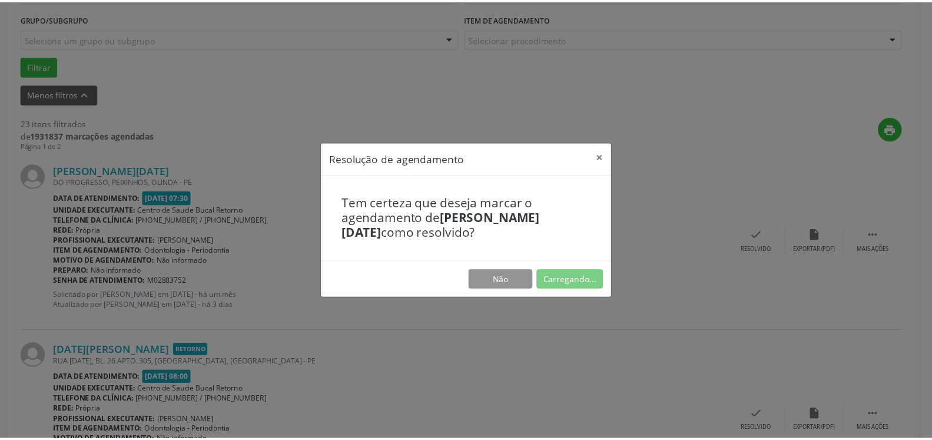
scroll to position [65, 0]
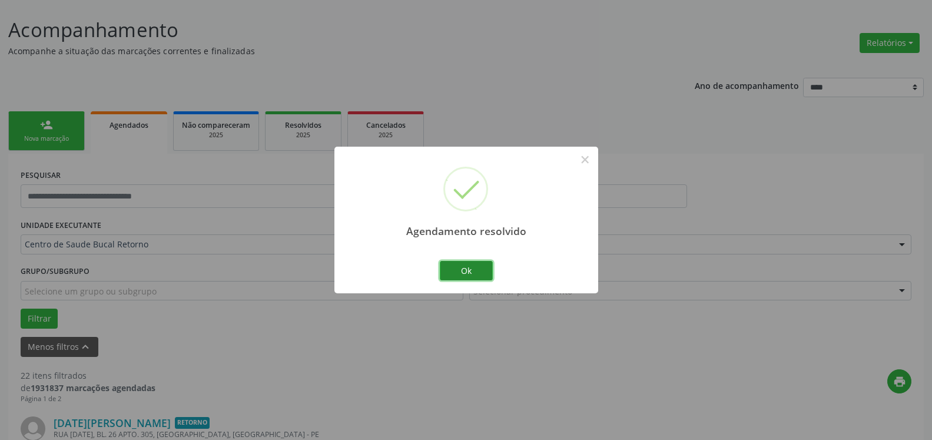
click at [462, 269] on button "Ok" at bounding box center [466, 271] width 53 height 20
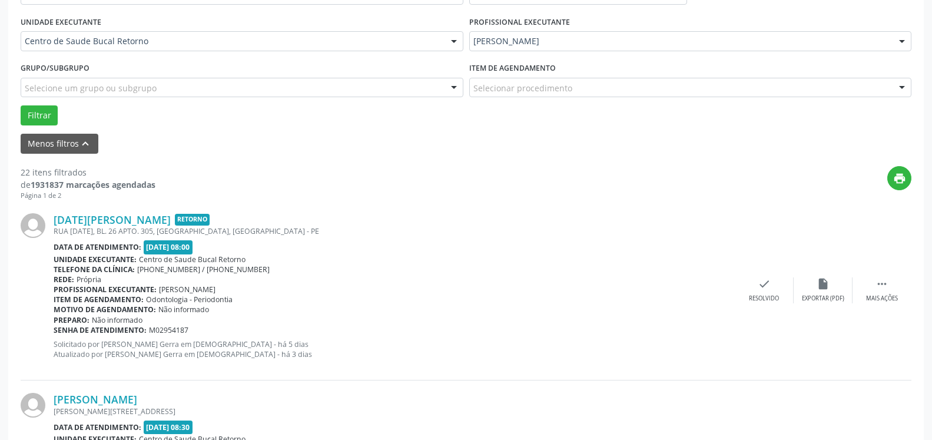
scroll to position [305, 0]
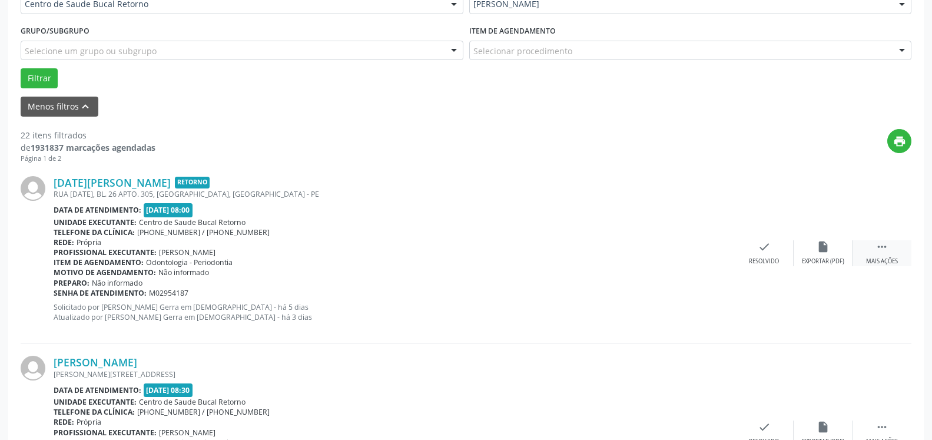
click at [880, 250] on icon "" at bounding box center [882, 246] width 13 height 13
click at [824, 253] on icon "alarm_off" at bounding box center [823, 246] width 13 height 13
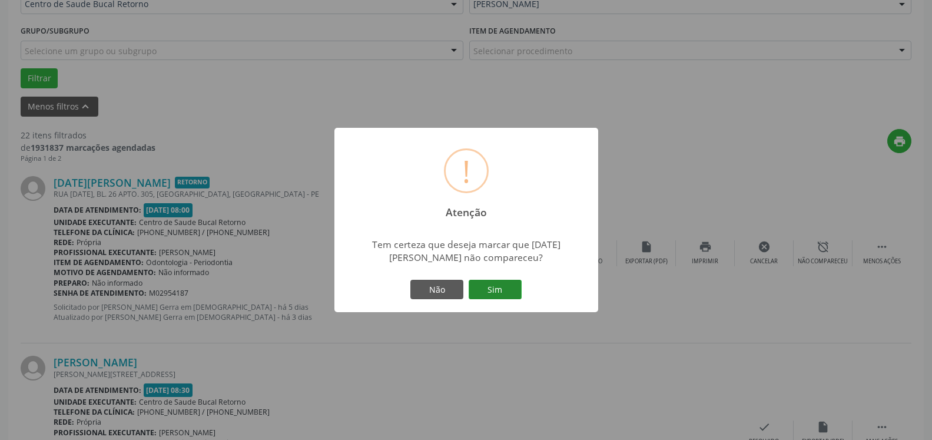
click at [509, 293] on button "Sim" at bounding box center [495, 290] width 53 height 20
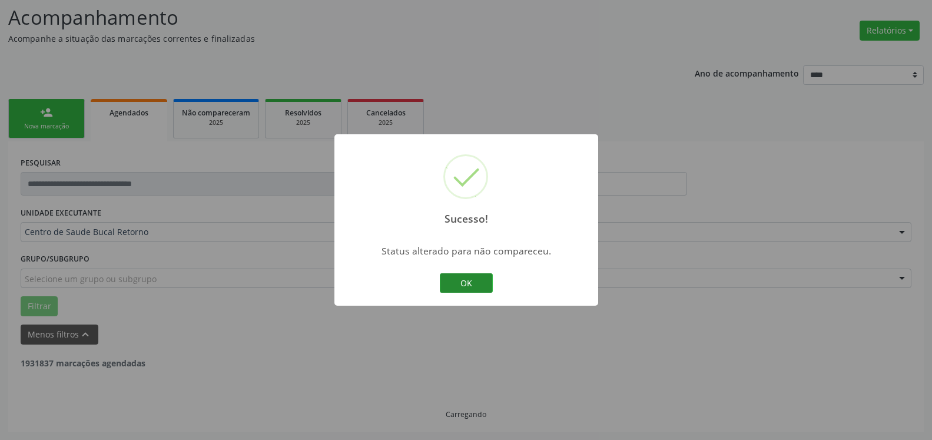
click at [471, 286] on button "OK" at bounding box center [466, 283] width 53 height 20
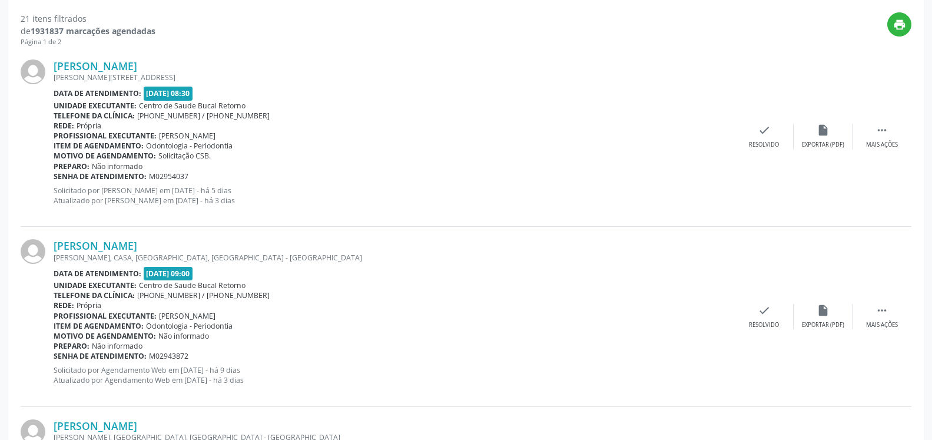
scroll to position [438, 0]
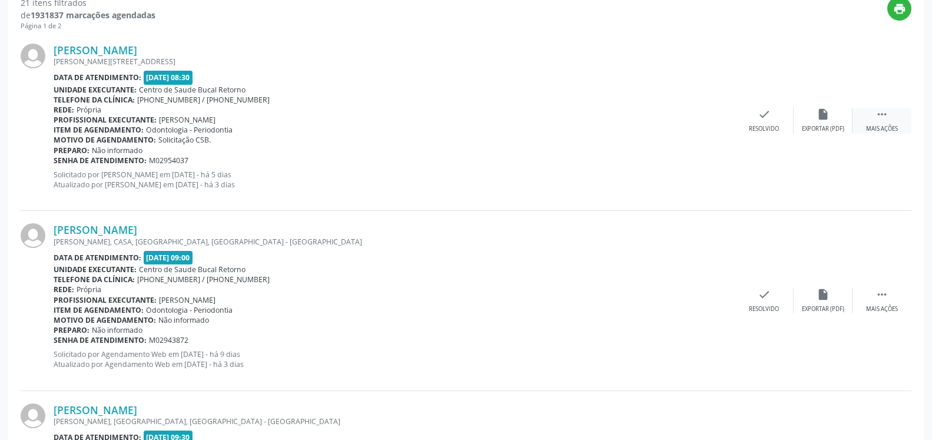
click at [880, 121] on icon "" at bounding box center [882, 114] width 13 height 13
click at [827, 121] on icon "alarm_off" at bounding box center [823, 114] width 13 height 13
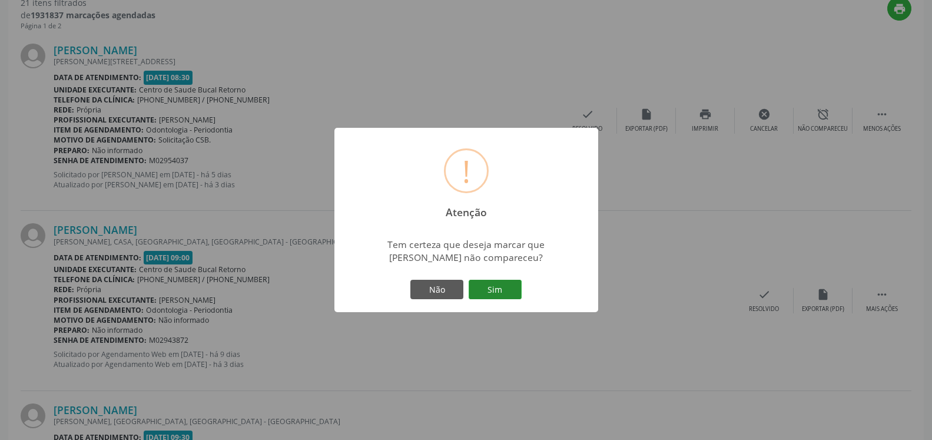
click at [502, 290] on button "Sim" at bounding box center [495, 290] width 53 height 20
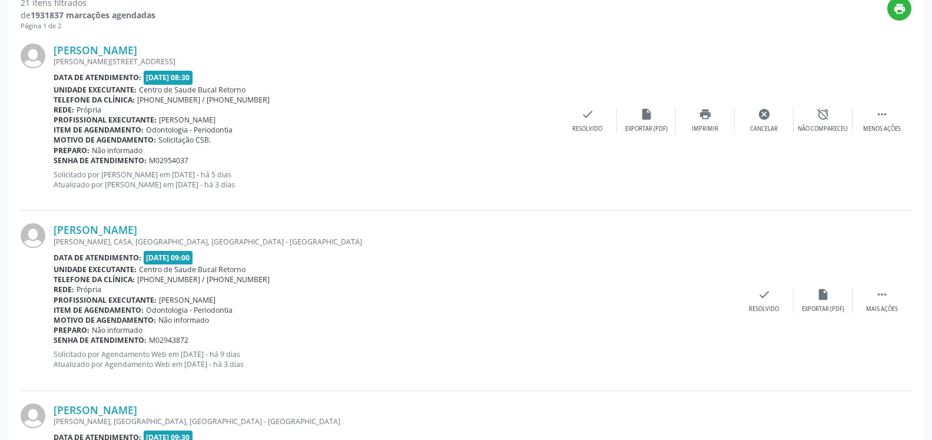
scroll to position [77, 0]
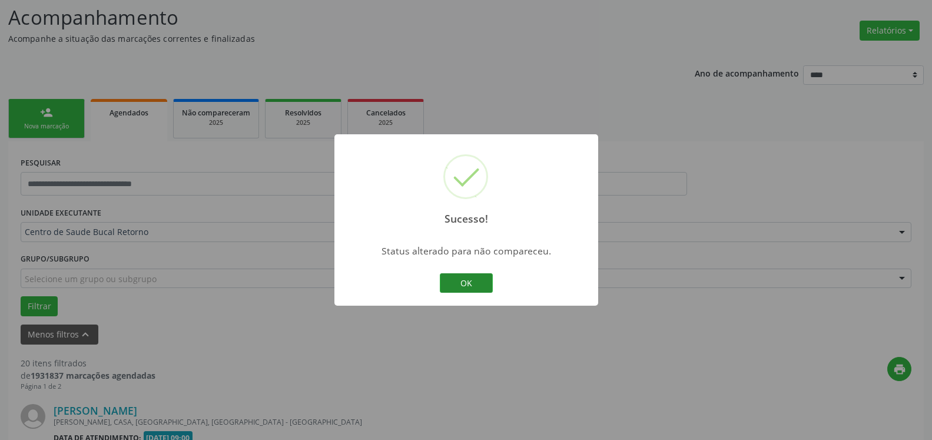
click at [473, 287] on button "OK" at bounding box center [466, 283] width 53 height 20
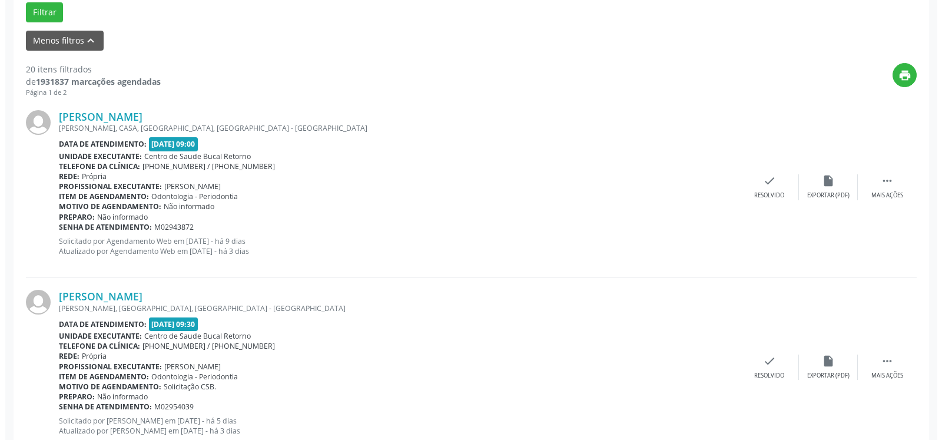
scroll to position [378, 0]
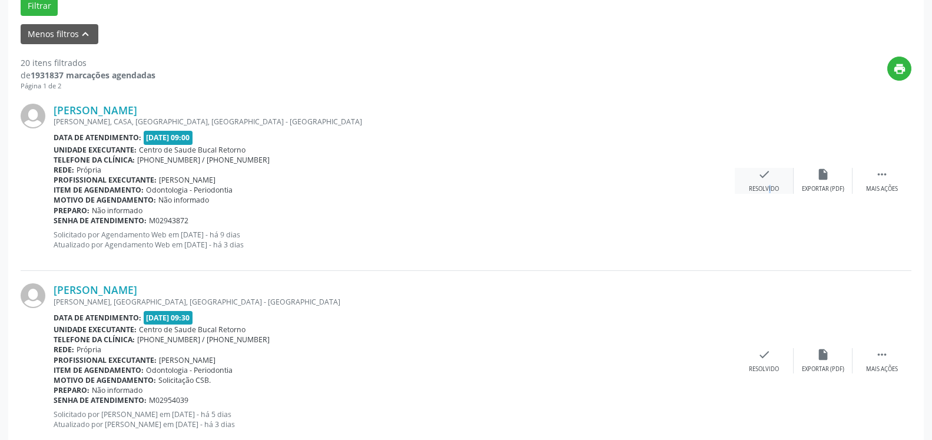
click at [761, 184] on div "check Resolvido" at bounding box center [764, 180] width 59 height 25
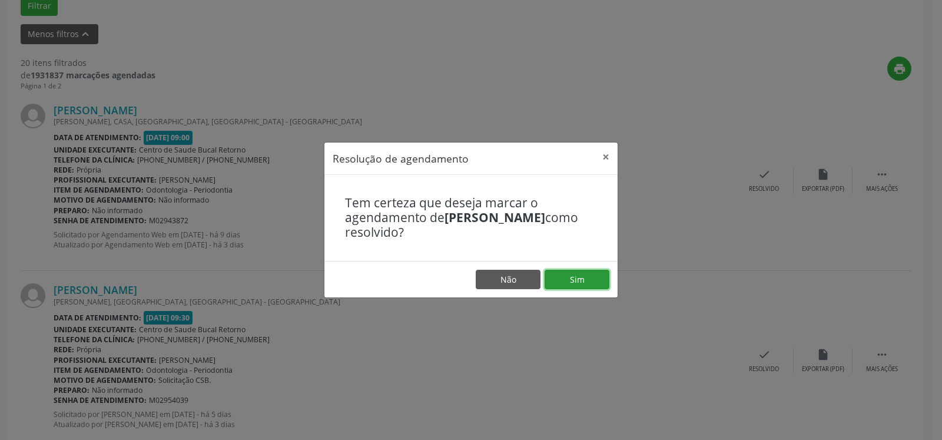
click at [587, 282] on button "Sim" at bounding box center [577, 280] width 65 height 20
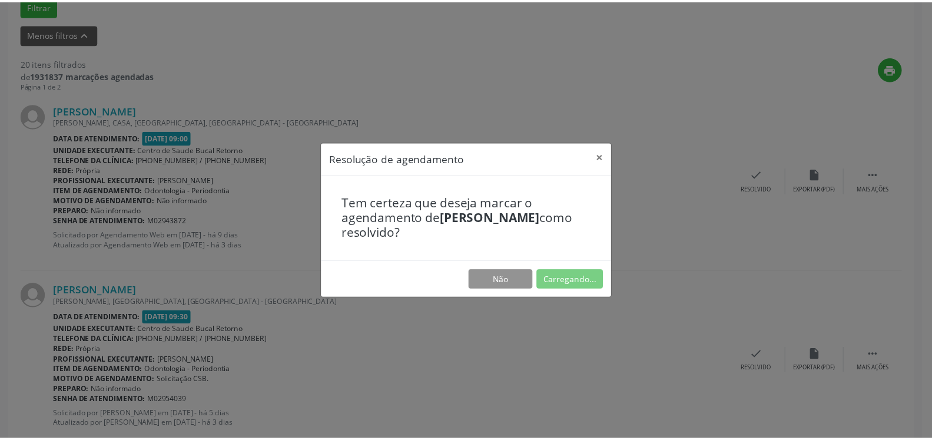
scroll to position [65, 0]
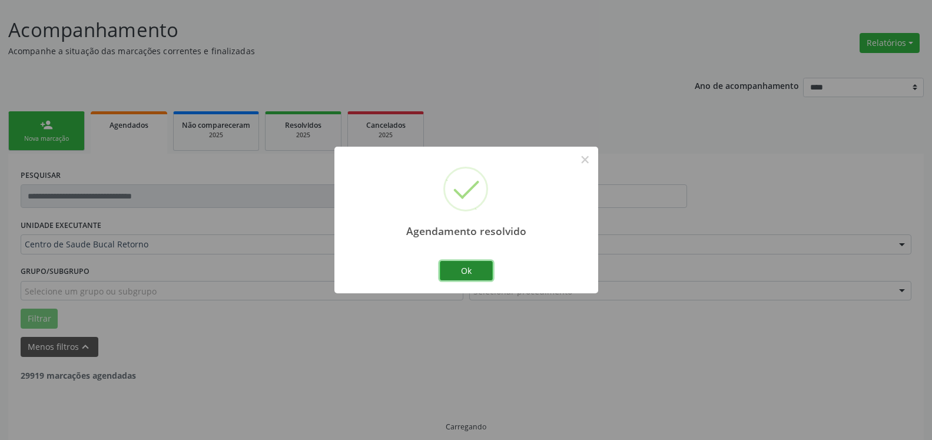
click at [488, 264] on button "Ok" at bounding box center [466, 271] width 53 height 20
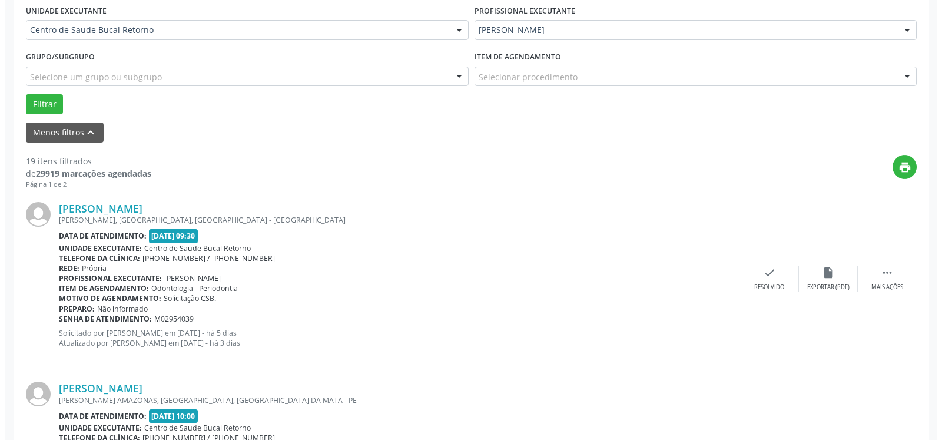
scroll to position [365, 0]
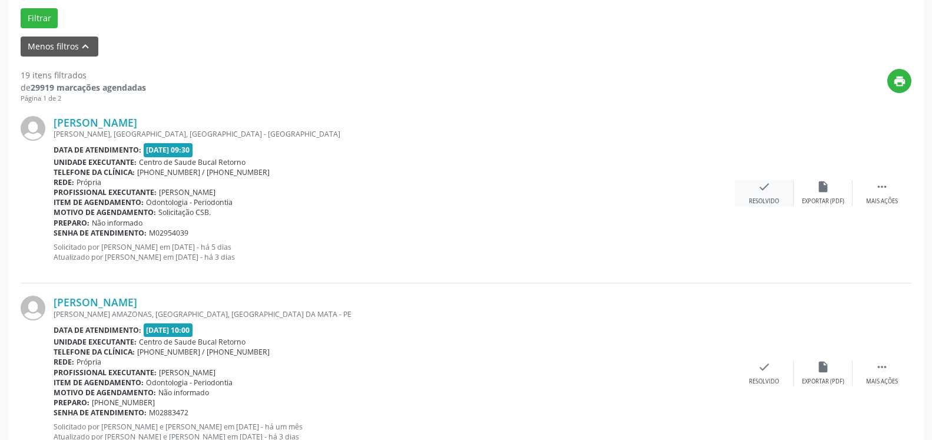
click at [764, 193] on icon "check" at bounding box center [764, 186] width 13 height 13
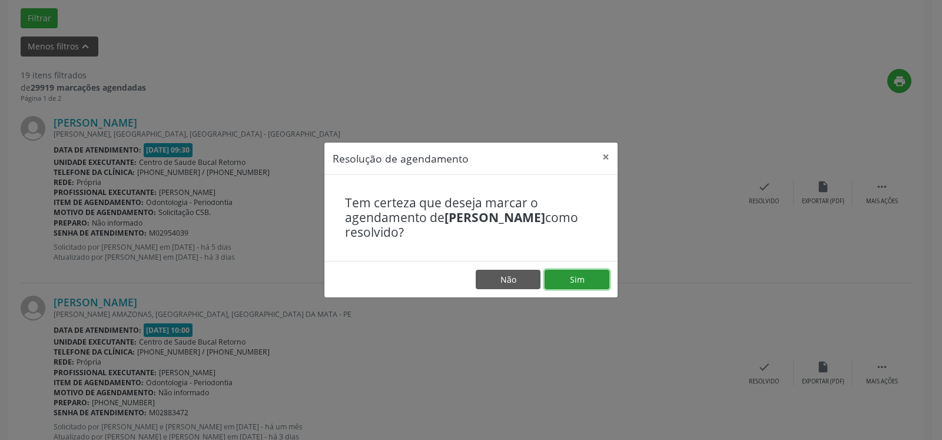
click at [571, 276] on button "Sim" at bounding box center [577, 280] width 65 height 20
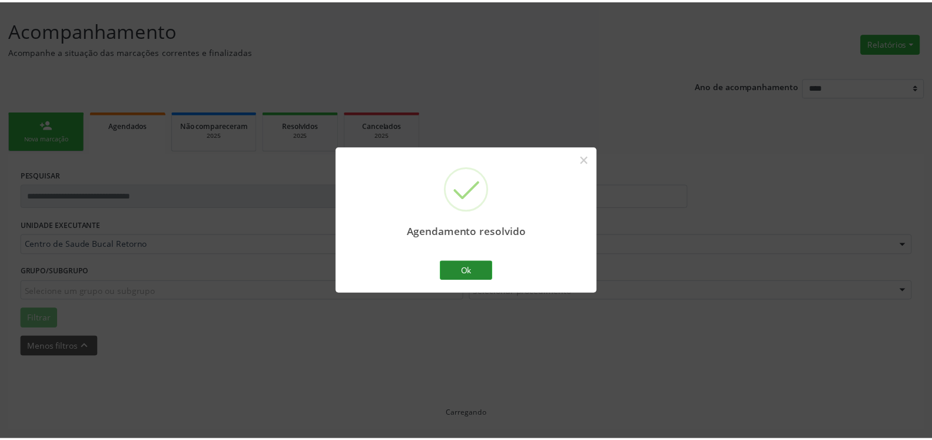
scroll to position [65, 0]
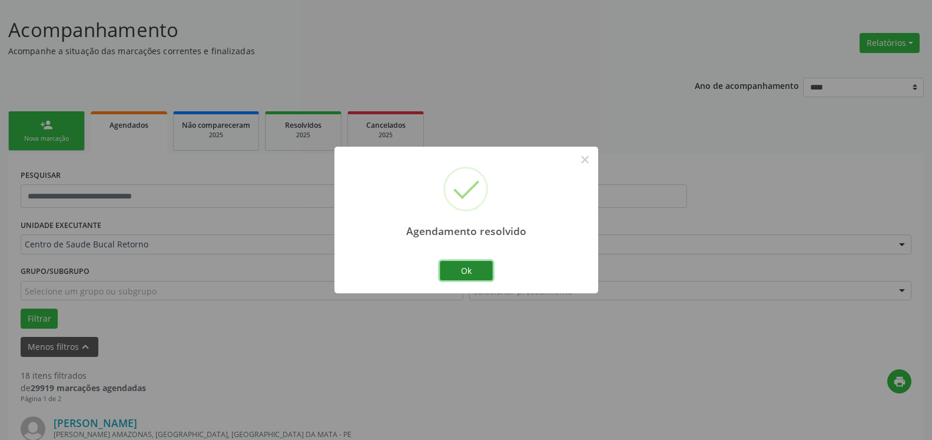
click at [463, 271] on button "Ok" at bounding box center [466, 271] width 53 height 20
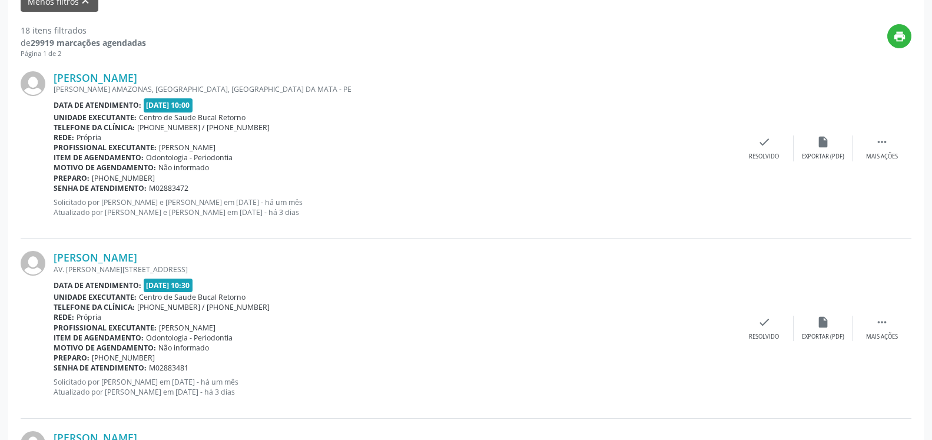
scroll to position [425, 0]
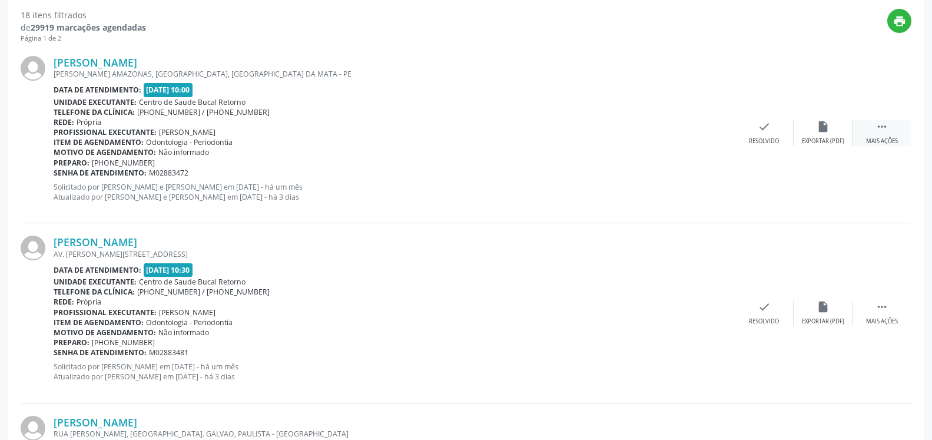
click at [878, 133] on icon "" at bounding box center [882, 126] width 13 height 13
click at [836, 130] on div "alarm_off Não compareceu" at bounding box center [823, 132] width 59 height 25
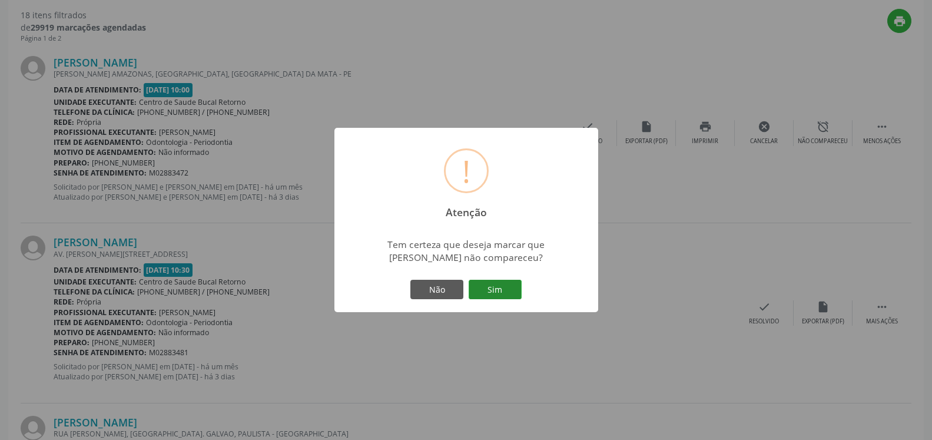
click at [511, 286] on button "Sim" at bounding box center [495, 290] width 53 height 20
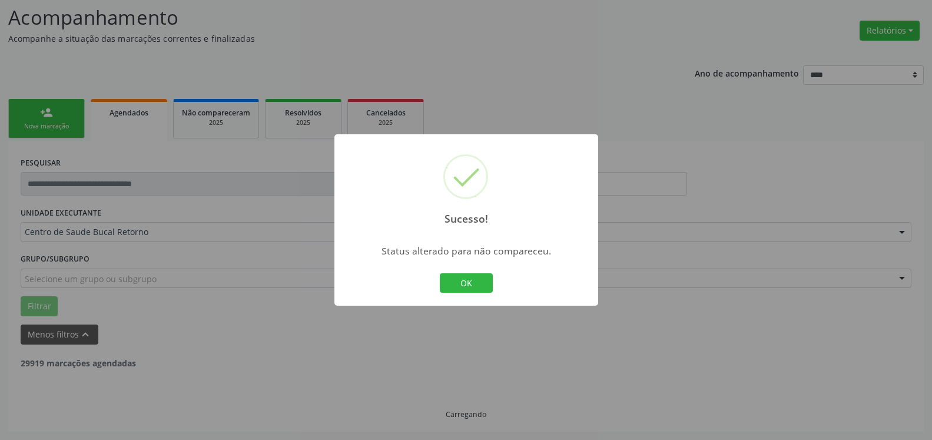
scroll to position [77, 0]
click at [460, 287] on button "OK" at bounding box center [466, 283] width 53 height 20
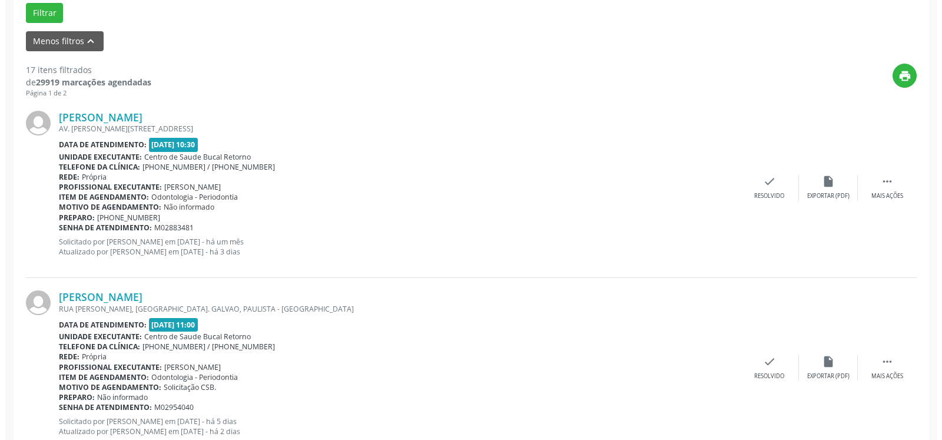
scroll to position [378, 0]
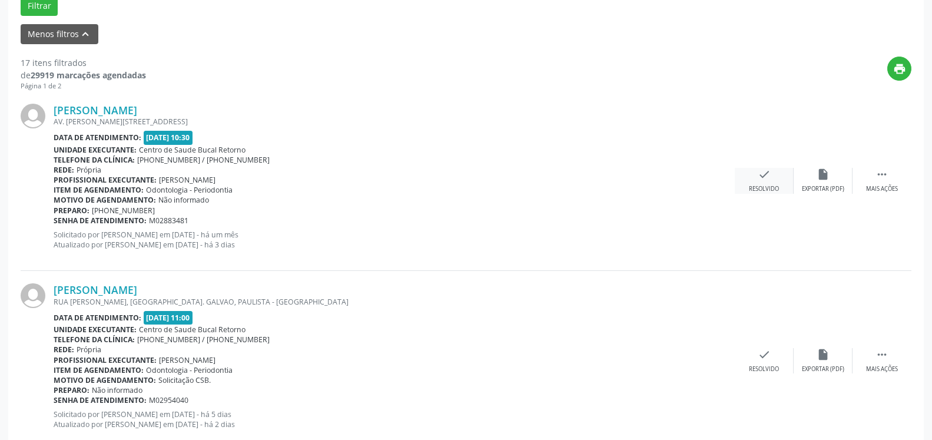
click at [764, 186] on div "Resolvido" at bounding box center [764, 189] width 30 height 8
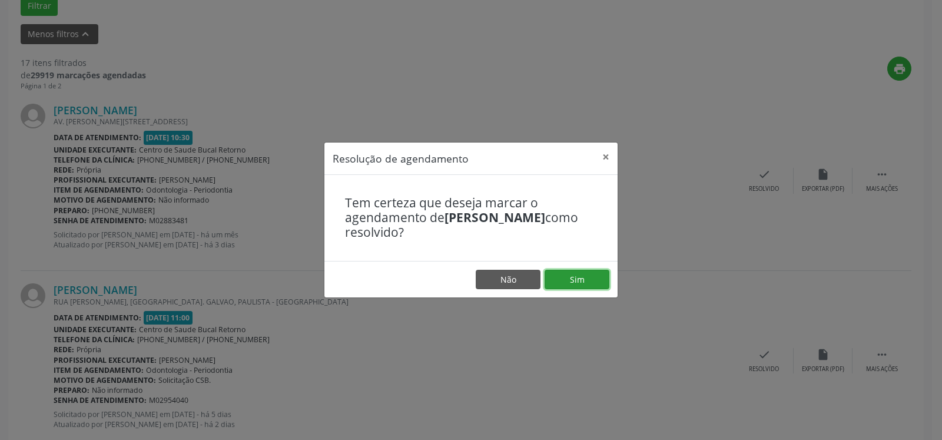
click at [584, 277] on button "Sim" at bounding box center [577, 280] width 65 height 20
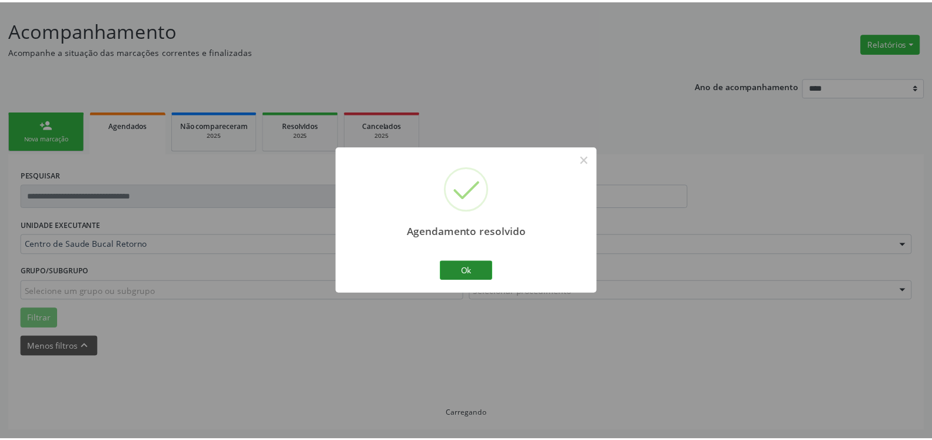
scroll to position [65, 0]
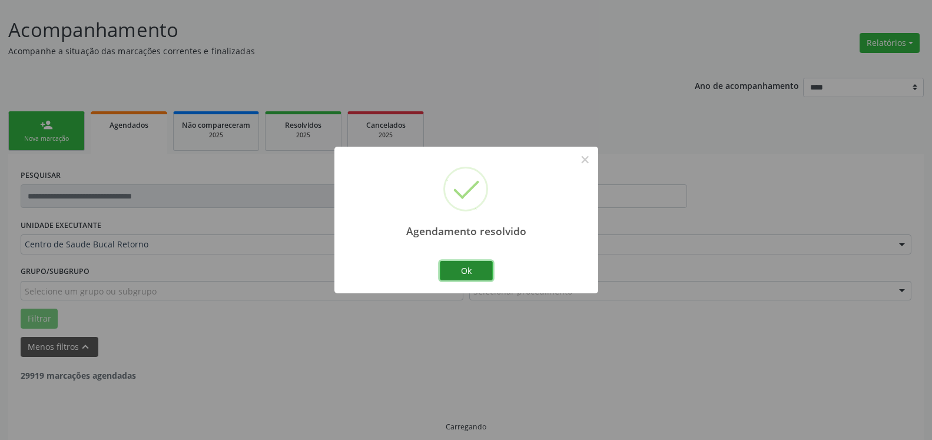
click at [449, 269] on button "Ok" at bounding box center [466, 271] width 53 height 20
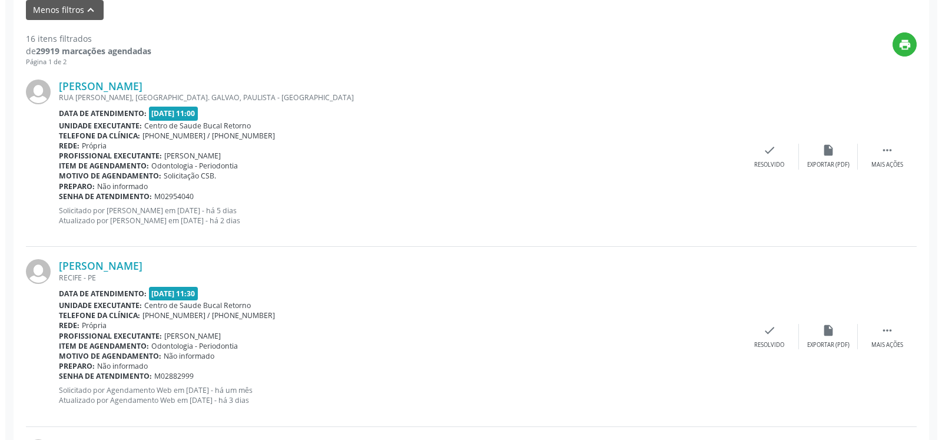
scroll to position [438, 0]
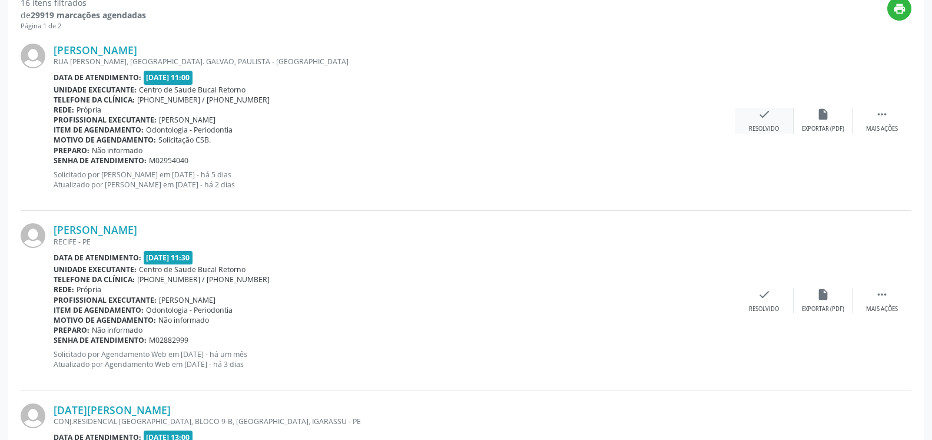
click at [766, 119] on icon "check" at bounding box center [764, 114] width 13 height 13
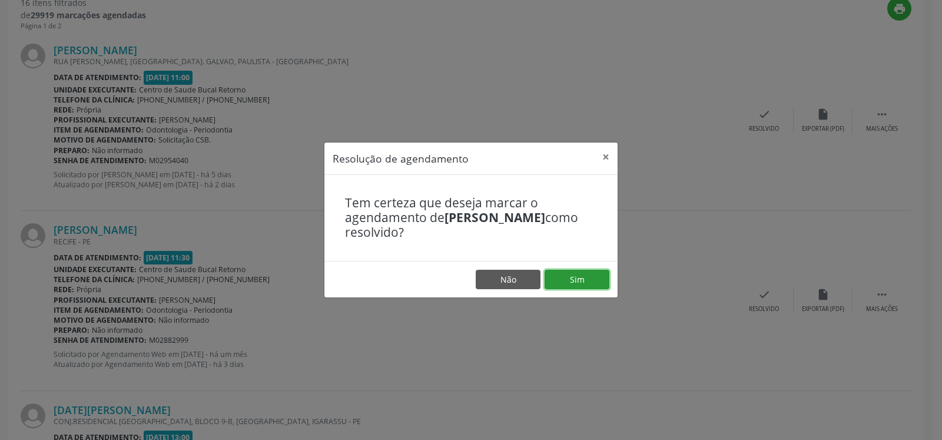
click at [595, 279] on button "Sim" at bounding box center [577, 280] width 65 height 20
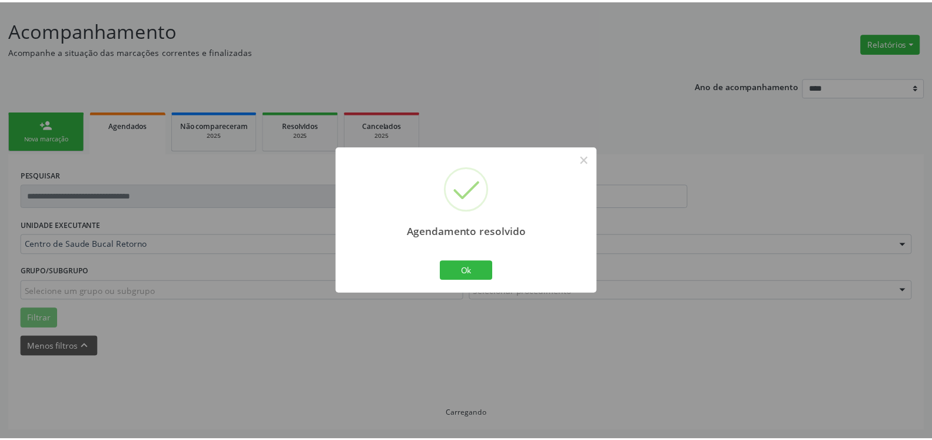
scroll to position [65, 0]
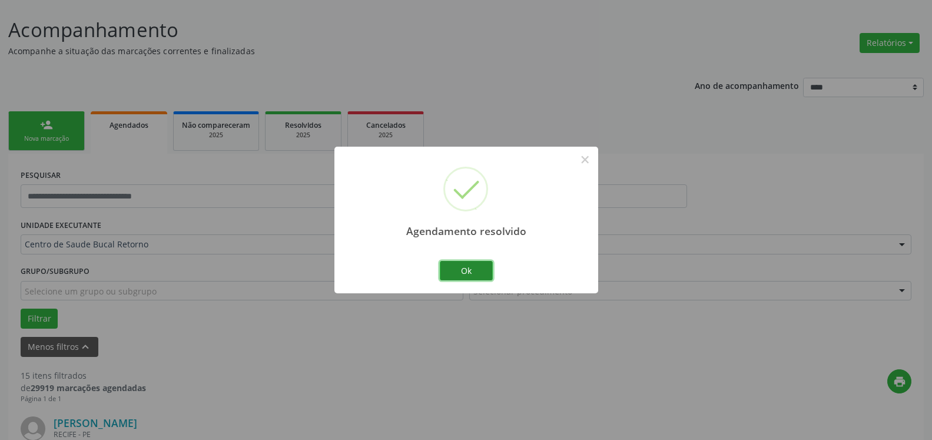
click at [474, 271] on button "Ok" at bounding box center [466, 271] width 53 height 20
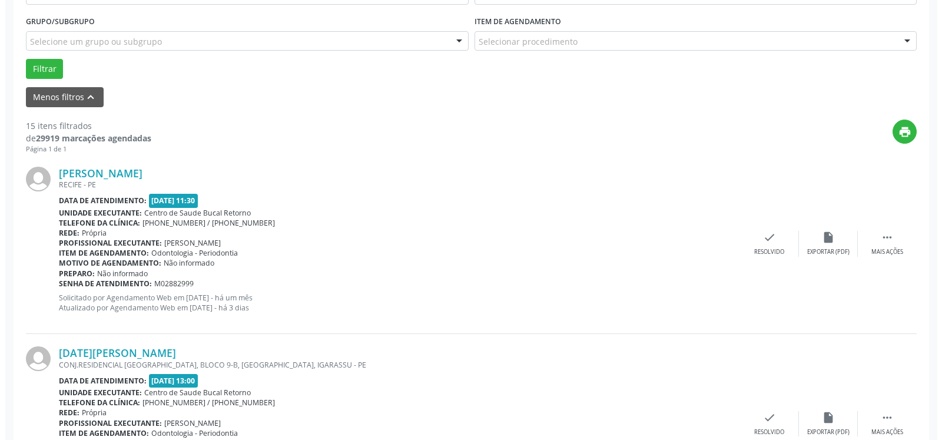
scroll to position [365, 0]
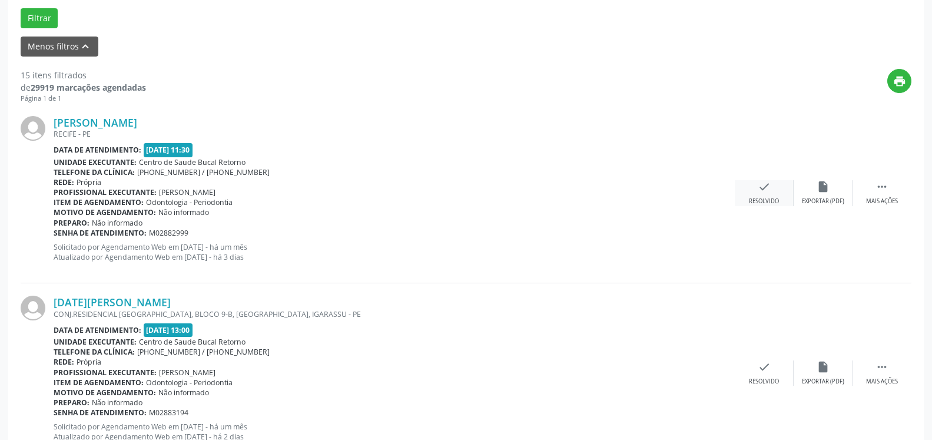
click at [766, 201] on div "Resolvido" at bounding box center [764, 201] width 30 height 8
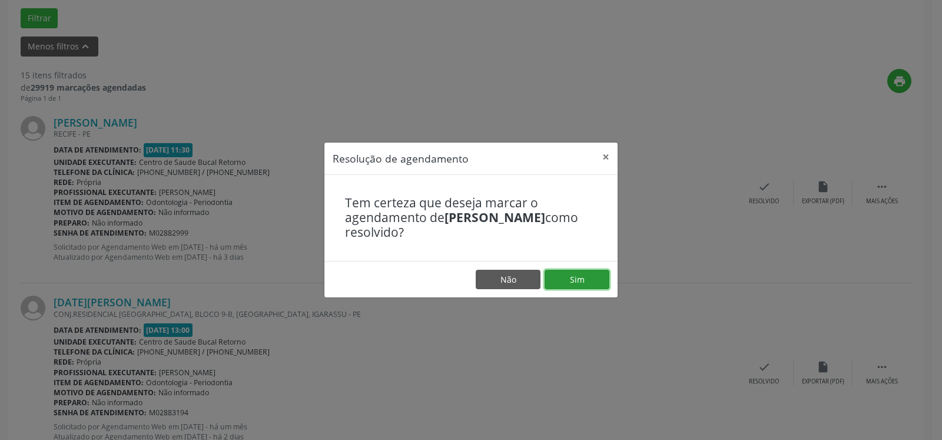
click at [594, 276] on button "Sim" at bounding box center [577, 280] width 65 height 20
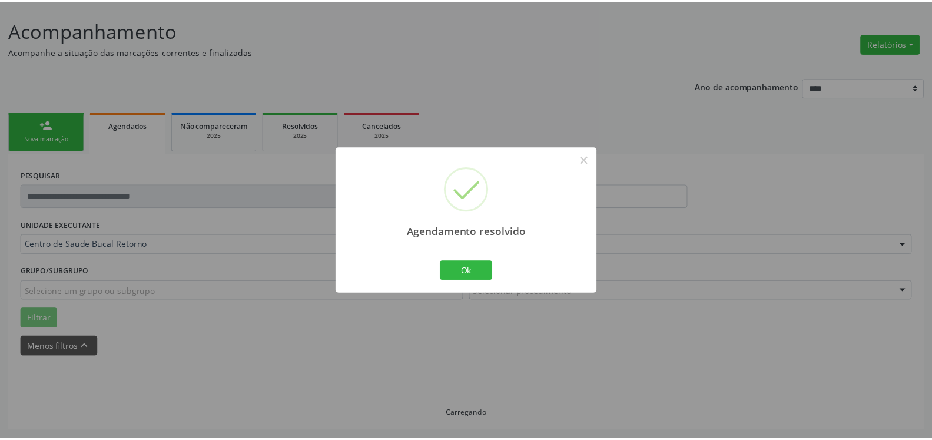
scroll to position [65, 0]
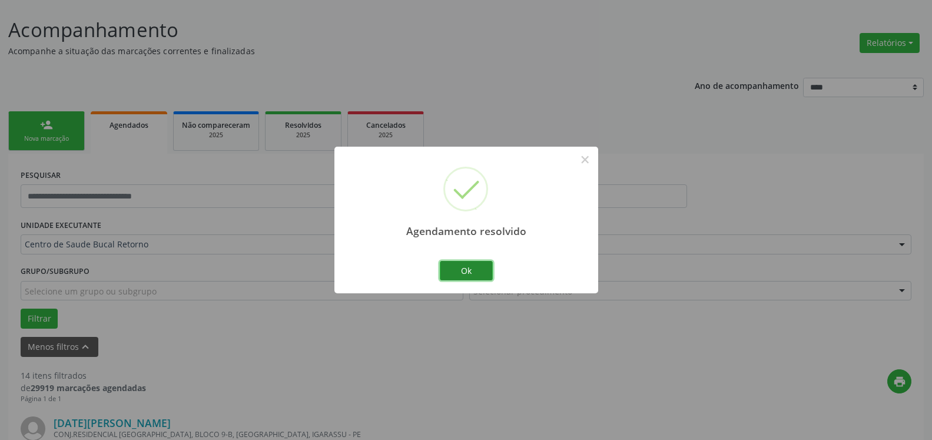
click at [466, 270] on button "Ok" at bounding box center [466, 271] width 53 height 20
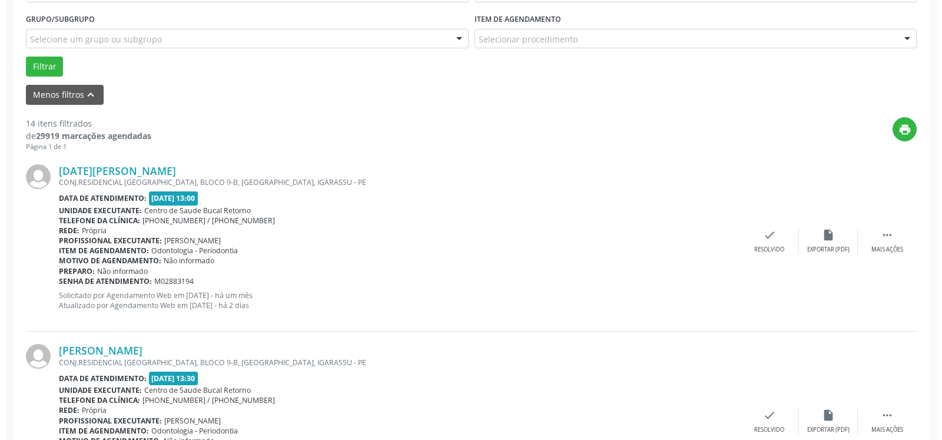
scroll to position [425, 0]
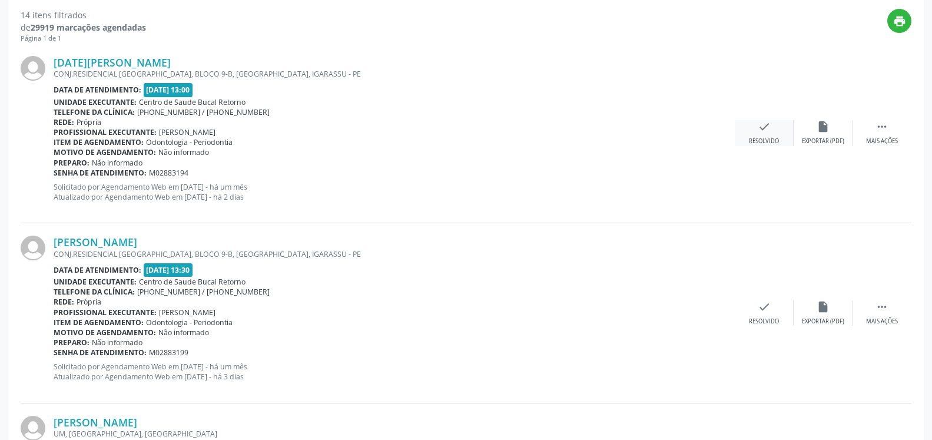
click at [754, 128] on div "check Resolvido" at bounding box center [764, 132] width 59 height 25
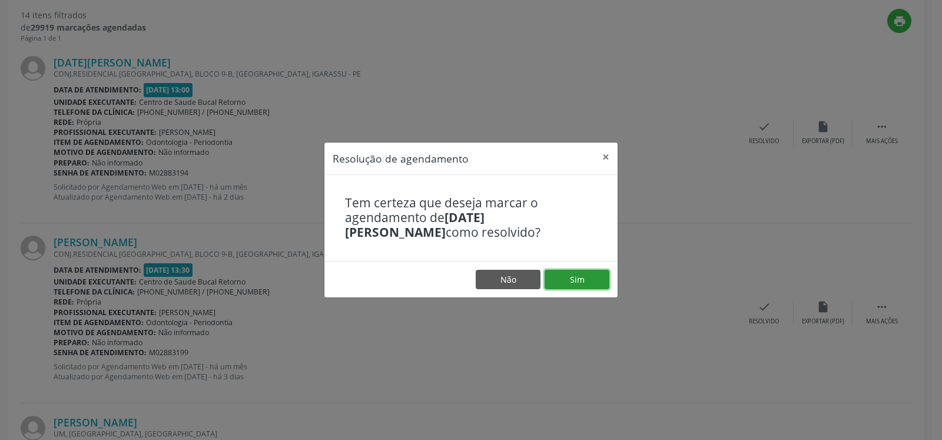
click at [581, 280] on button "Sim" at bounding box center [577, 280] width 65 height 20
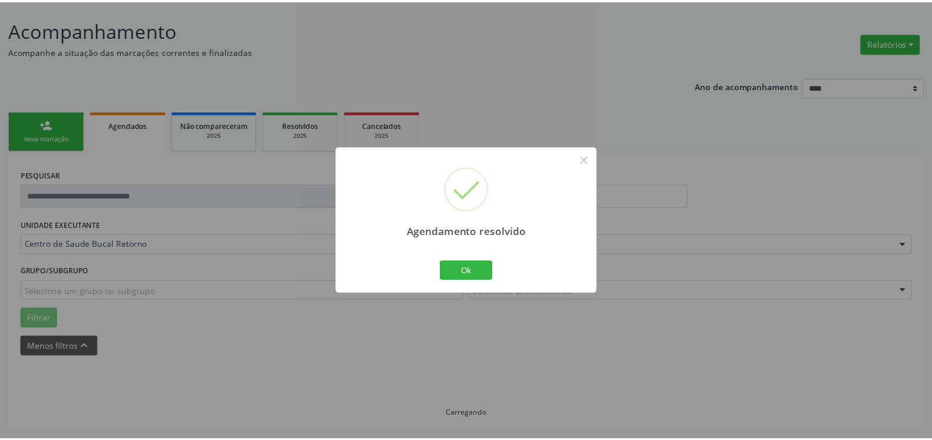
scroll to position [65, 0]
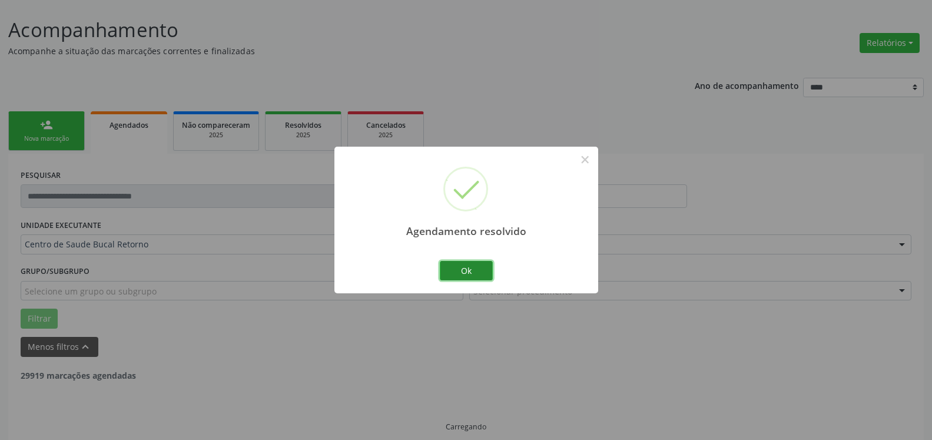
click at [483, 273] on button "Ok" at bounding box center [466, 271] width 53 height 20
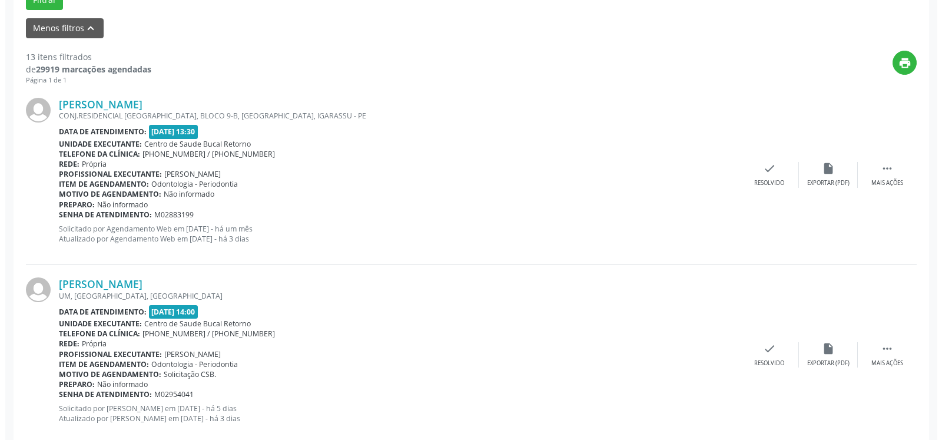
scroll to position [425, 0]
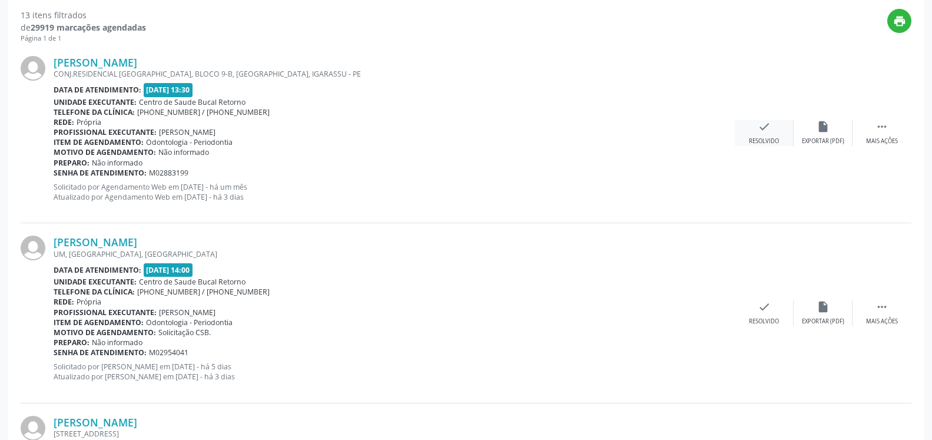
click at [765, 133] on icon "check" at bounding box center [764, 126] width 13 height 13
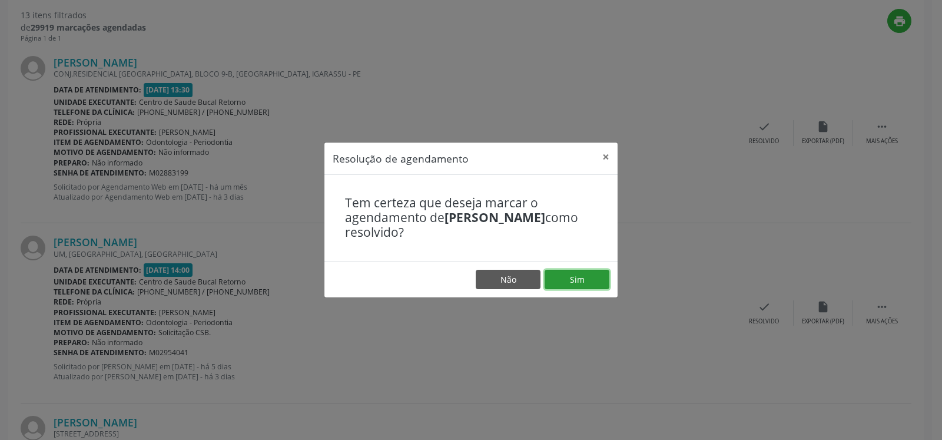
click at [567, 281] on button "Sim" at bounding box center [577, 280] width 65 height 20
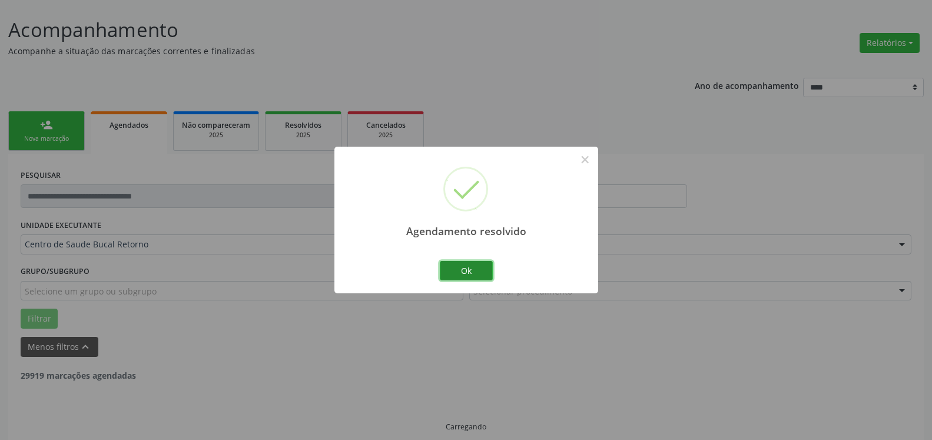
click at [486, 272] on button "Ok" at bounding box center [466, 271] width 53 height 20
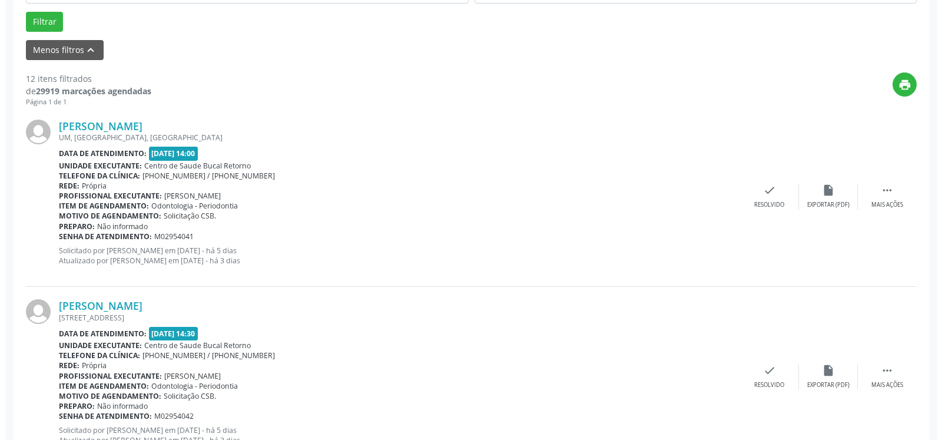
scroll to position [365, 0]
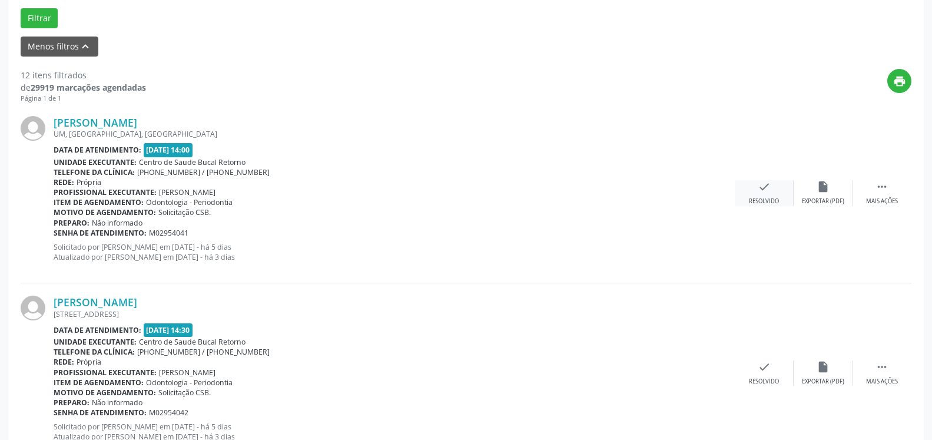
click at [773, 189] on div "check Resolvido" at bounding box center [764, 192] width 59 height 25
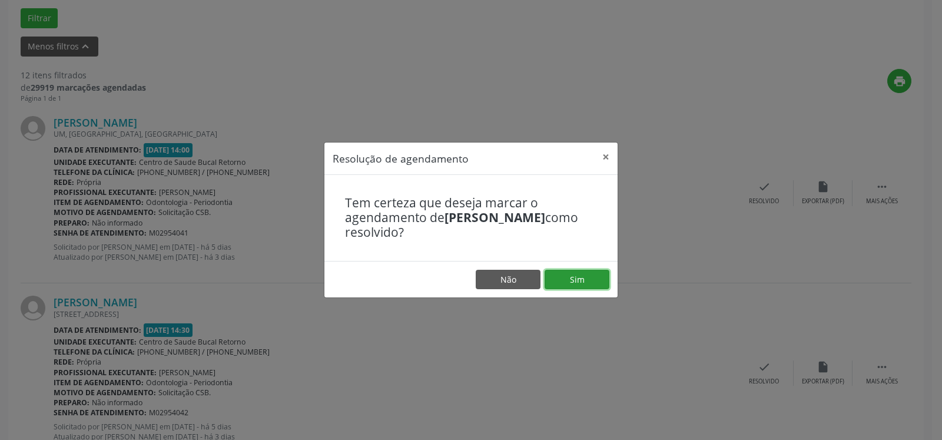
click at [604, 282] on button "Sim" at bounding box center [577, 280] width 65 height 20
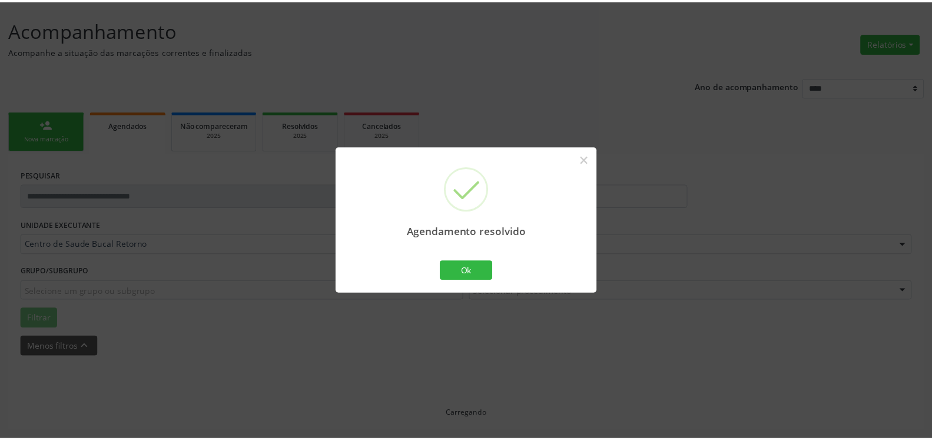
scroll to position [65, 0]
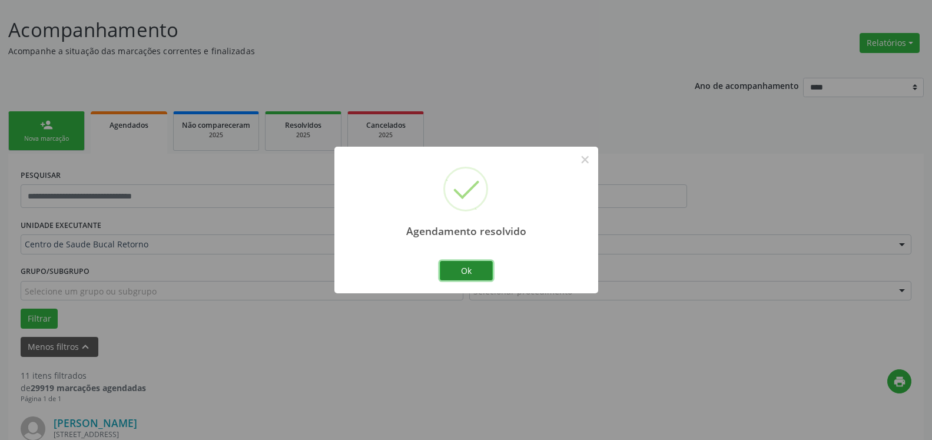
click at [473, 273] on button "Ok" at bounding box center [466, 271] width 53 height 20
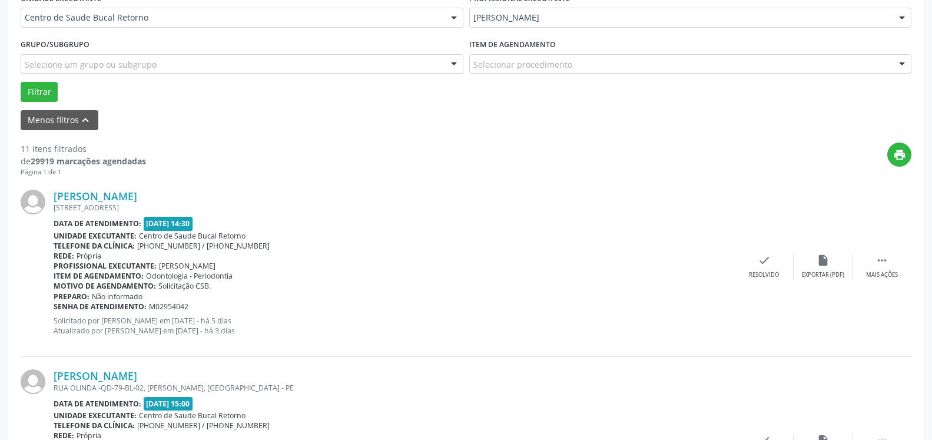
scroll to position [365, 0]
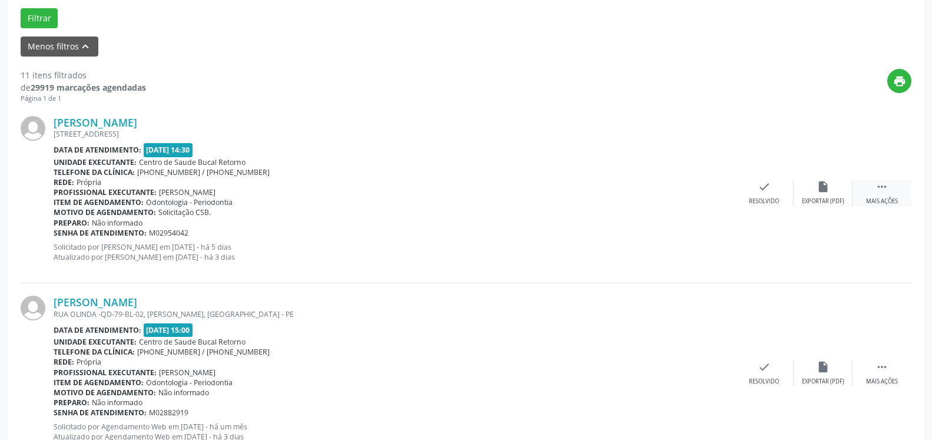
click at [888, 185] on icon "" at bounding box center [882, 186] width 13 height 13
click at [837, 187] on div "alarm_off Não compareceu" at bounding box center [823, 192] width 59 height 25
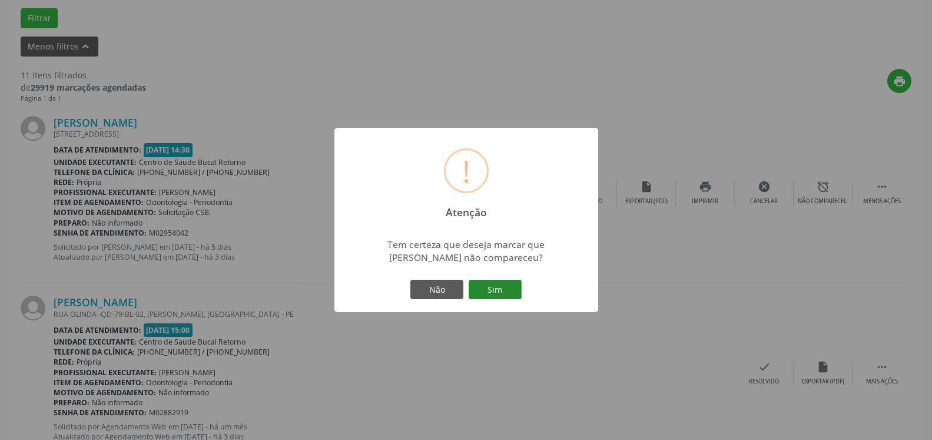
click at [498, 289] on button "Sim" at bounding box center [495, 290] width 53 height 20
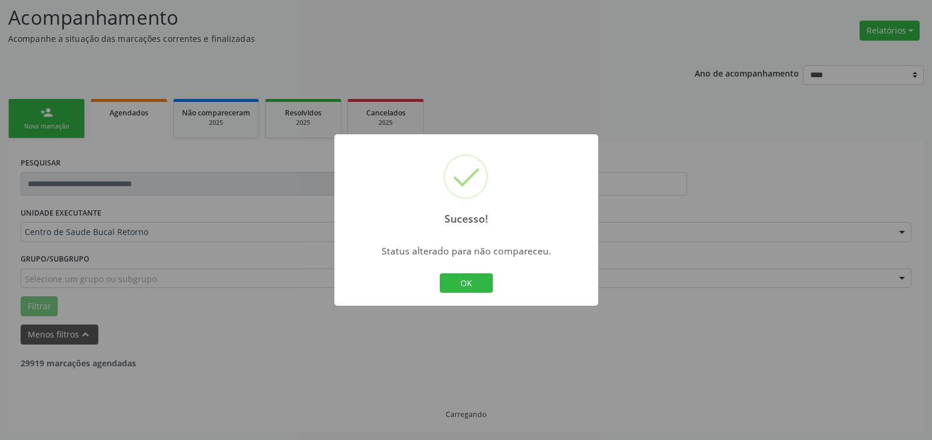
scroll to position [77, 0]
click at [484, 280] on button "OK" at bounding box center [466, 283] width 53 height 20
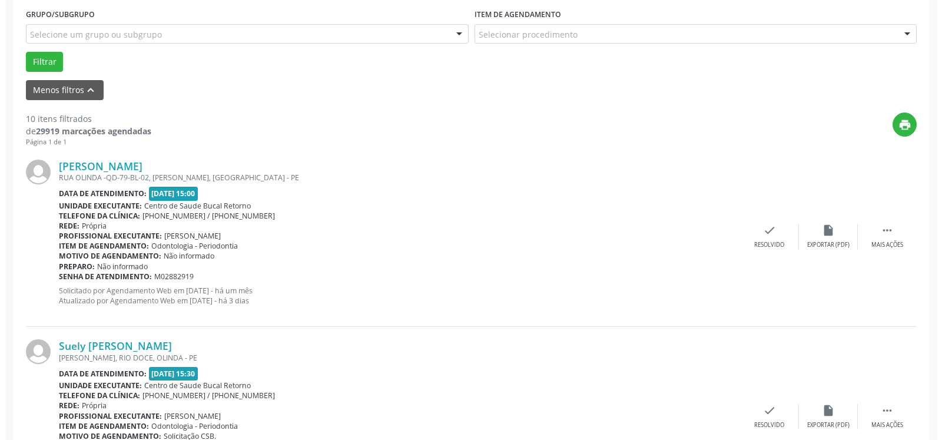
scroll to position [378, 0]
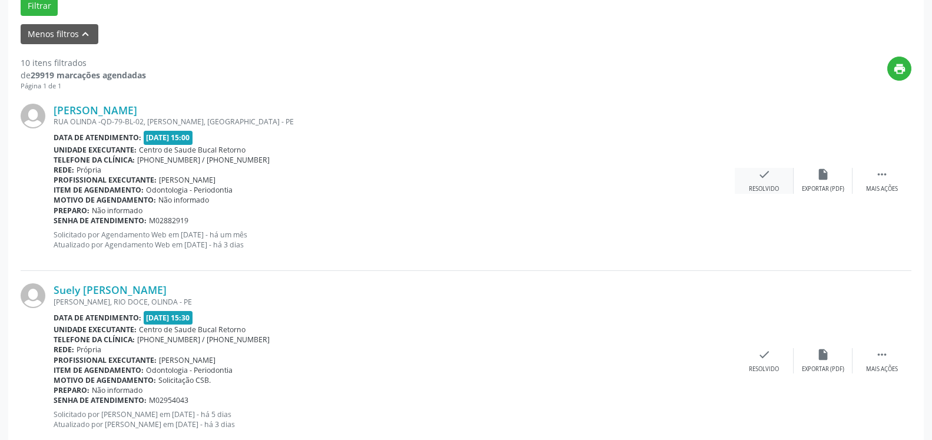
click at [769, 174] on icon "check" at bounding box center [764, 174] width 13 height 13
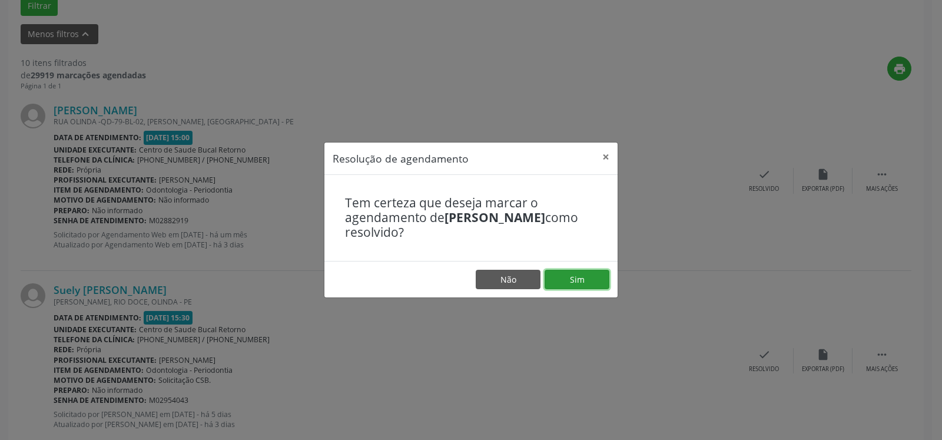
click at [578, 277] on button "Sim" at bounding box center [577, 280] width 65 height 20
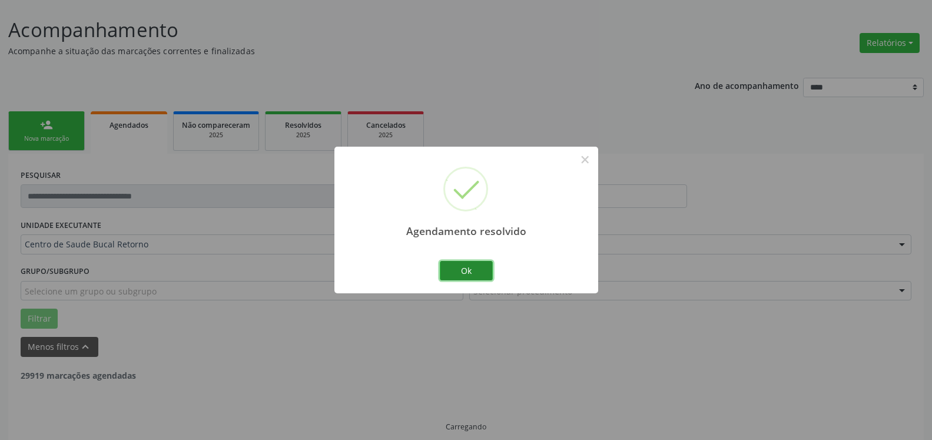
click at [466, 273] on button "Ok" at bounding box center [466, 271] width 53 height 20
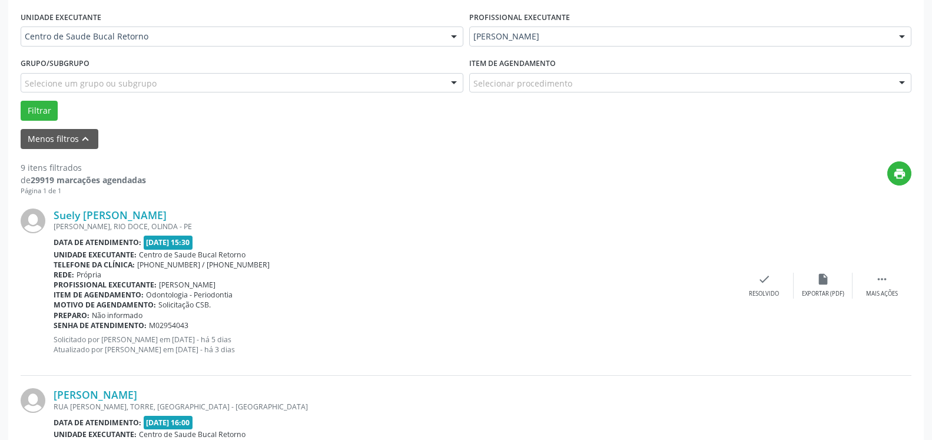
scroll to position [317, 0]
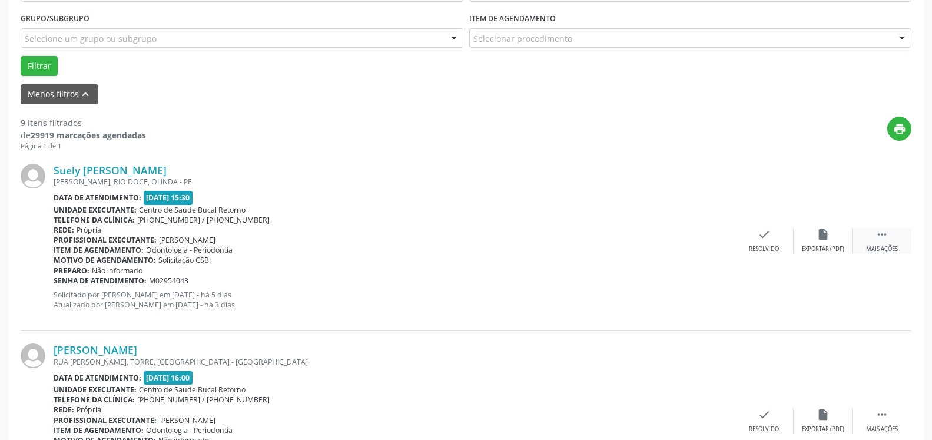
click at [885, 241] on icon "" at bounding box center [882, 234] width 13 height 13
click at [817, 240] on icon "alarm_off" at bounding box center [823, 234] width 13 height 13
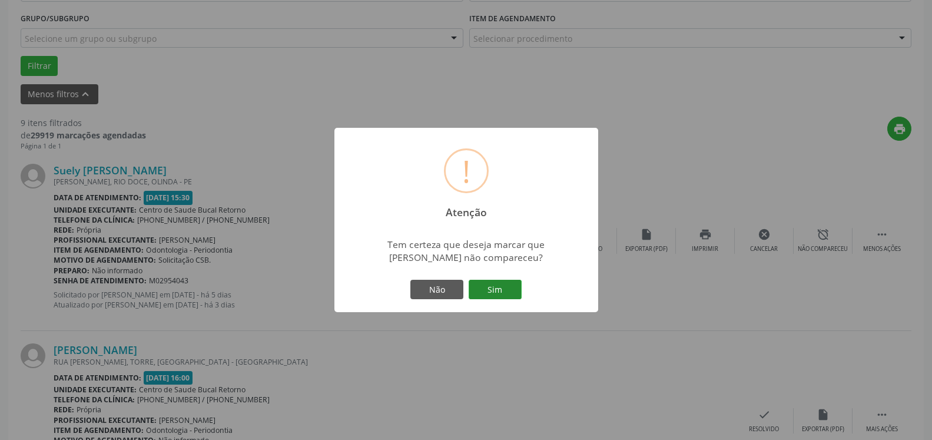
click at [511, 290] on button "Sim" at bounding box center [495, 290] width 53 height 20
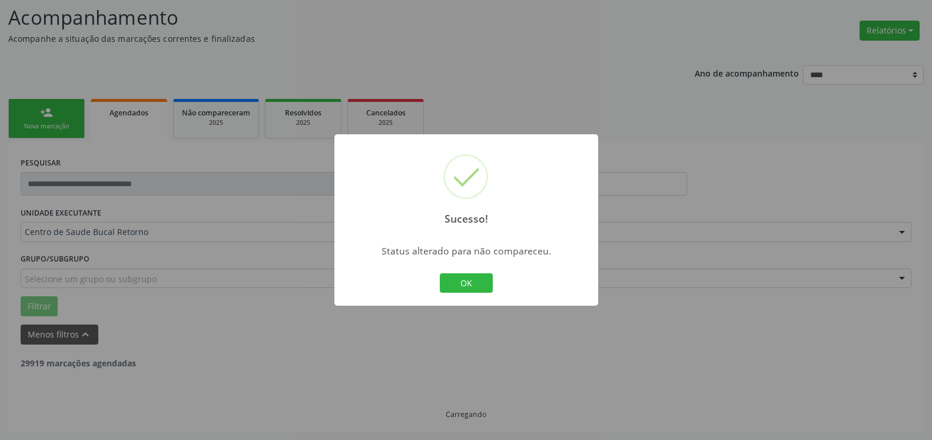
scroll to position [77, 0]
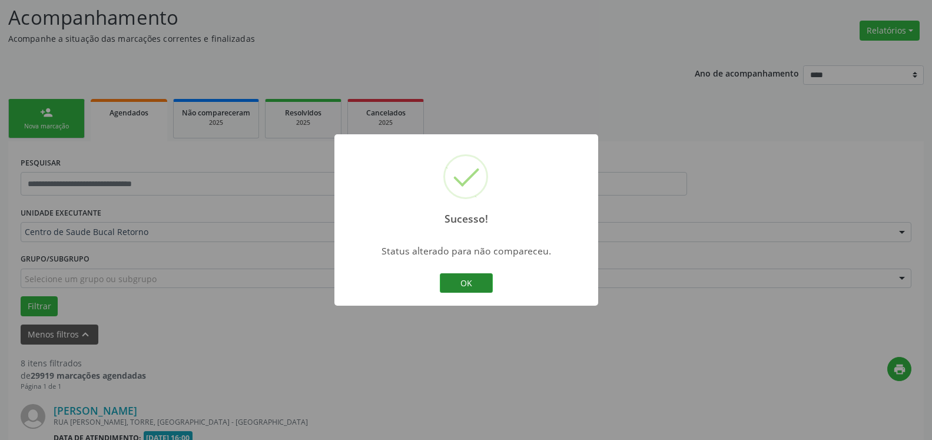
click at [482, 285] on button "OK" at bounding box center [466, 283] width 53 height 20
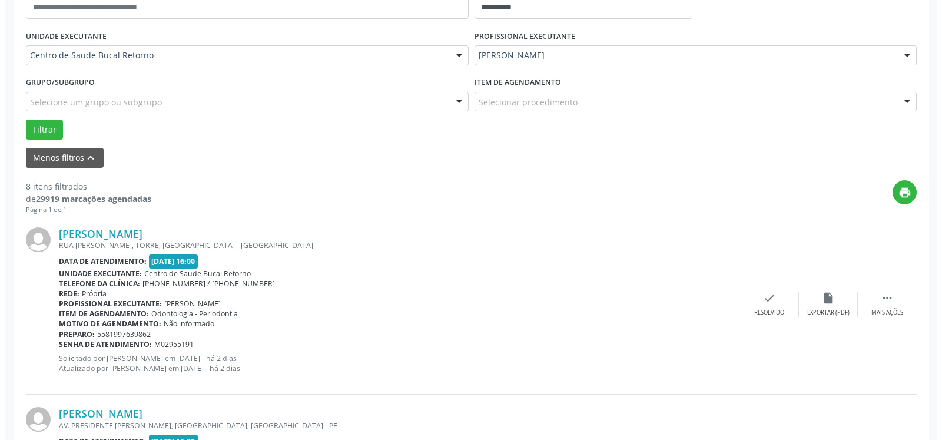
scroll to position [257, 0]
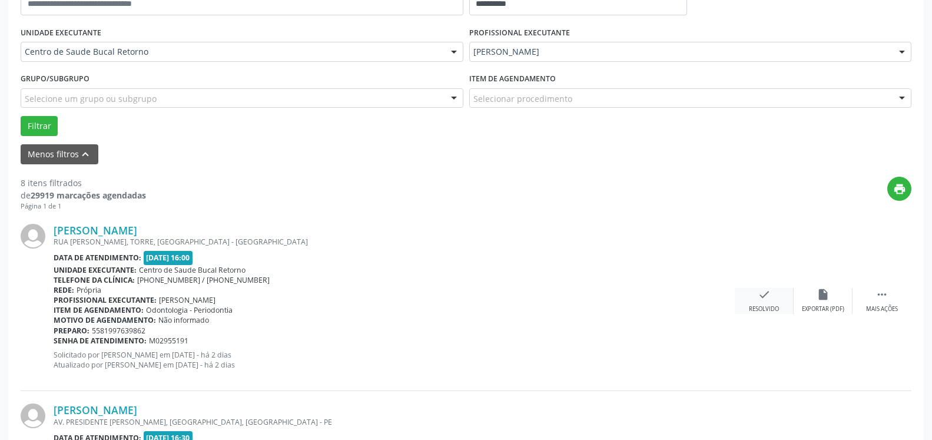
click at [772, 310] on div "Resolvido" at bounding box center [764, 309] width 30 height 8
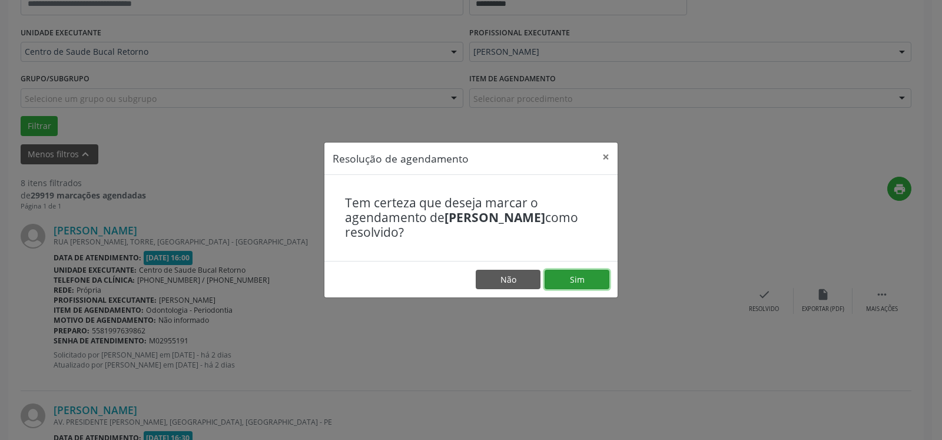
click at [594, 271] on button "Sim" at bounding box center [577, 280] width 65 height 20
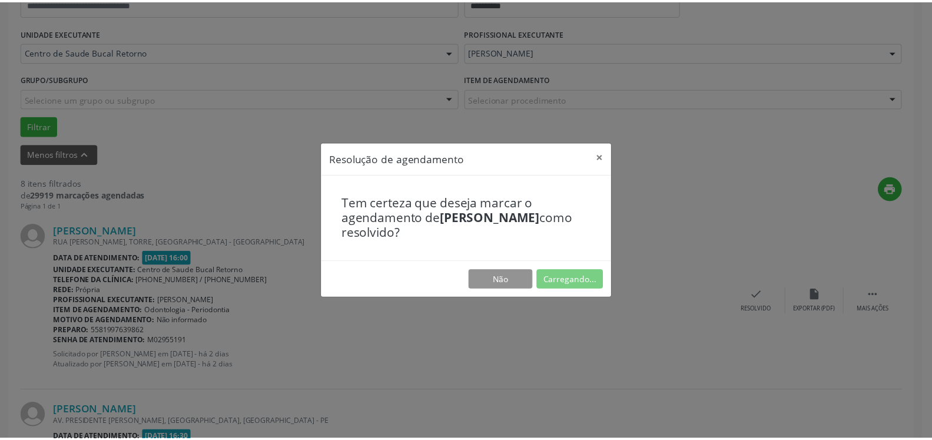
scroll to position [65, 0]
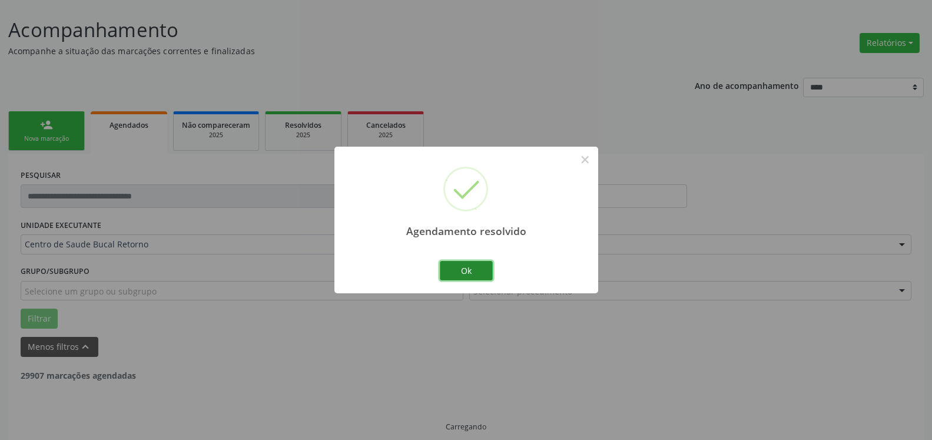
click at [482, 273] on button "Ok" at bounding box center [466, 271] width 53 height 20
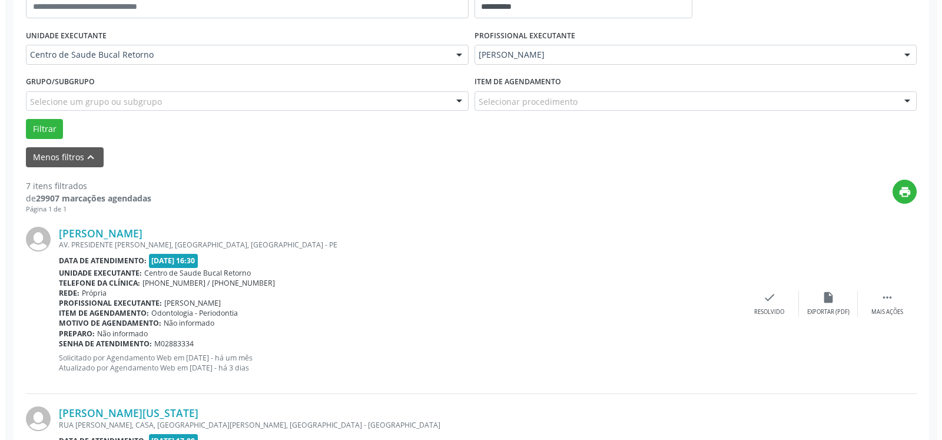
scroll to position [305, 0]
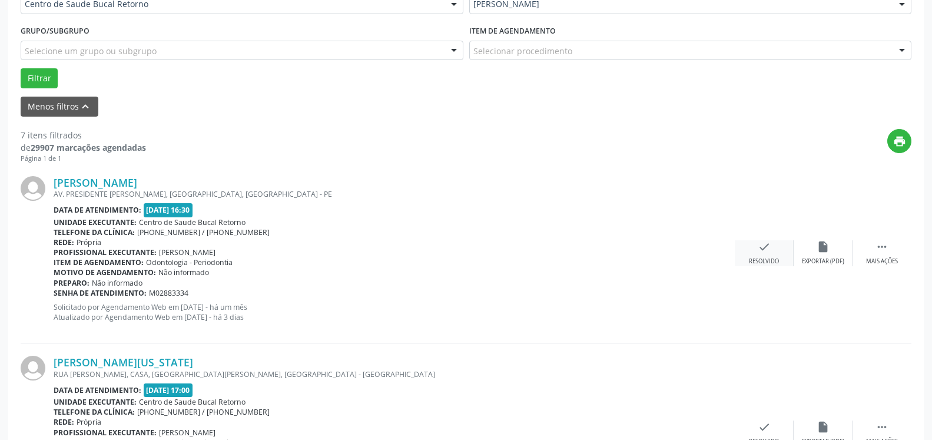
click at [767, 248] on icon "check" at bounding box center [764, 246] width 13 height 13
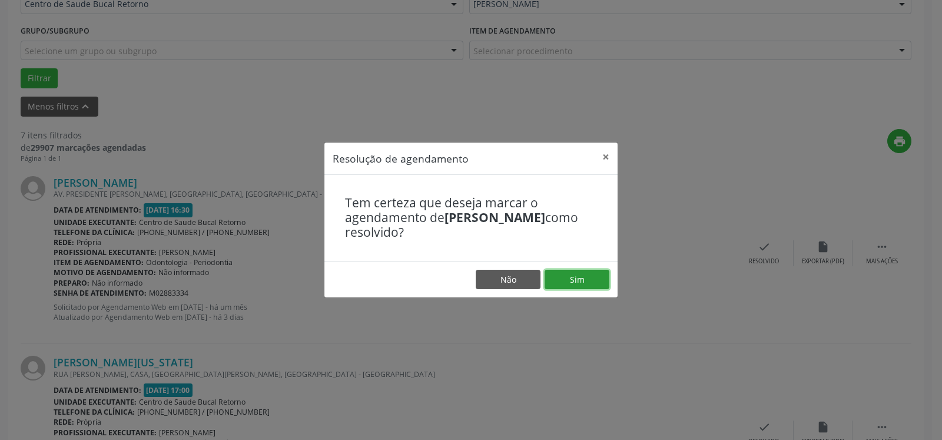
click at [594, 275] on button "Sim" at bounding box center [577, 280] width 65 height 20
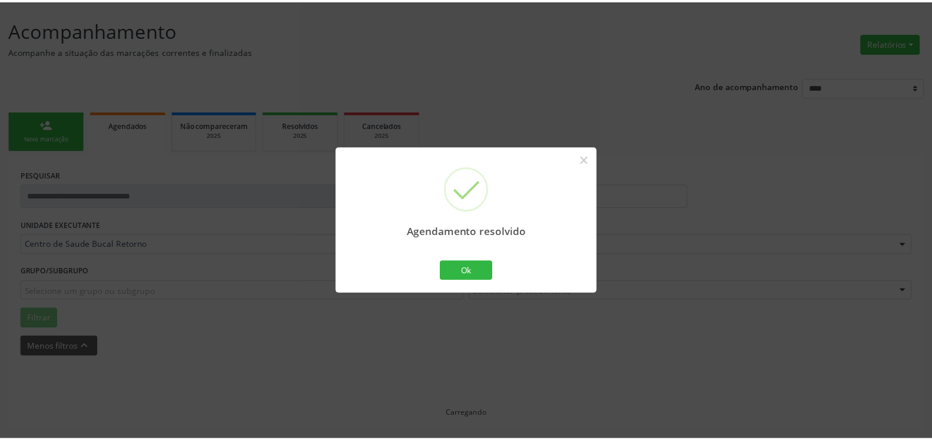
scroll to position [65, 0]
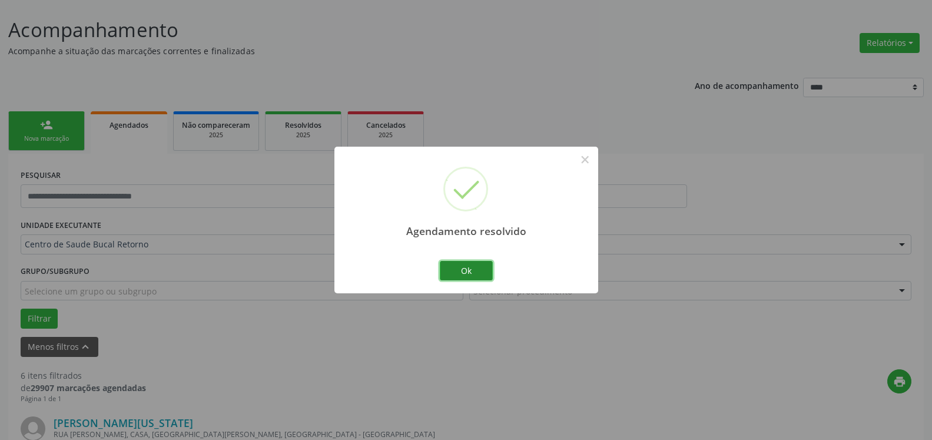
click at [470, 276] on button "Ok" at bounding box center [466, 271] width 53 height 20
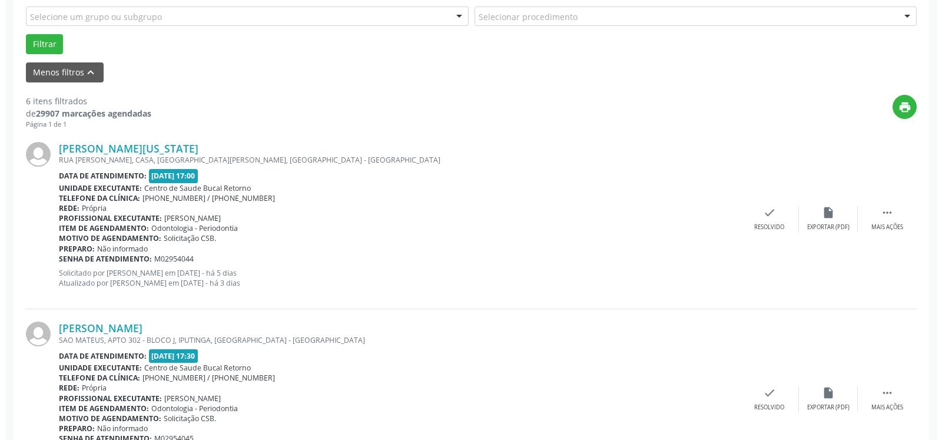
scroll to position [365, 0]
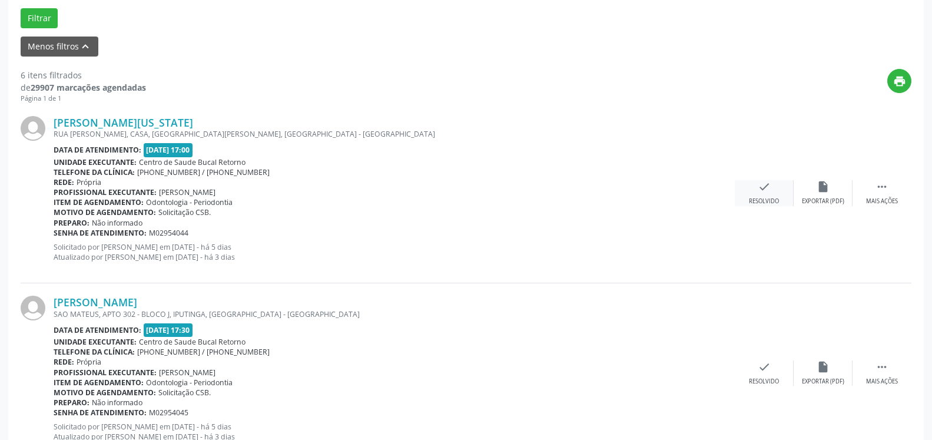
click at [764, 191] on icon "check" at bounding box center [764, 186] width 13 height 13
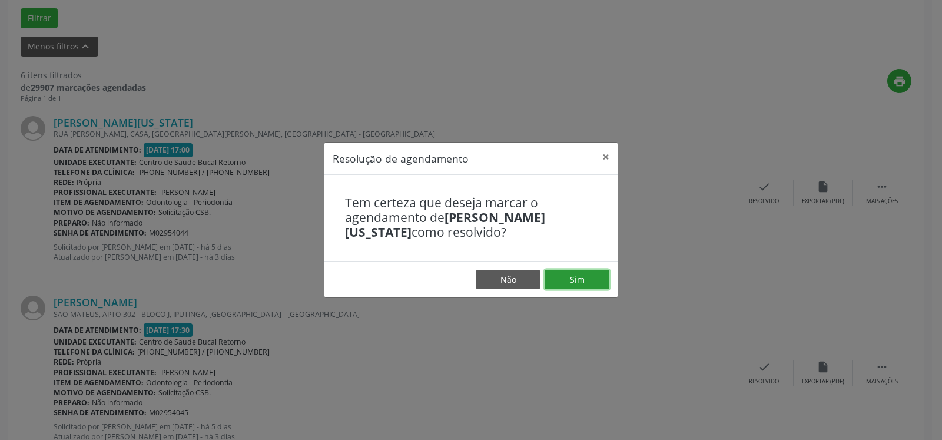
click at [604, 280] on button "Sim" at bounding box center [577, 280] width 65 height 20
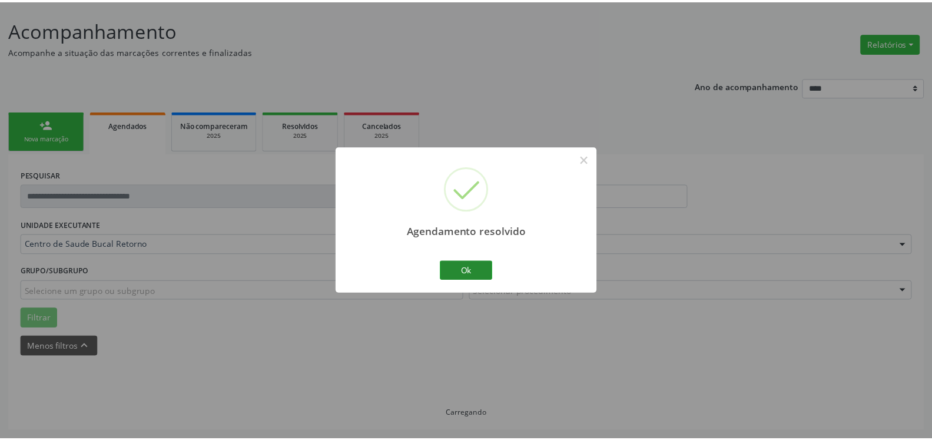
scroll to position [65, 0]
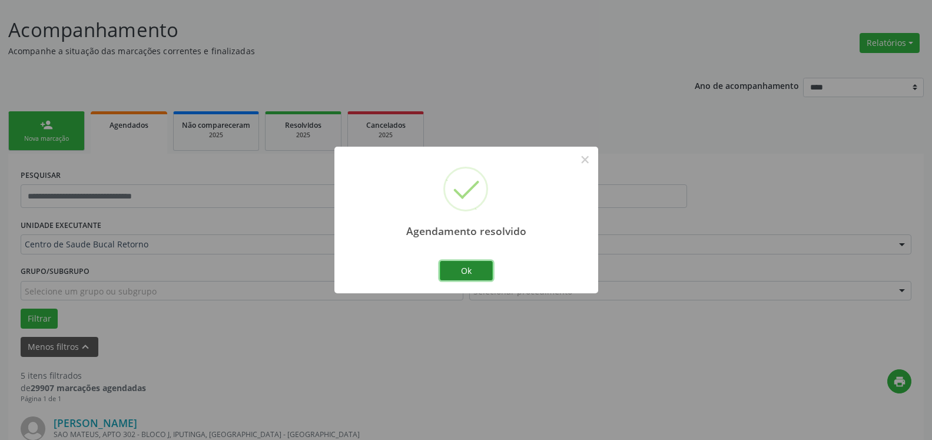
click at [471, 264] on button "Ok" at bounding box center [466, 271] width 53 height 20
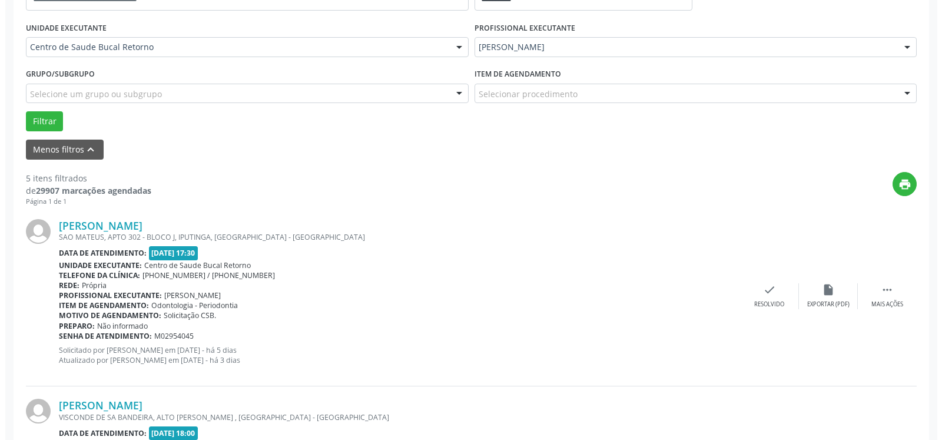
scroll to position [305, 0]
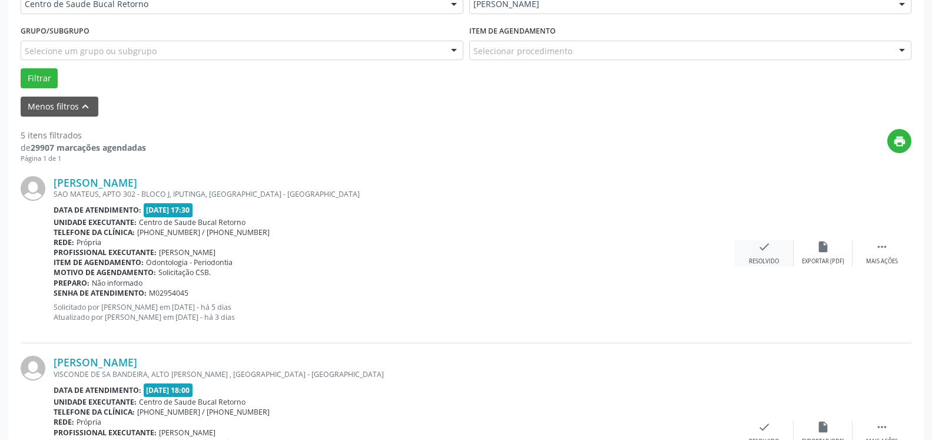
click at [759, 250] on icon "check" at bounding box center [764, 246] width 13 height 13
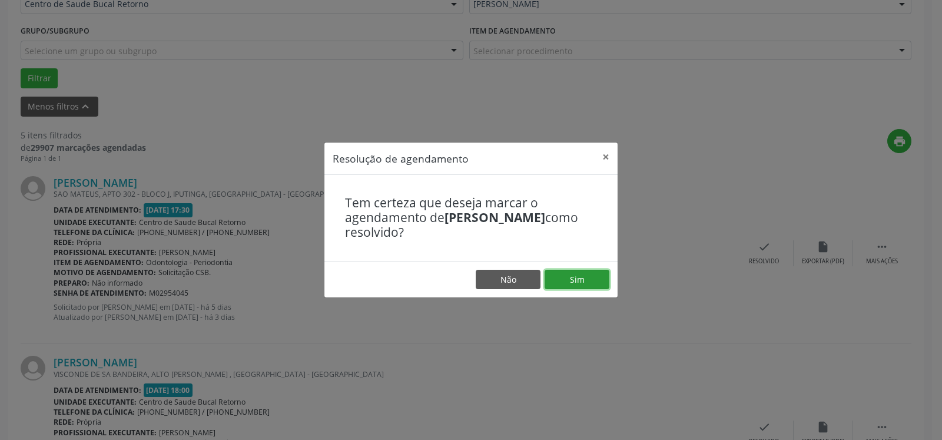
click at [558, 285] on button "Sim" at bounding box center [577, 280] width 65 height 20
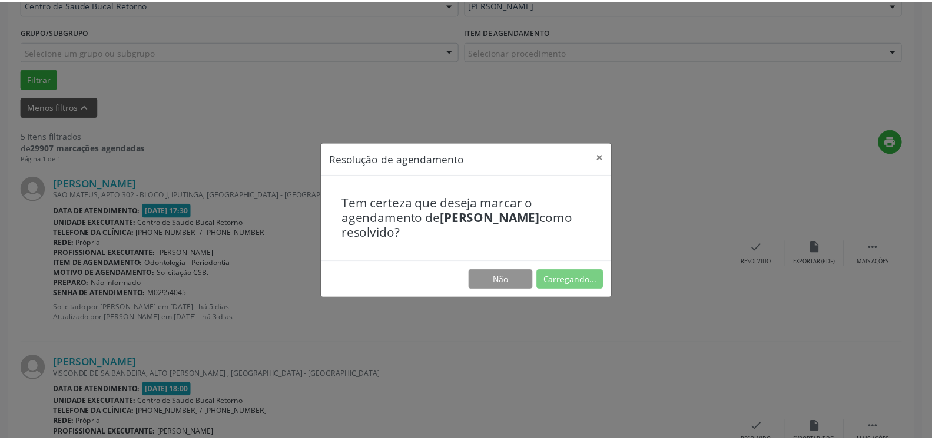
scroll to position [65, 0]
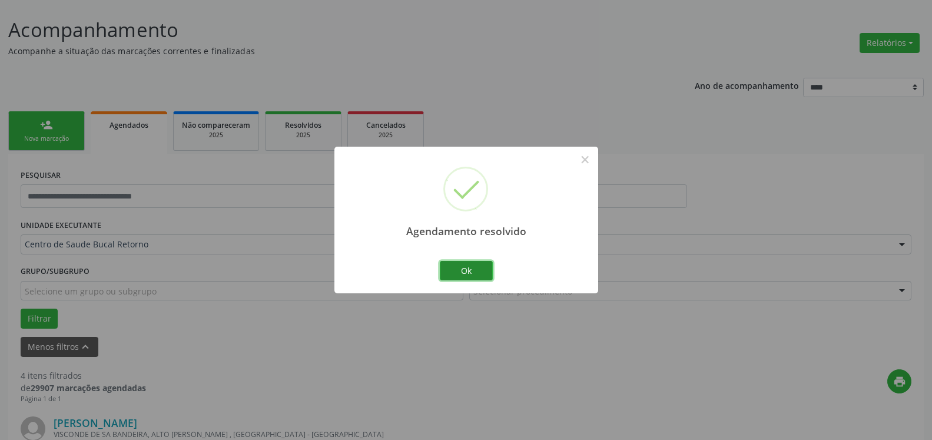
click at [471, 270] on button "Ok" at bounding box center [466, 271] width 53 height 20
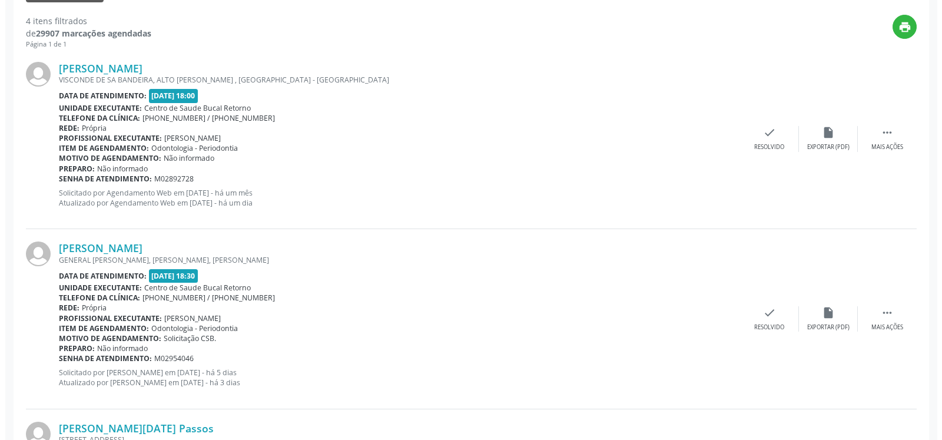
scroll to position [425, 0]
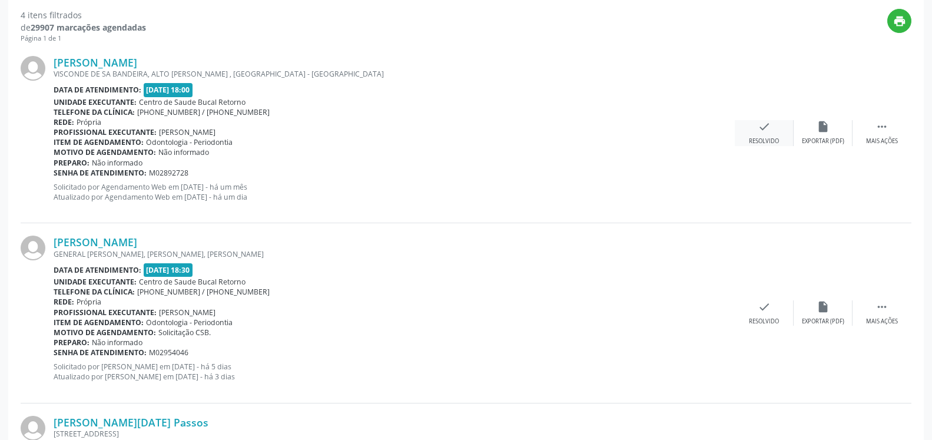
click at [764, 139] on div "Resolvido" at bounding box center [764, 141] width 30 height 8
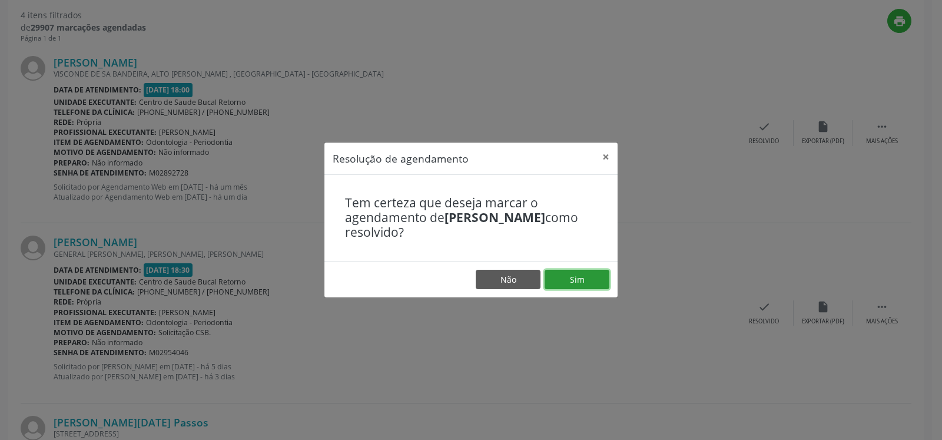
click at [580, 283] on button "Sim" at bounding box center [577, 280] width 65 height 20
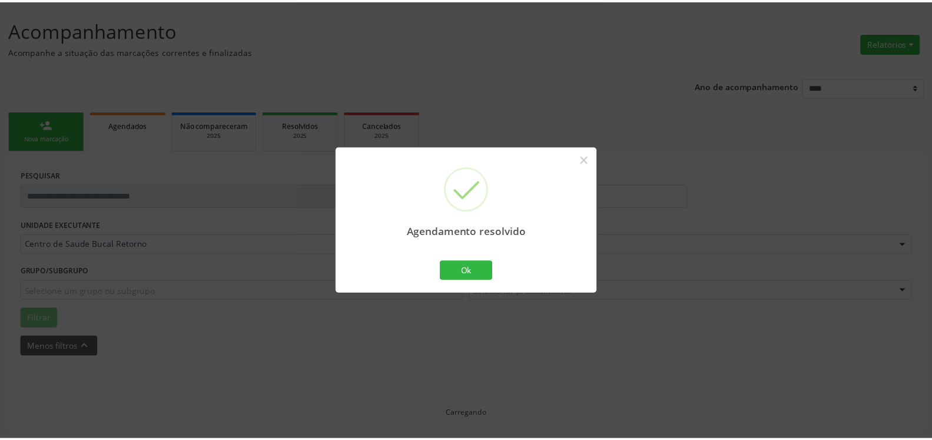
scroll to position [65, 0]
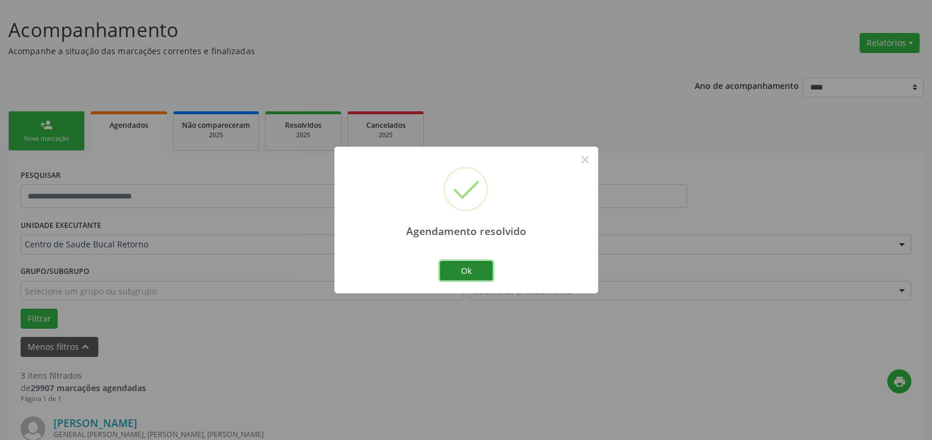
click at [481, 271] on button "Ok" at bounding box center [466, 271] width 53 height 20
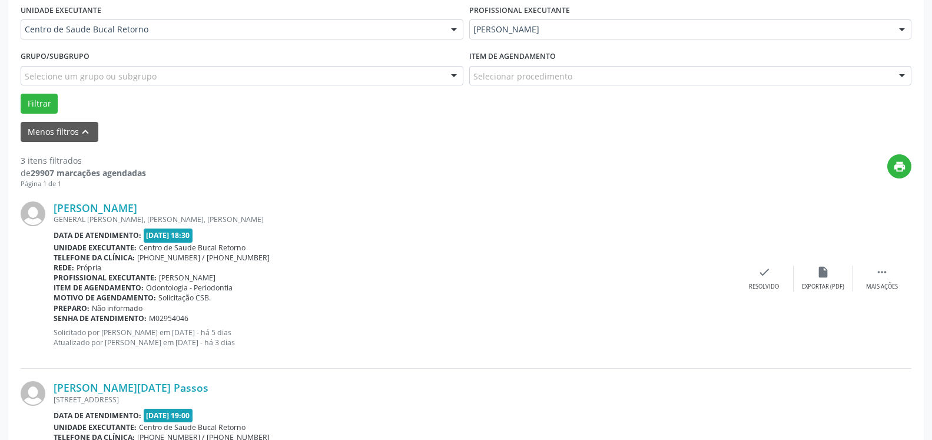
scroll to position [305, 0]
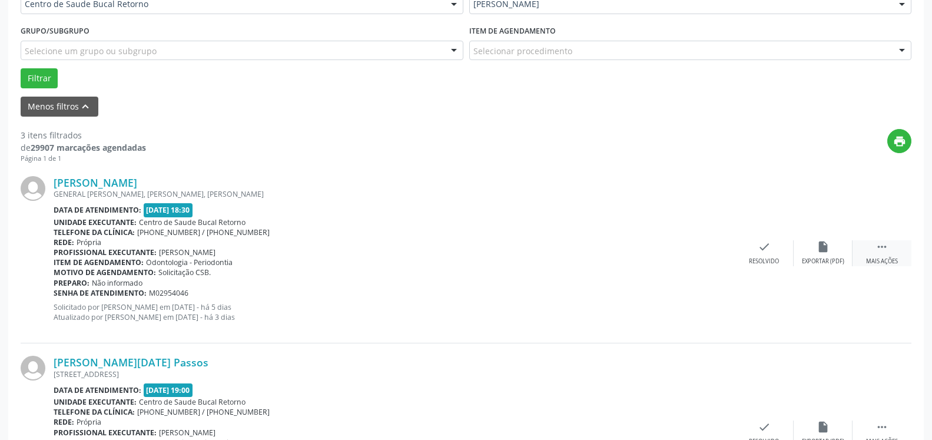
click at [902, 251] on div " Mais ações" at bounding box center [882, 252] width 59 height 25
click at [847, 254] on div "alarm_off Não compareceu" at bounding box center [823, 252] width 59 height 25
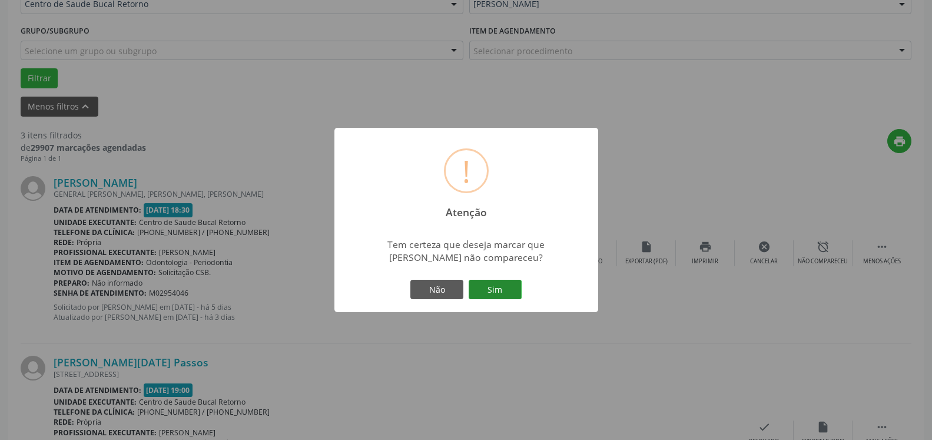
click at [506, 287] on button "Sim" at bounding box center [495, 290] width 53 height 20
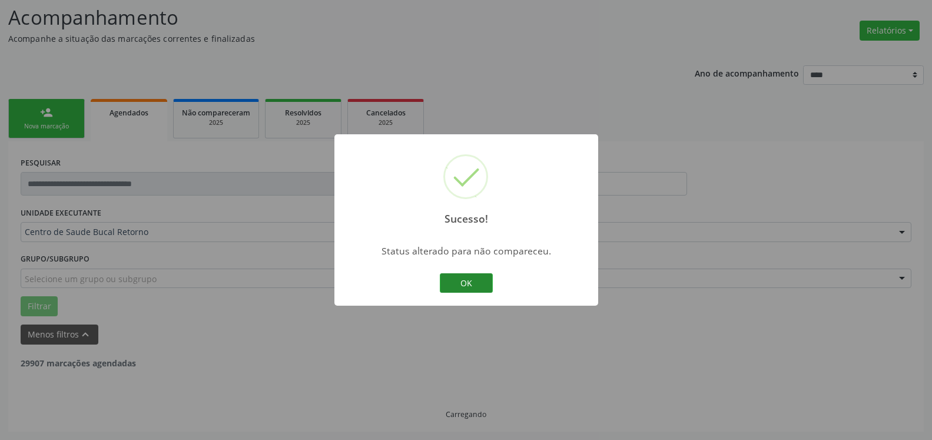
scroll to position [77, 0]
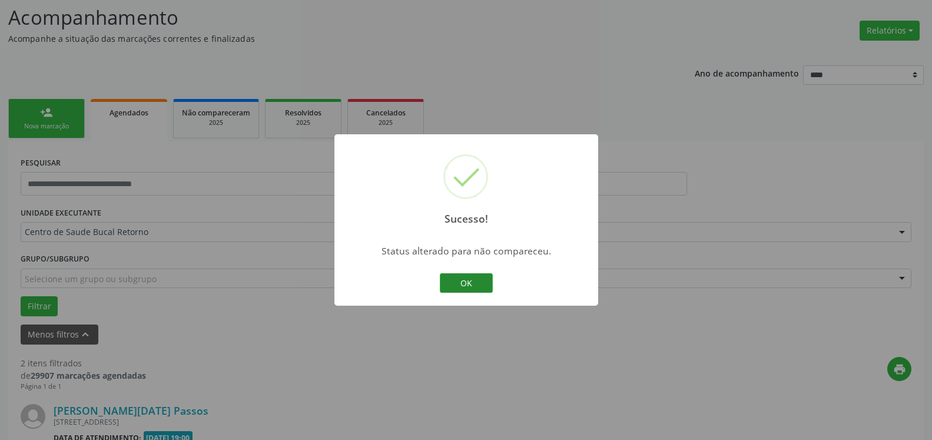
click at [464, 279] on button "OK" at bounding box center [466, 283] width 53 height 20
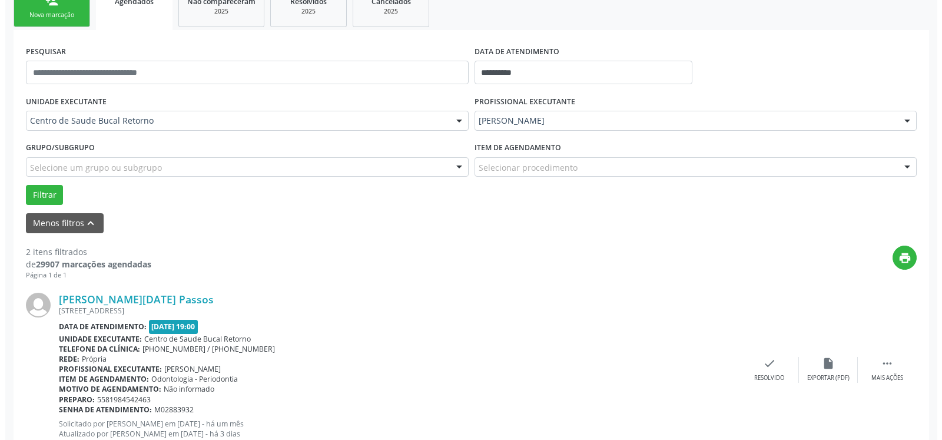
scroll to position [317, 0]
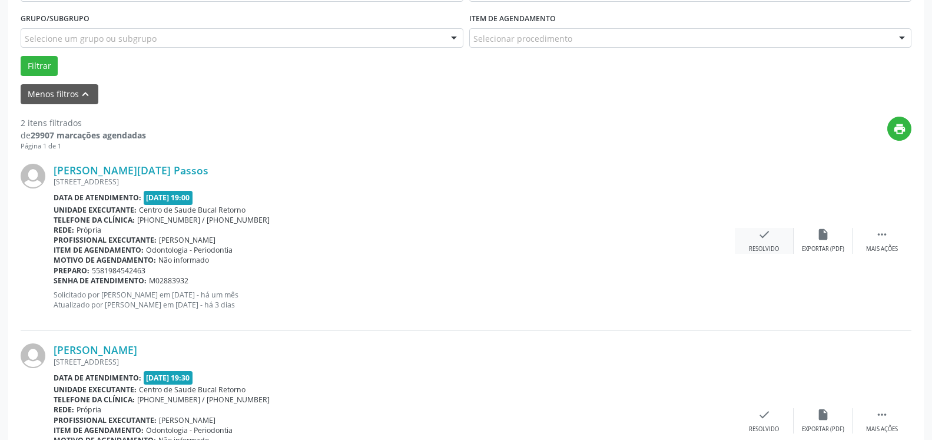
click at [779, 233] on div "check Resolvido" at bounding box center [764, 240] width 59 height 25
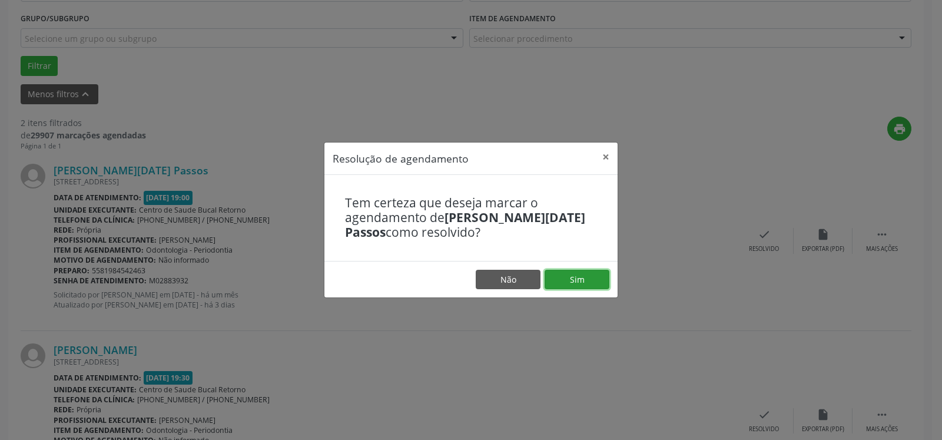
click at [578, 276] on button "Sim" at bounding box center [577, 280] width 65 height 20
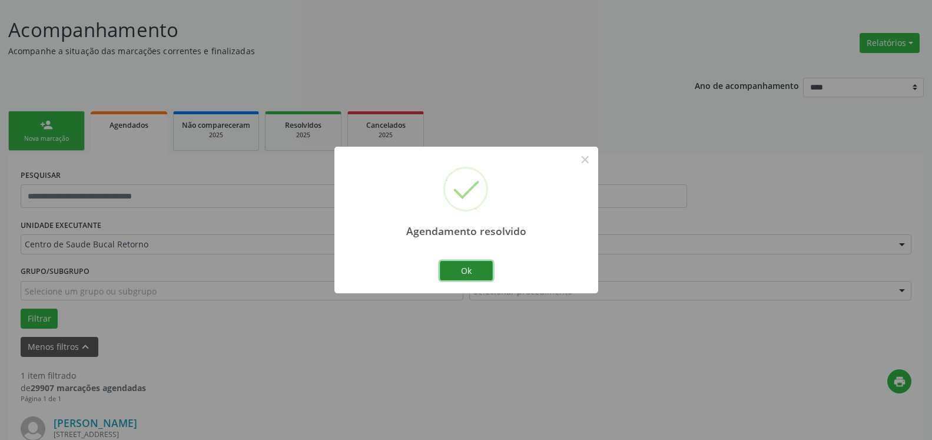
click at [477, 273] on button "Ok" at bounding box center [466, 271] width 53 height 20
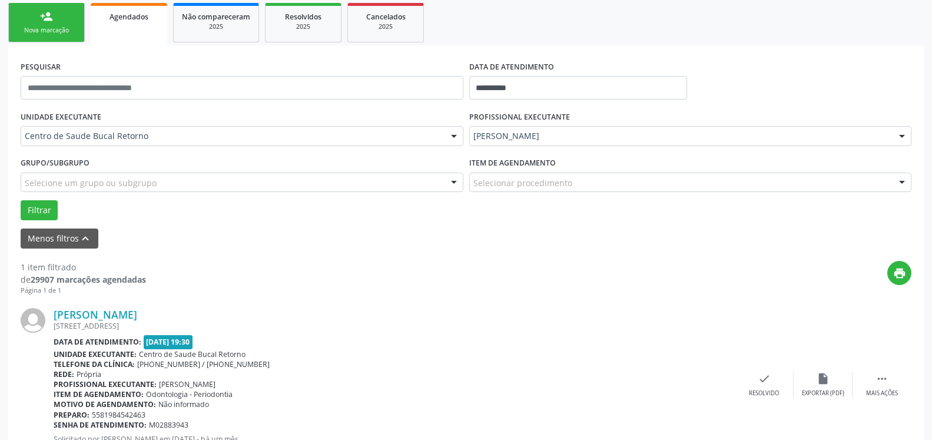
scroll to position [229, 0]
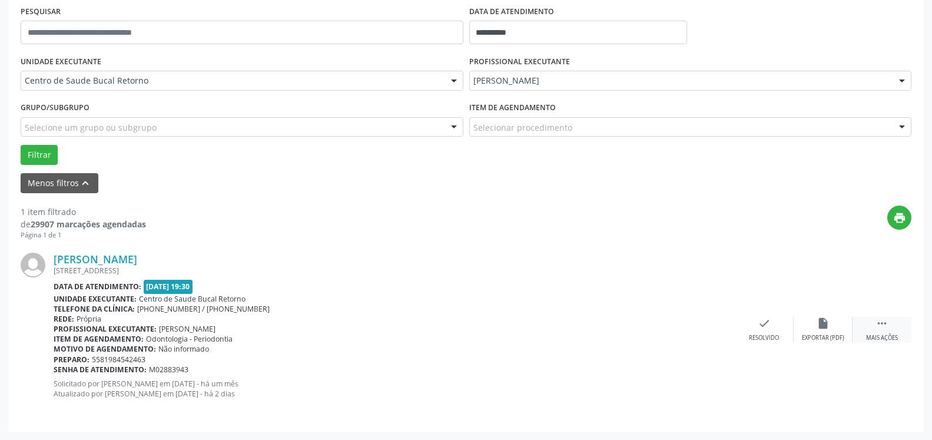
click at [885, 330] on icon "" at bounding box center [882, 323] width 13 height 13
click at [819, 330] on icon "alarm_off" at bounding box center [823, 323] width 13 height 13
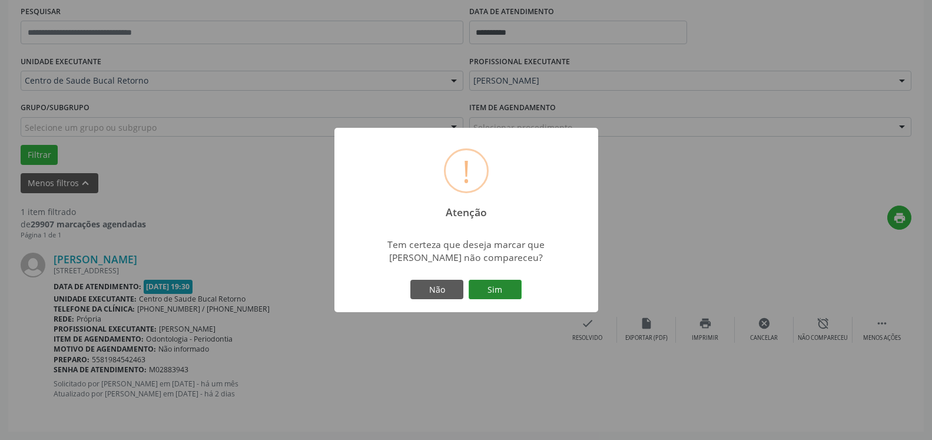
click at [498, 290] on button "Sim" at bounding box center [495, 290] width 53 height 20
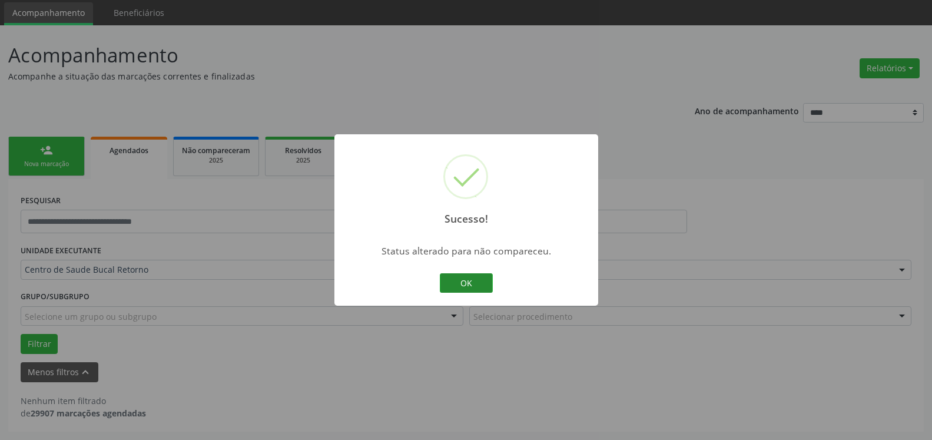
scroll to position [39, 0]
click at [468, 287] on button "OK" at bounding box center [466, 283] width 53 height 20
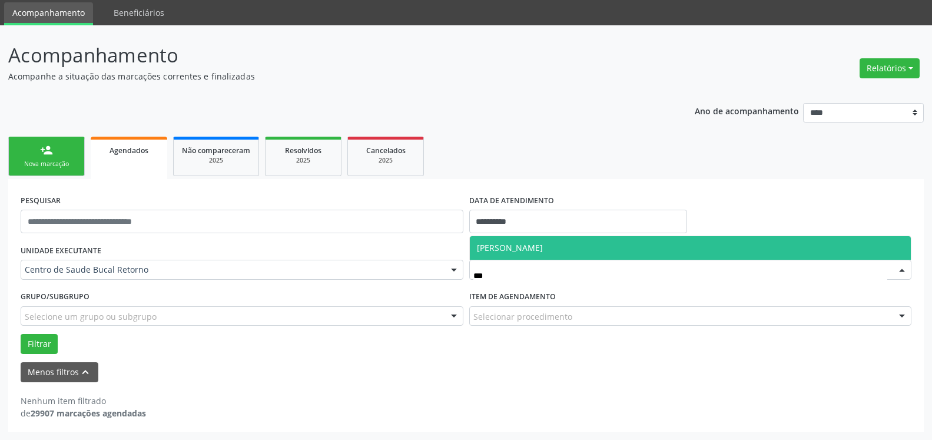
click at [638, 249] on span "[PERSON_NAME]" at bounding box center [691, 248] width 442 height 24
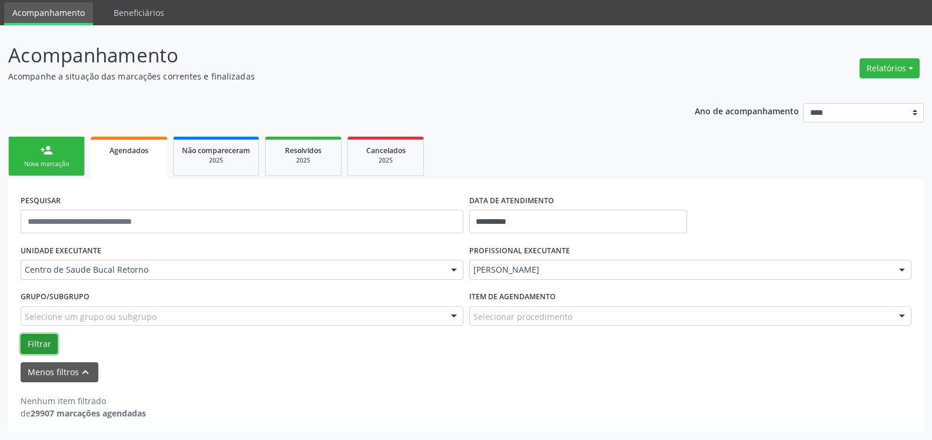
click at [40, 339] on button "Filtrar" at bounding box center [39, 344] width 37 height 20
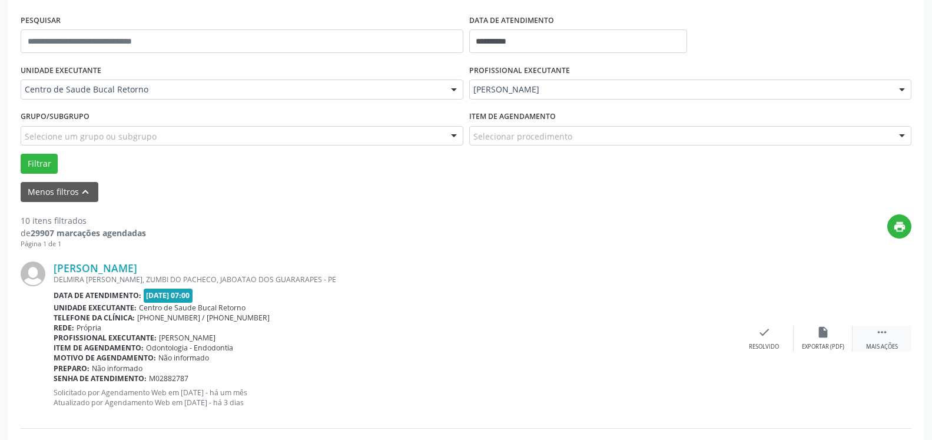
click at [890, 342] on div " Mais ações" at bounding box center [882, 338] width 59 height 25
click at [833, 336] on div "alarm_off Não compareceu" at bounding box center [823, 338] width 59 height 25
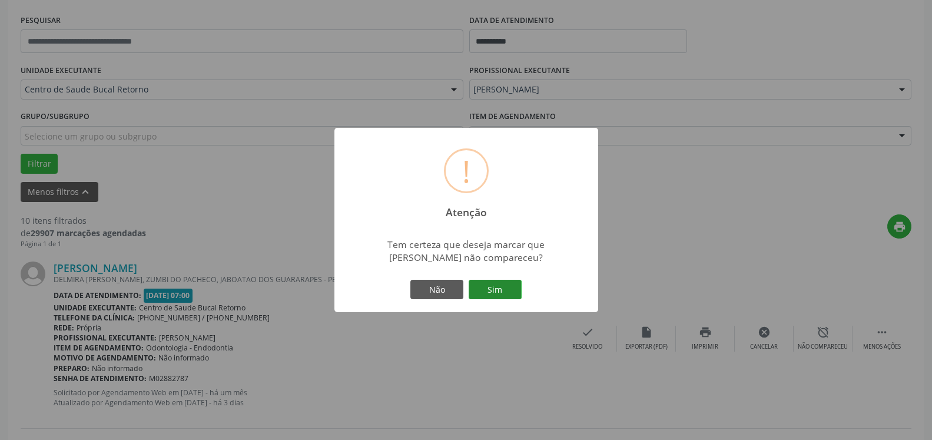
click at [504, 292] on button "Sim" at bounding box center [495, 290] width 53 height 20
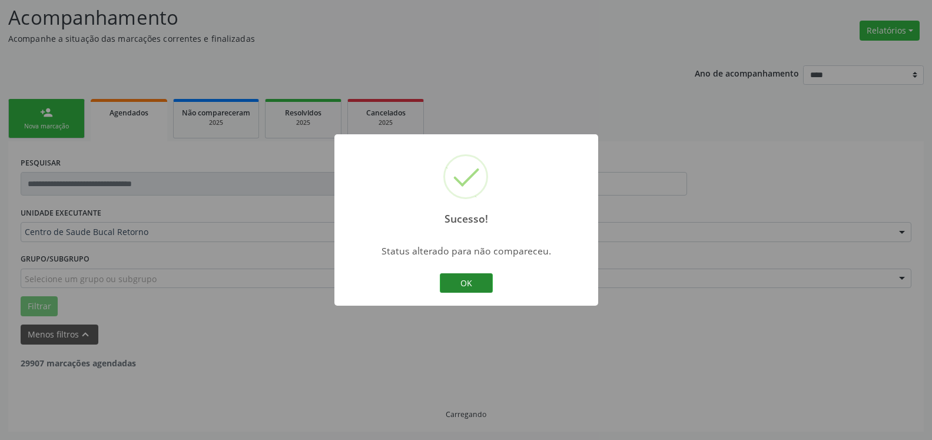
scroll to position [77, 0]
click at [475, 282] on button "OK" at bounding box center [466, 283] width 53 height 20
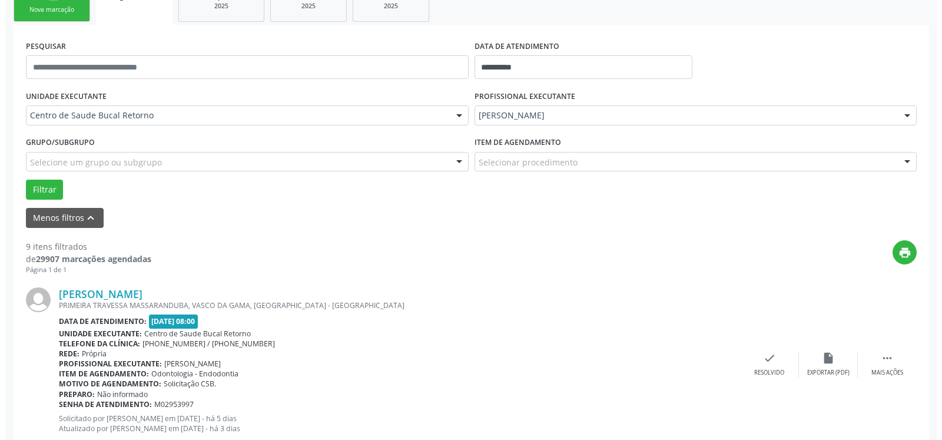
scroll to position [257, 0]
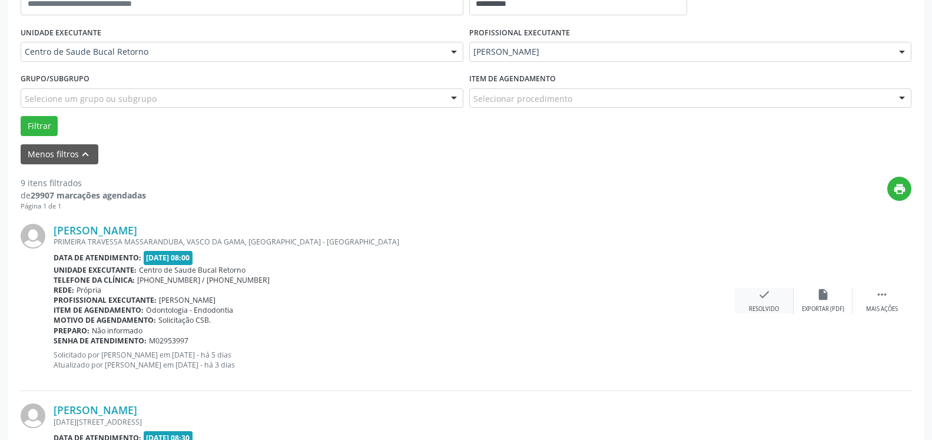
click at [761, 301] on icon "check" at bounding box center [764, 294] width 13 height 13
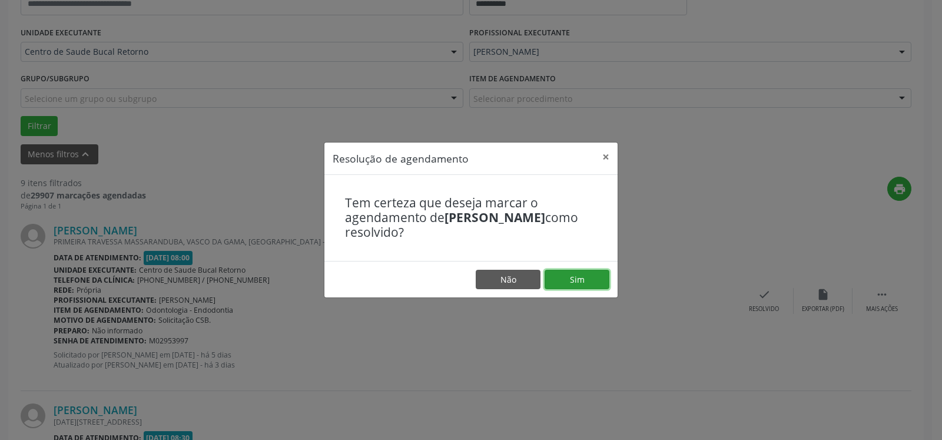
click at [581, 279] on button "Sim" at bounding box center [577, 280] width 65 height 20
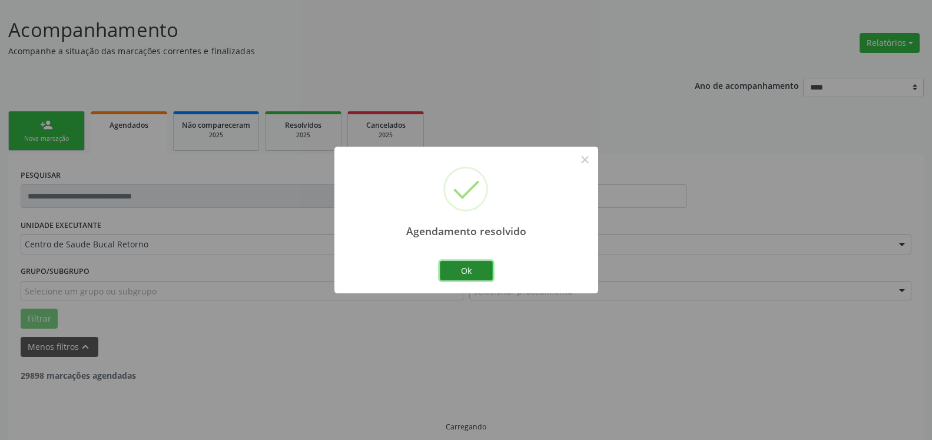
click at [453, 270] on button "Ok" at bounding box center [466, 271] width 53 height 20
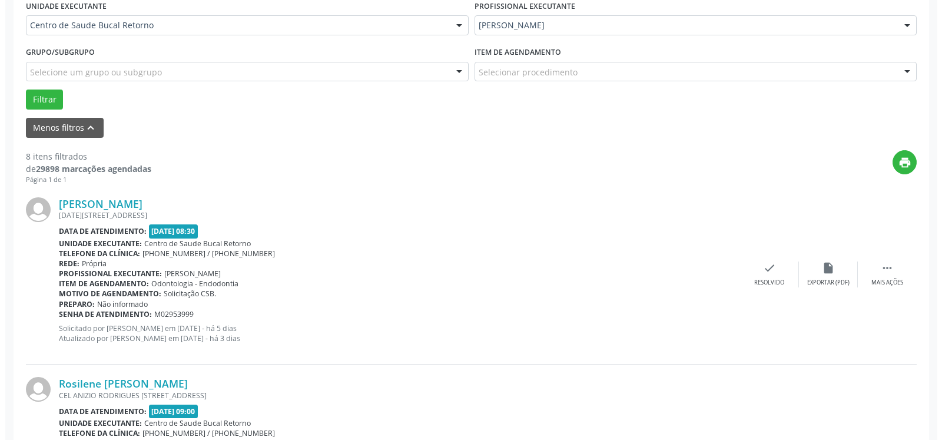
scroll to position [317, 0]
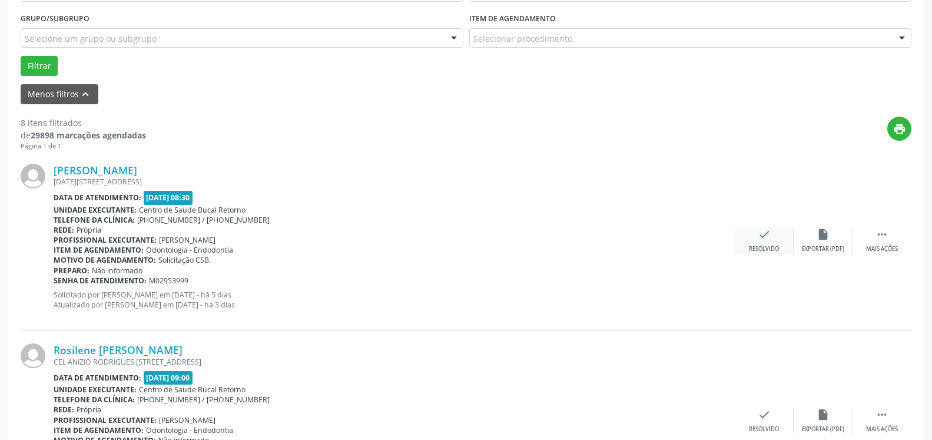
click at [756, 240] on div "check Resolvido" at bounding box center [764, 240] width 59 height 25
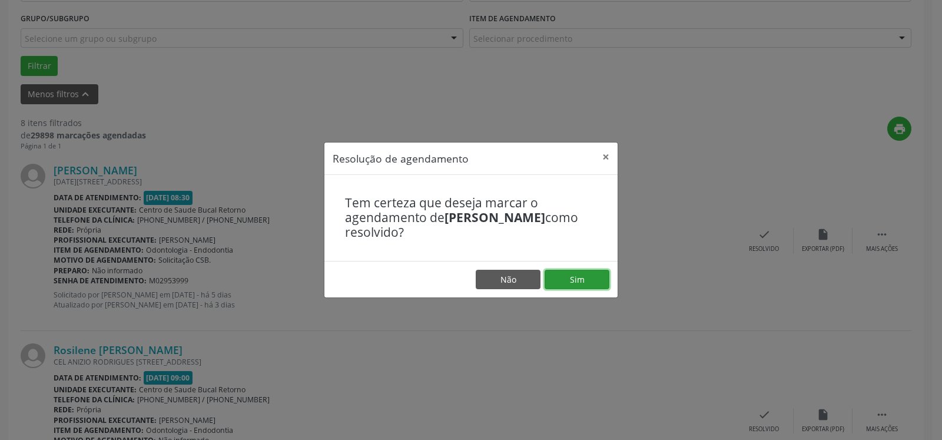
click at [592, 277] on button "Sim" at bounding box center [577, 280] width 65 height 20
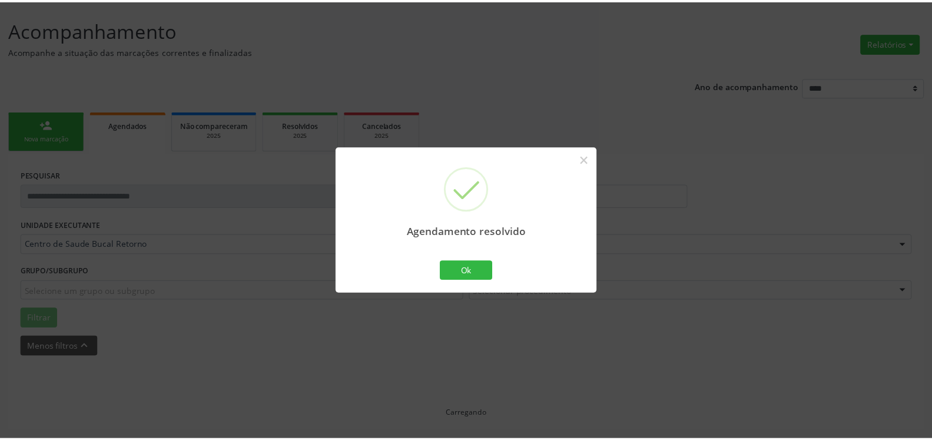
scroll to position [65, 0]
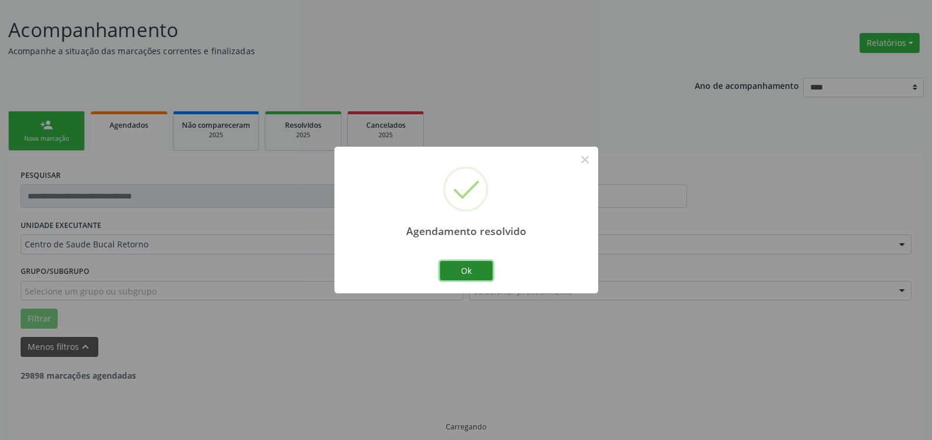
click at [468, 272] on button "Ok" at bounding box center [466, 271] width 53 height 20
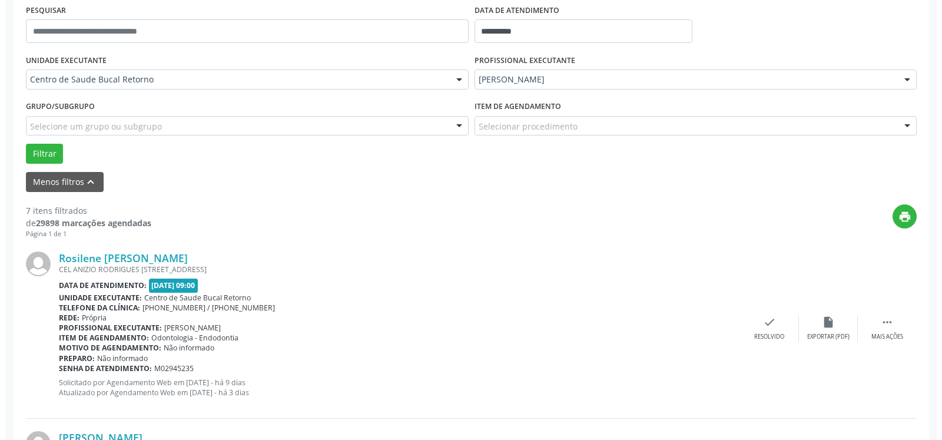
scroll to position [365, 0]
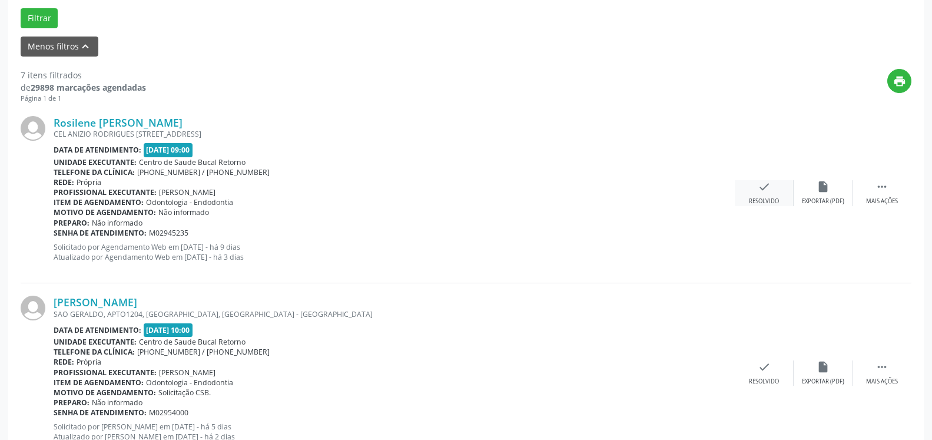
click at [767, 190] on icon "check" at bounding box center [764, 186] width 13 height 13
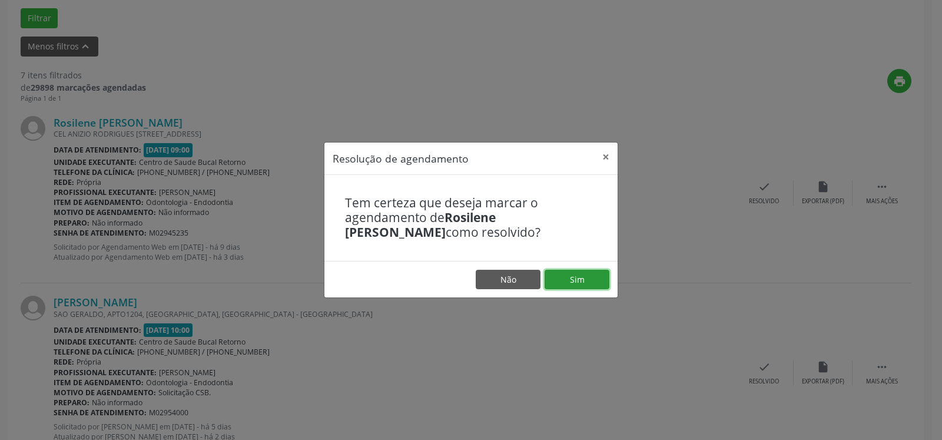
click at [562, 277] on button "Sim" at bounding box center [577, 280] width 65 height 20
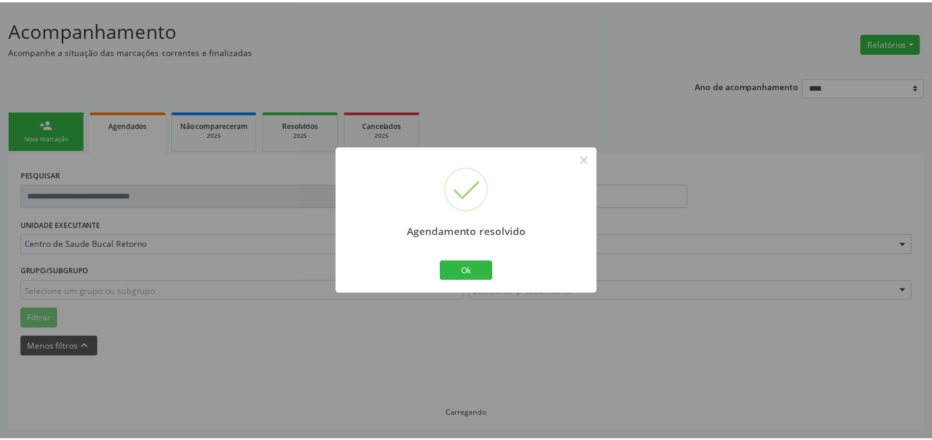
scroll to position [65, 0]
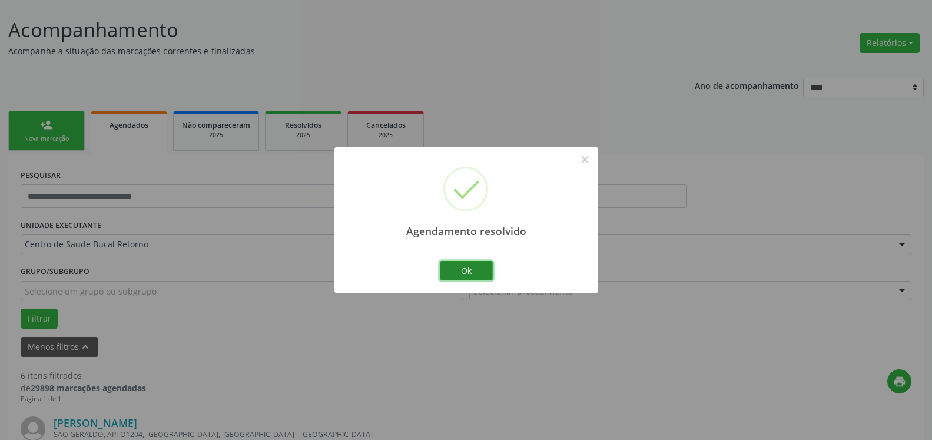
click at [454, 270] on button "Ok" at bounding box center [466, 271] width 53 height 20
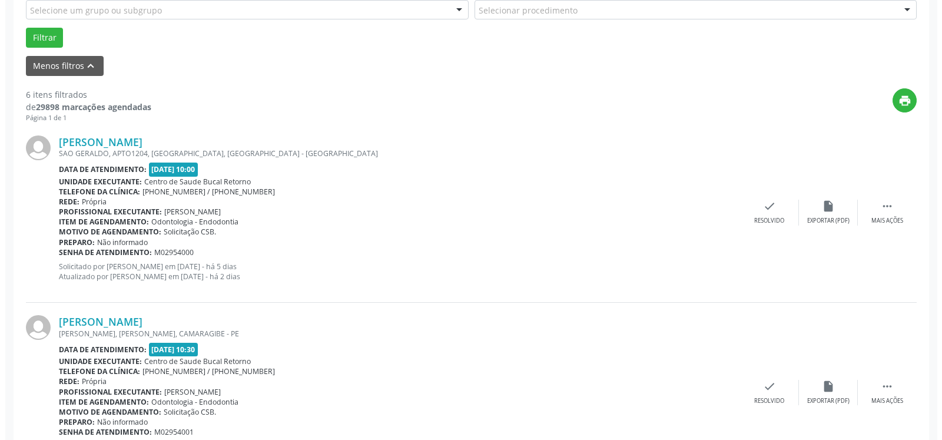
scroll to position [365, 0]
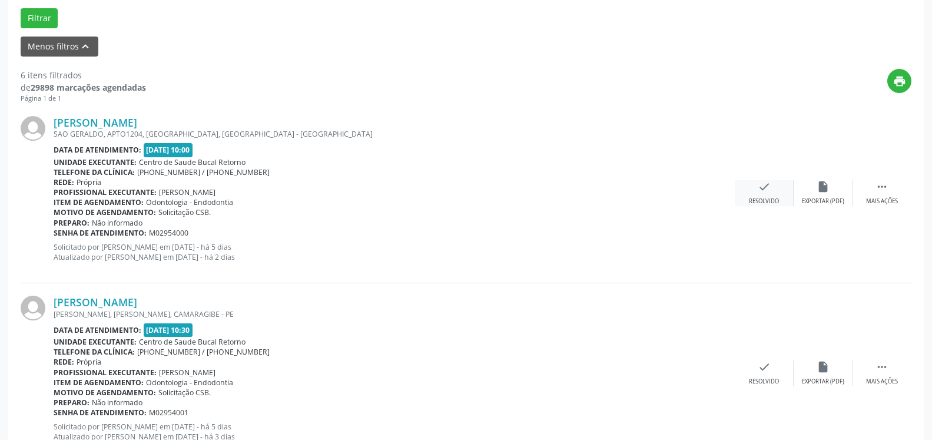
click at [759, 197] on div "check Resolvido" at bounding box center [764, 192] width 59 height 25
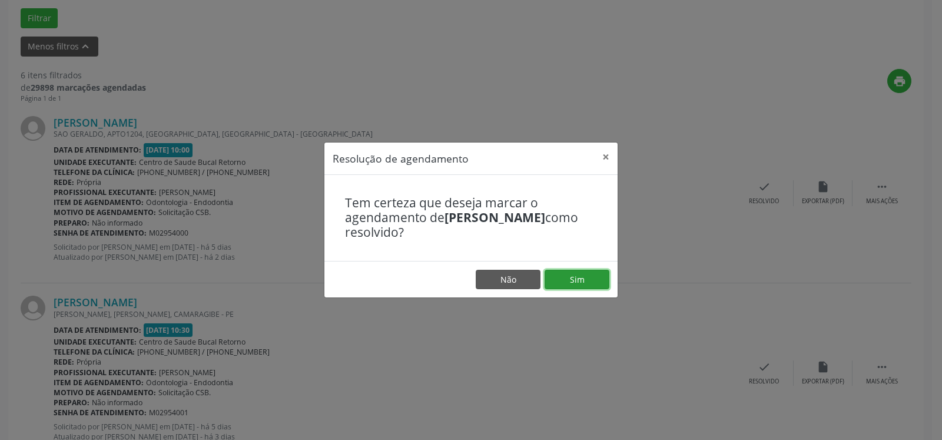
click at [583, 276] on button "Sim" at bounding box center [577, 280] width 65 height 20
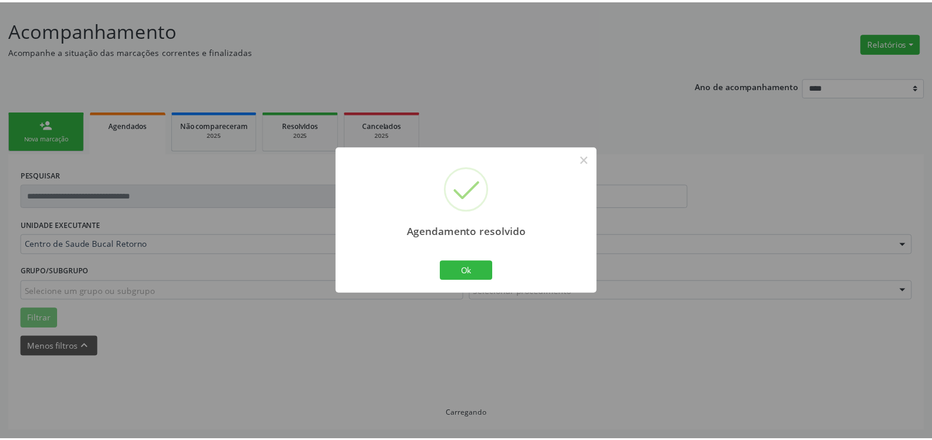
scroll to position [65, 0]
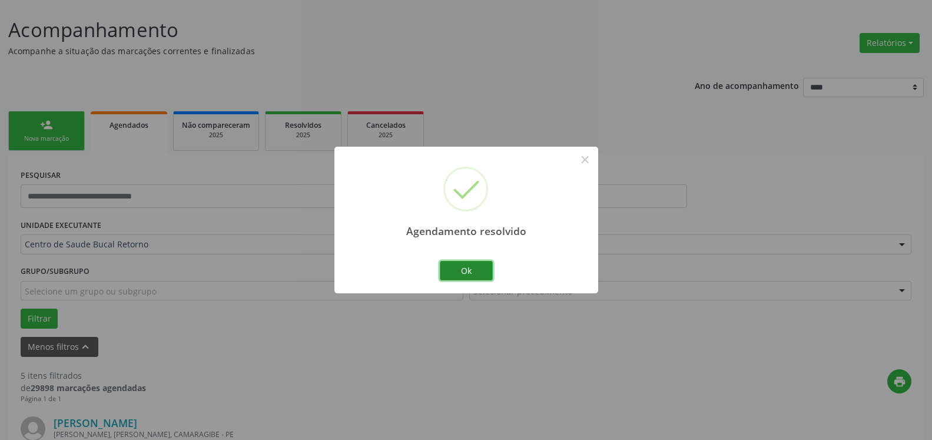
click at [478, 261] on button "Ok" at bounding box center [466, 271] width 53 height 20
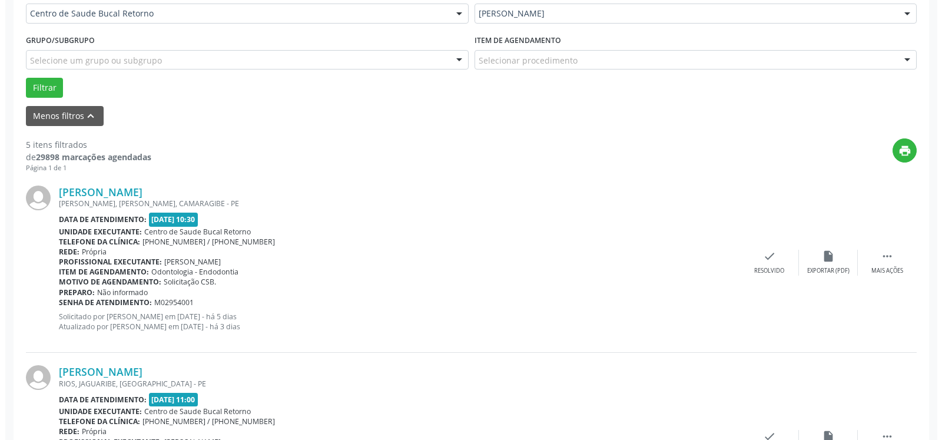
scroll to position [305, 0]
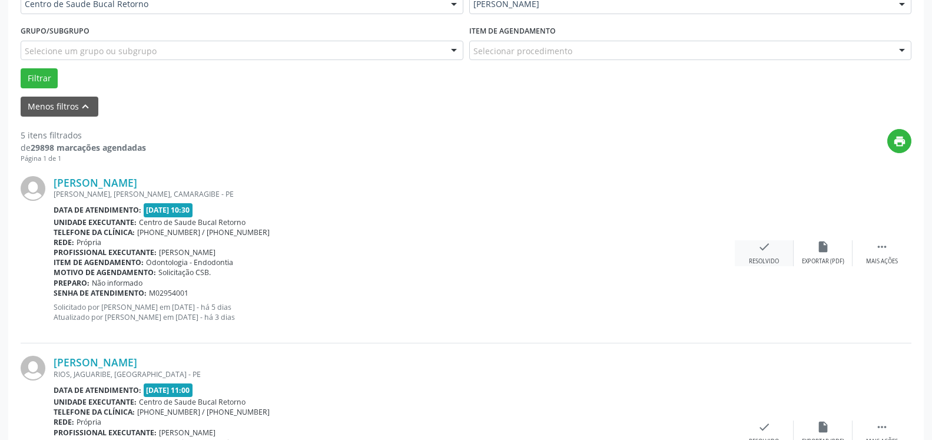
click at [768, 249] on icon "check" at bounding box center [764, 246] width 13 height 13
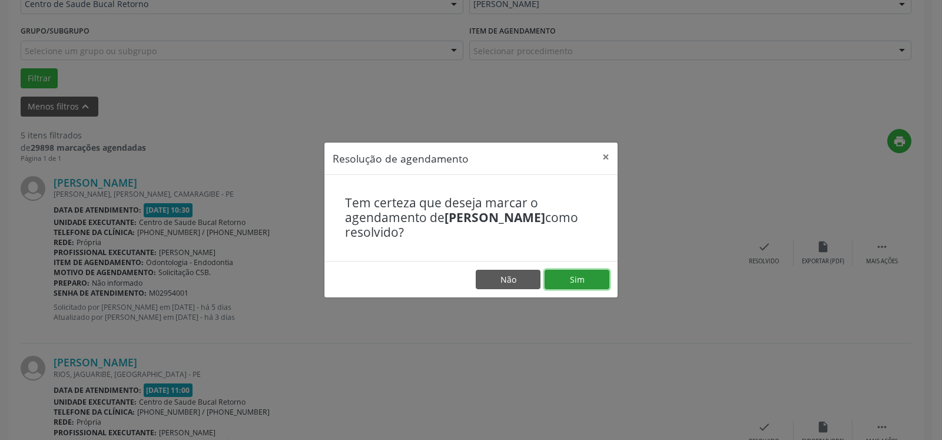
click at [592, 276] on button "Sim" at bounding box center [577, 280] width 65 height 20
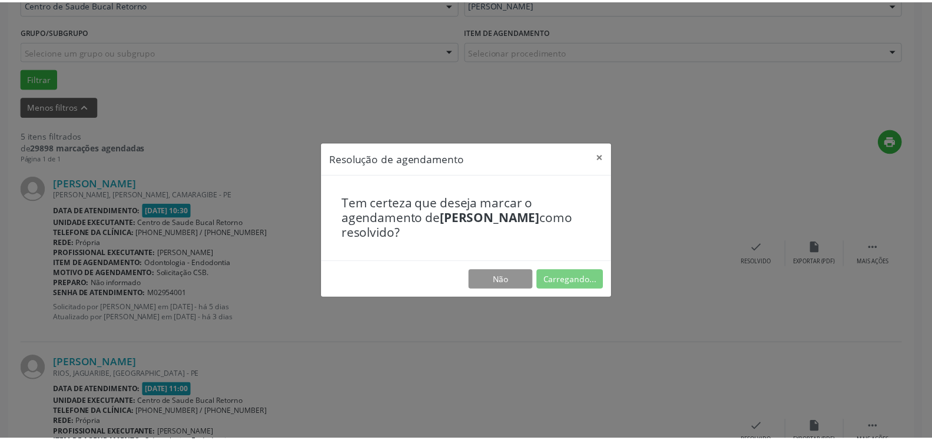
scroll to position [65, 0]
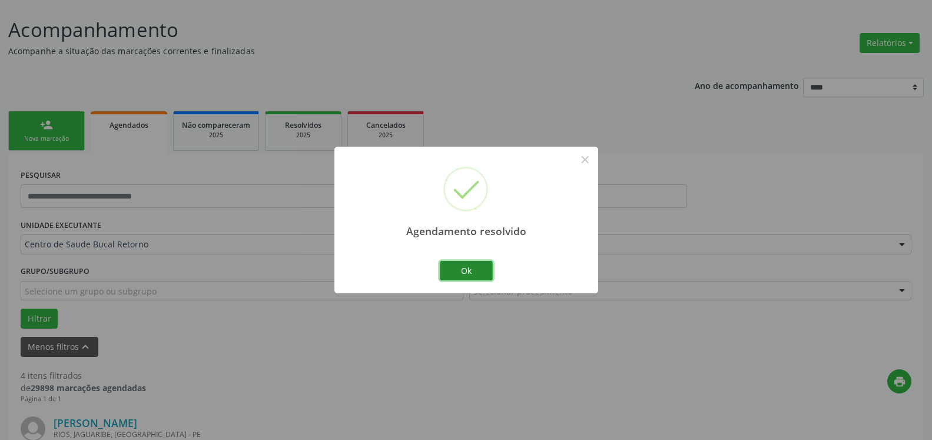
click at [475, 266] on button "Ok" at bounding box center [466, 271] width 53 height 20
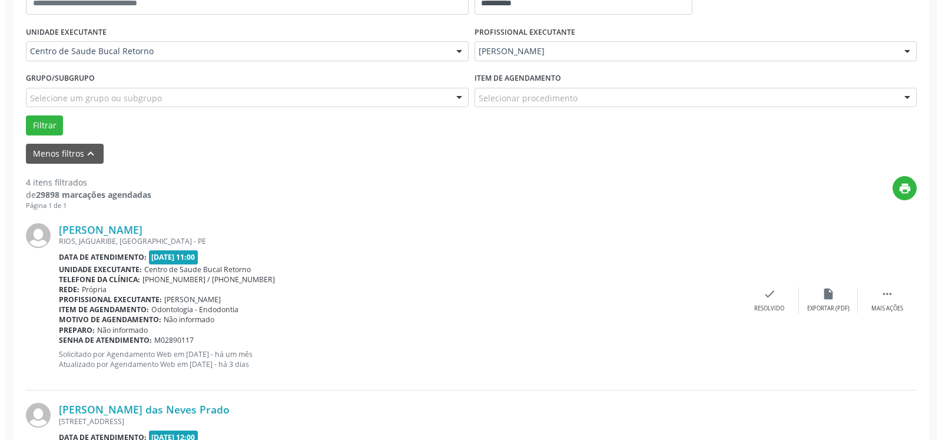
scroll to position [305, 0]
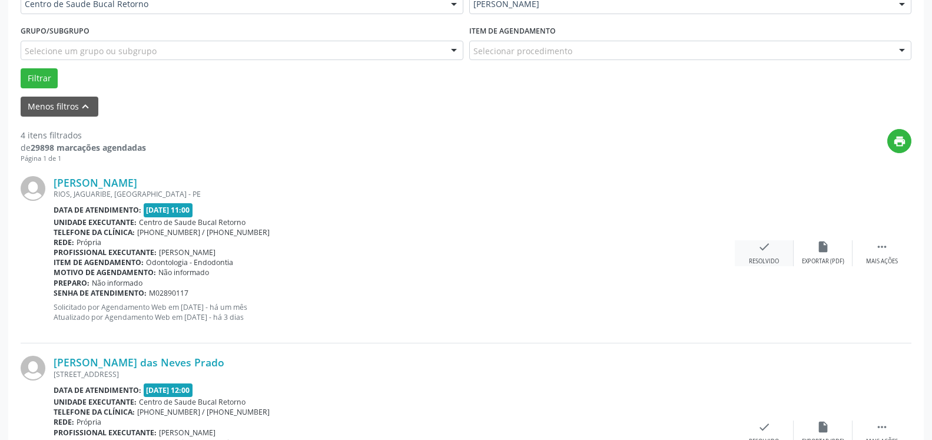
click at [767, 250] on icon "check" at bounding box center [764, 246] width 13 height 13
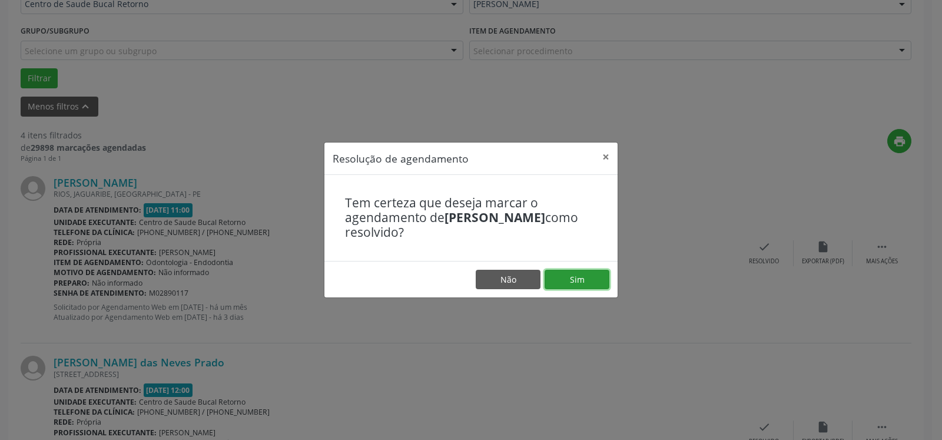
click at [599, 280] on button "Sim" at bounding box center [577, 280] width 65 height 20
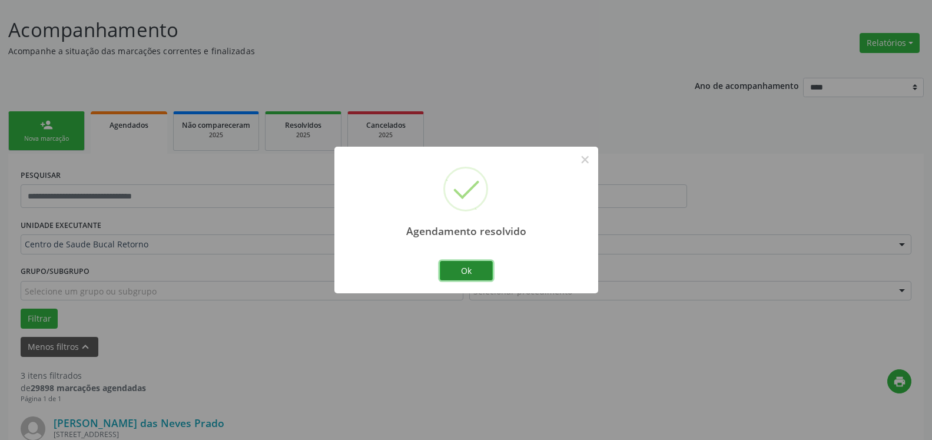
click at [481, 271] on button "Ok" at bounding box center [466, 271] width 53 height 20
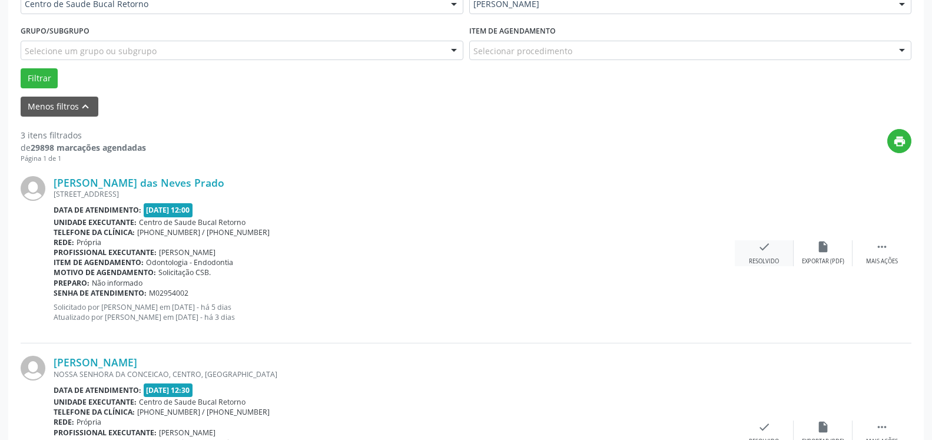
click at [760, 250] on icon "check" at bounding box center [764, 246] width 13 height 13
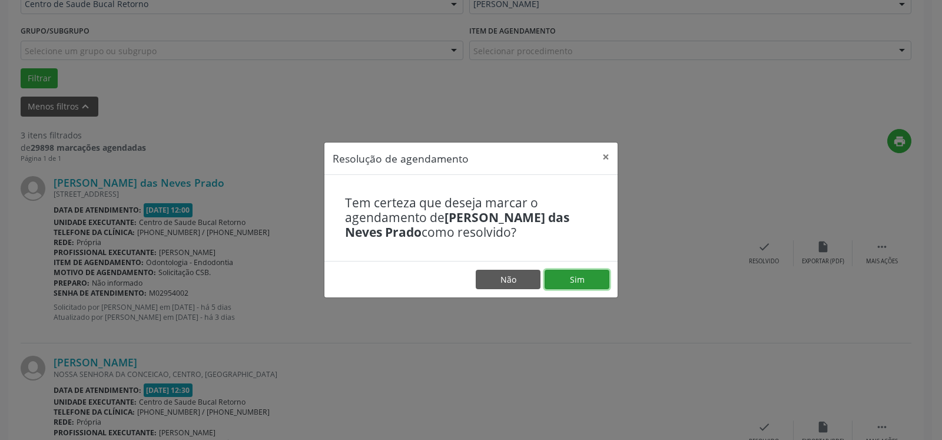
click at [592, 283] on button "Sim" at bounding box center [577, 280] width 65 height 20
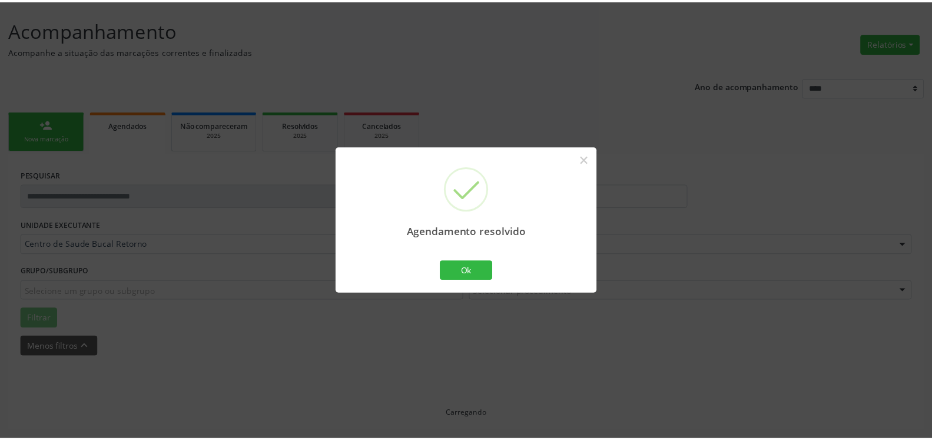
scroll to position [65, 0]
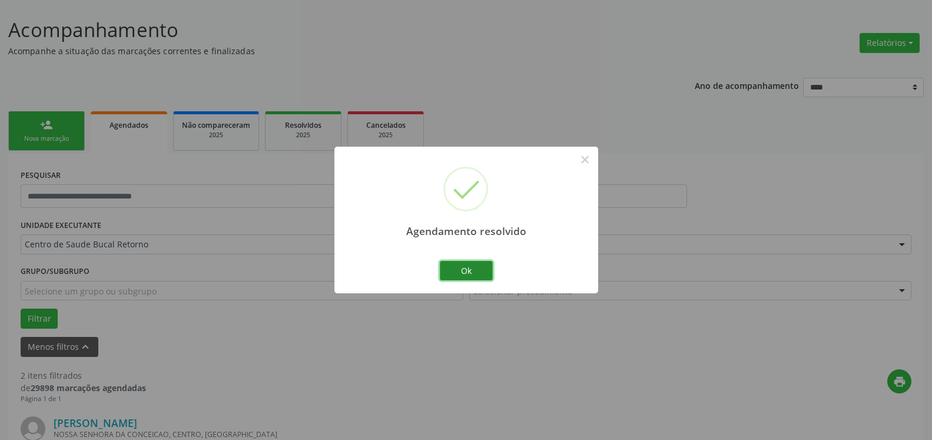
click at [475, 272] on button "Ok" at bounding box center [466, 271] width 53 height 20
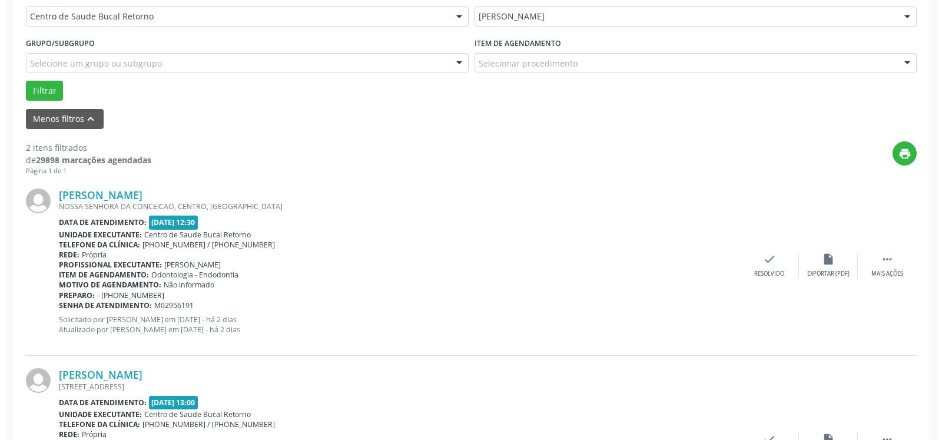
scroll to position [305, 0]
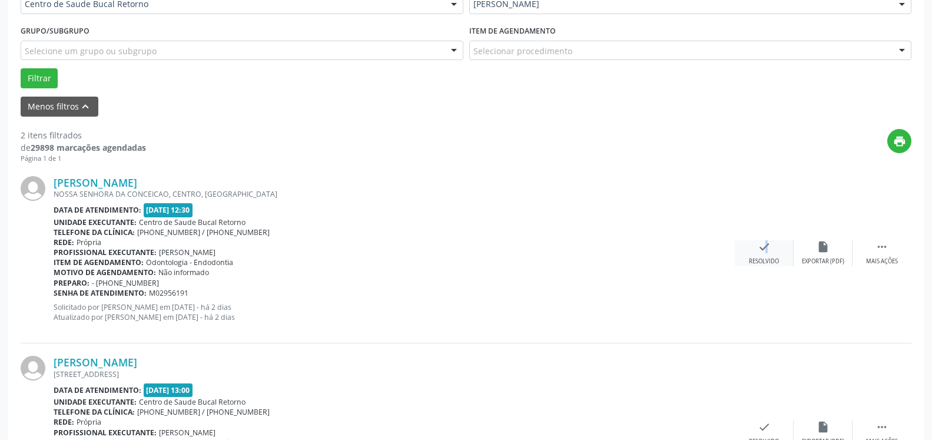
click at [759, 249] on icon "check" at bounding box center [764, 246] width 13 height 13
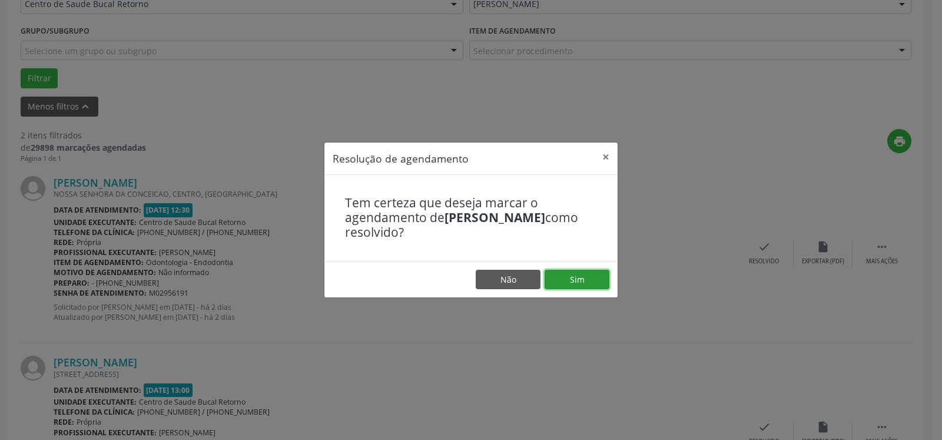
click at [579, 283] on button "Sim" at bounding box center [577, 280] width 65 height 20
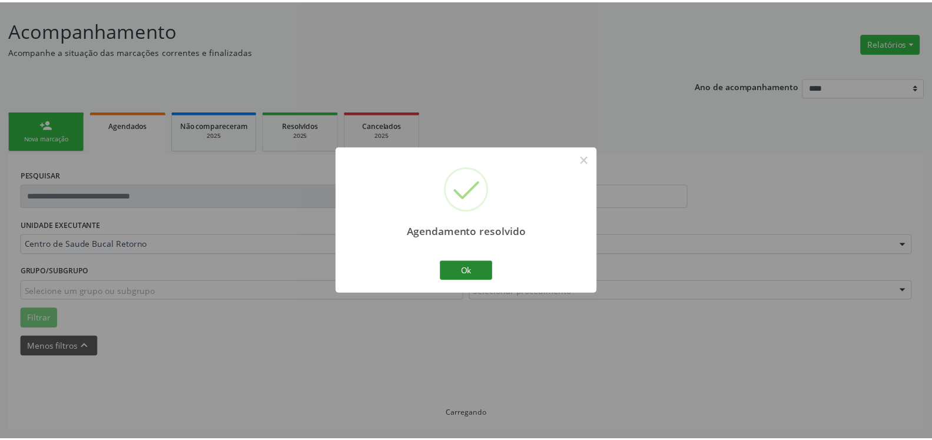
scroll to position [65, 0]
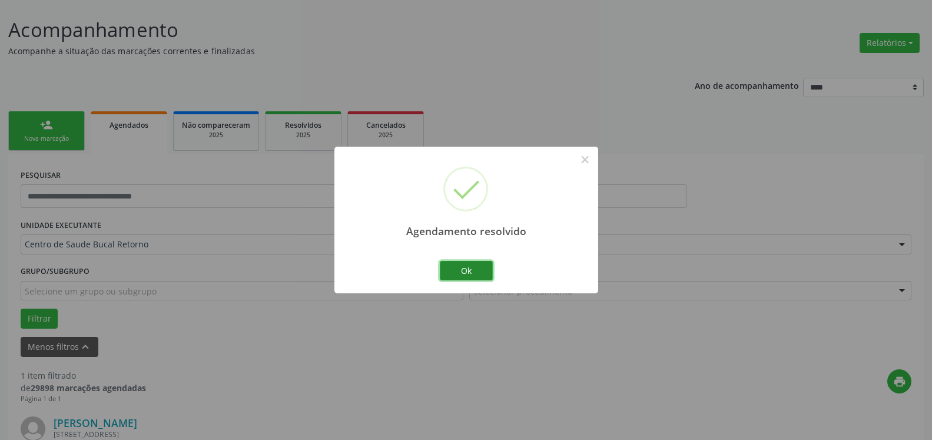
click at [459, 272] on button "Ok" at bounding box center [466, 271] width 53 height 20
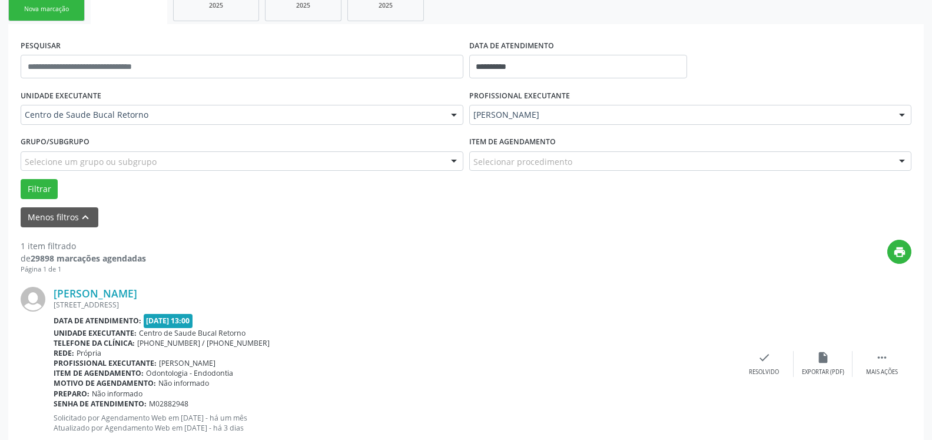
scroll to position [229, 0]
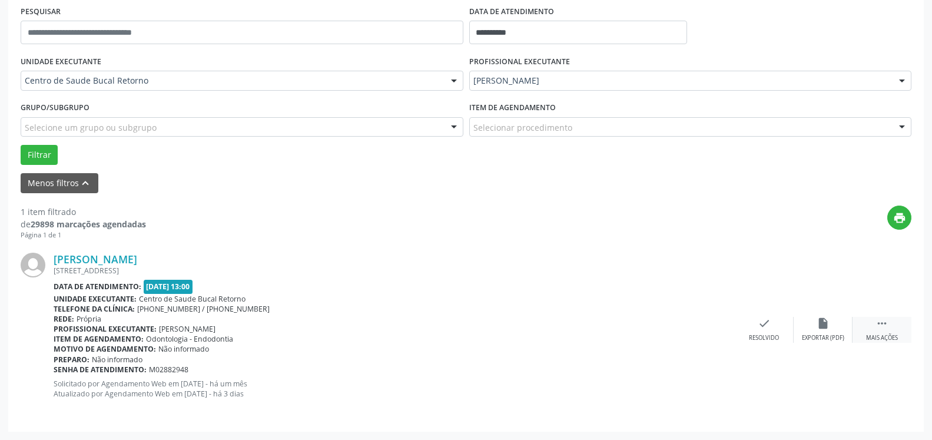
click at [875, 322] on div " Mais ações" at bounding box center [882, 329] width 59 height 25
click at [817, 320] on icon "alarm_off" at bounding box center [823, 323] width 13 height 13
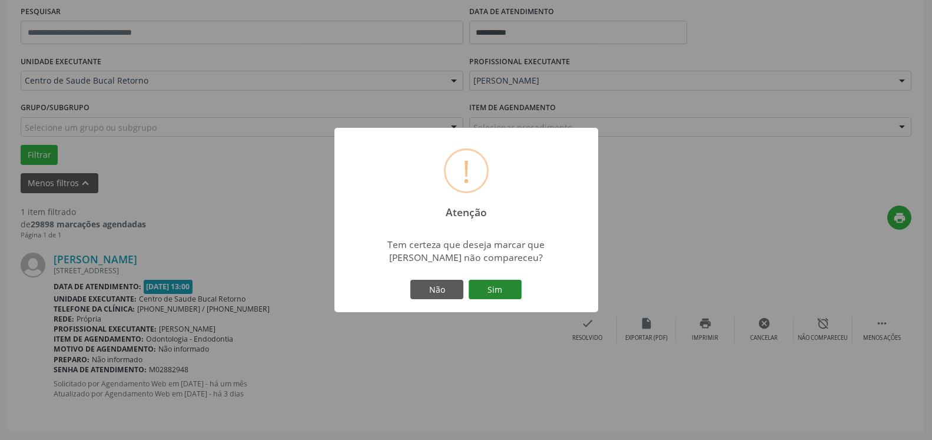
click at [494, 289] on button "Sim" at bounding box center [495, 290] width 53 height 20
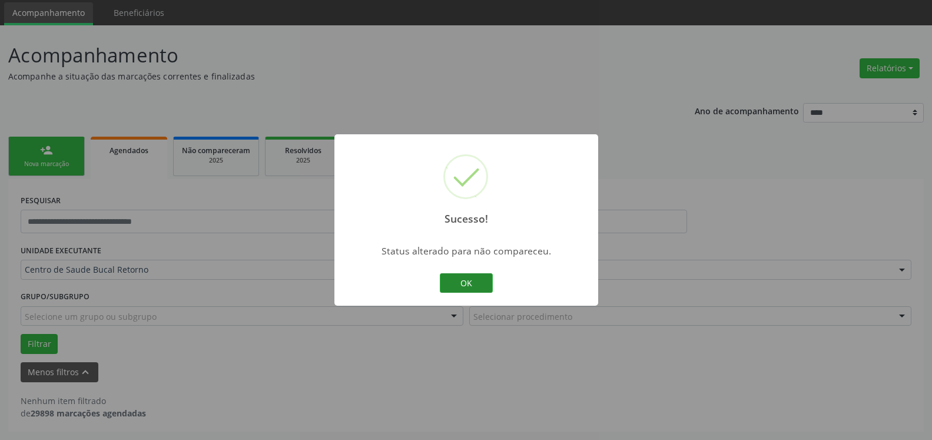
scroll to position [39, 0]
click at [468, 284] on button "OK" at bounding box center [466, 283] width 53 height 20
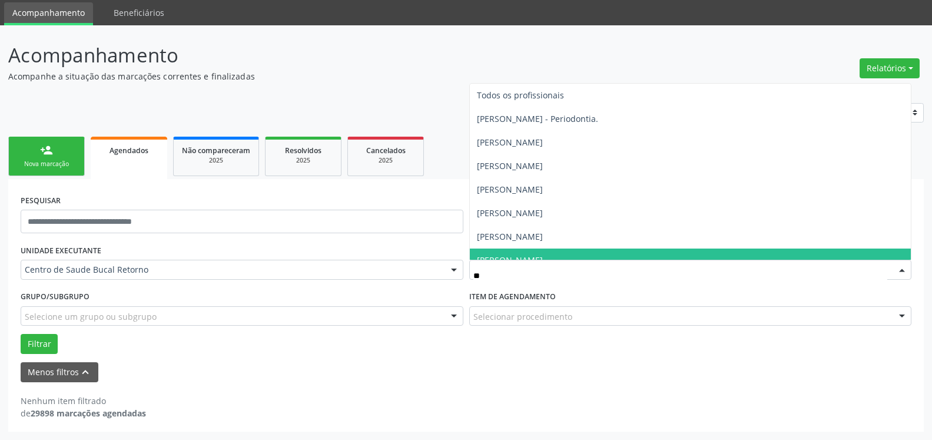
type input "***"
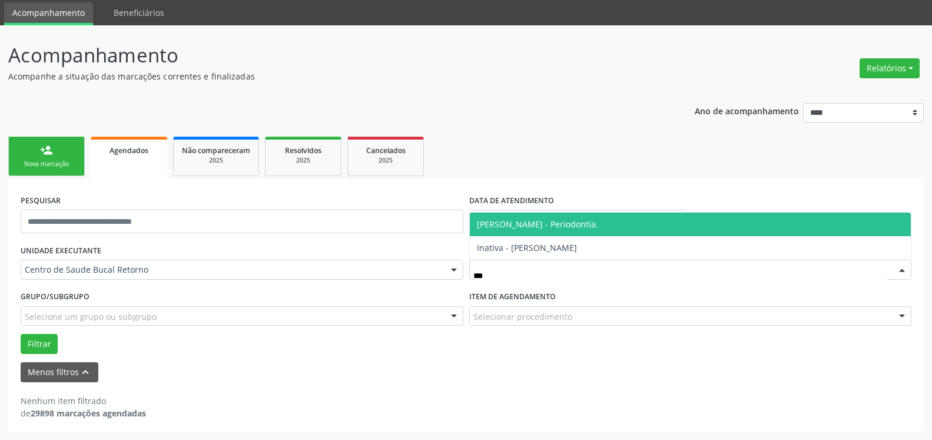
click at [592, 223] on span "[PERSON_NAME] - Periodontia." at bounding box center [537, 223] width 121 height 11
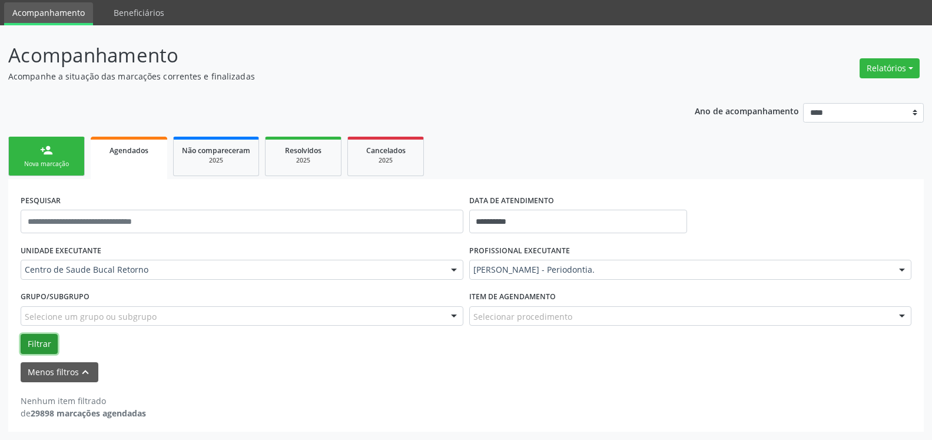
click at [39, 343] on button "Filtrar" at bounding box center [39, 344] width 37 height 20
